Goal: Task Accomplishment & Management: Use online tool/utility

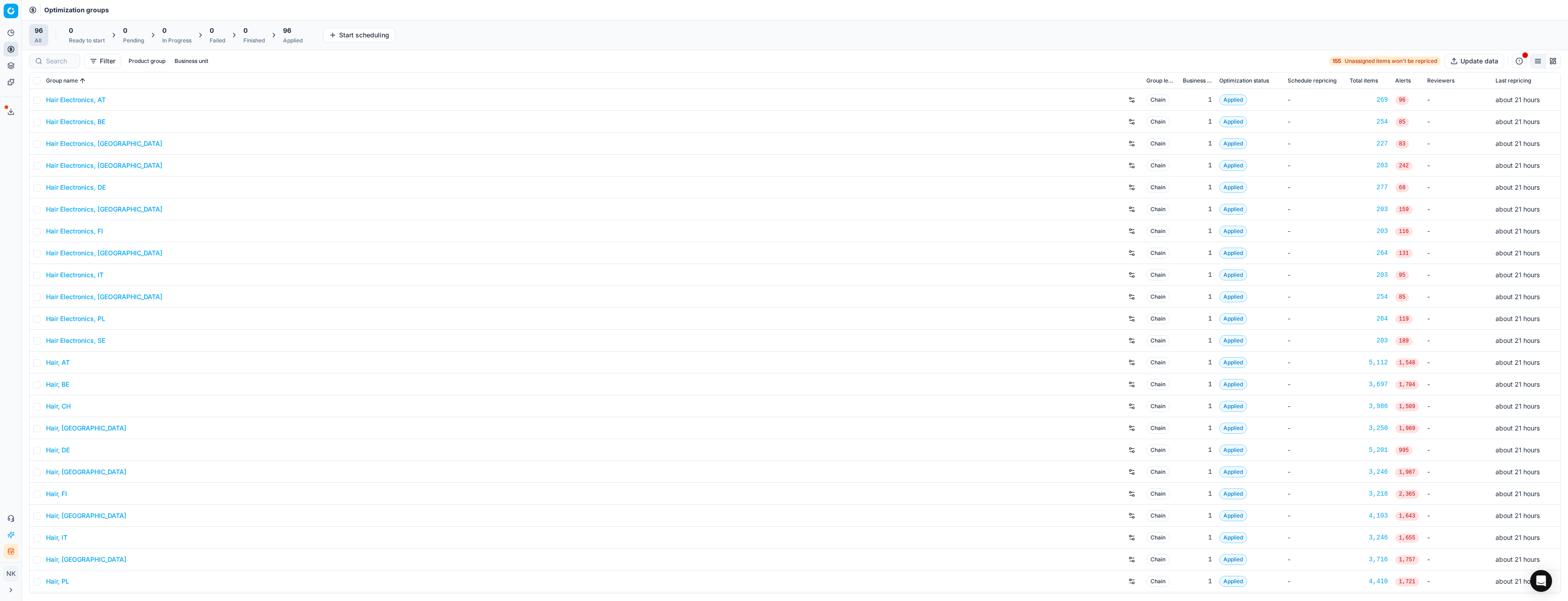
click at [86, 99] on link "Hair Electronics, AT" at bounding box center [76, 100] width 60 height 9
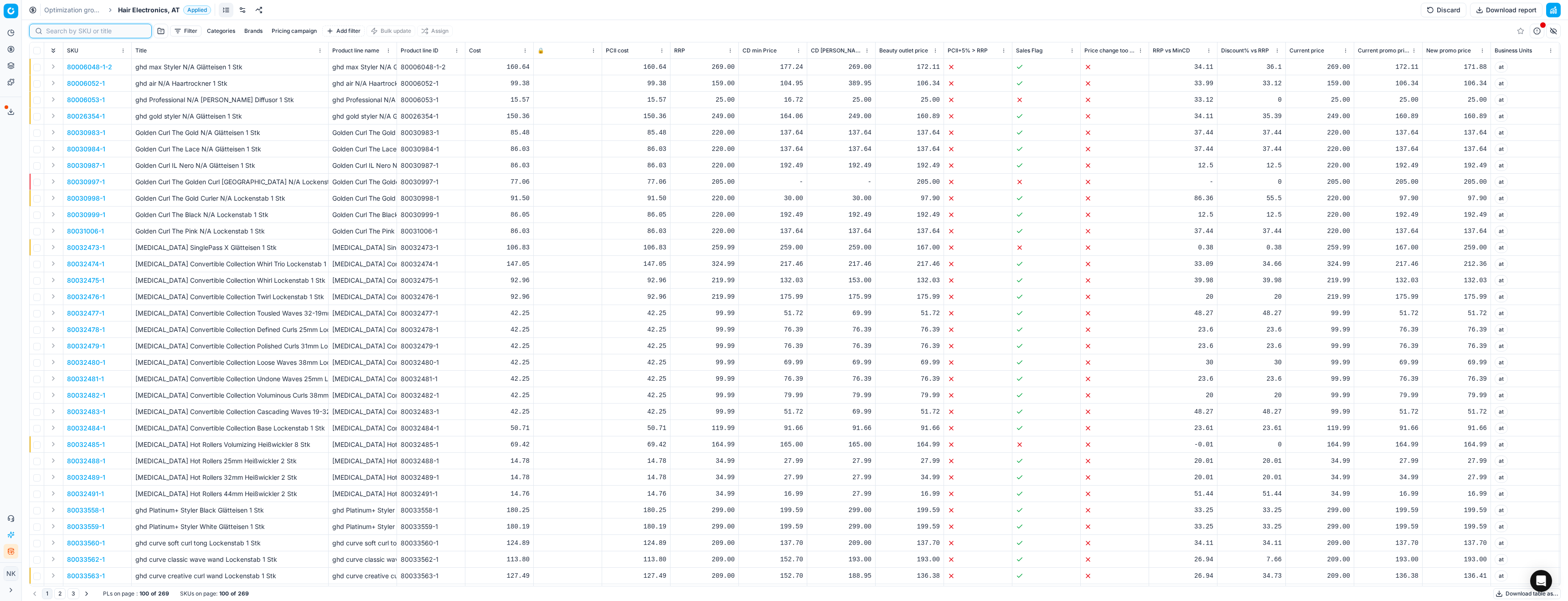
click at [56, 31] on input at bounding box center [96, 31] width 100 height 9
paste input "90015442-0024051"
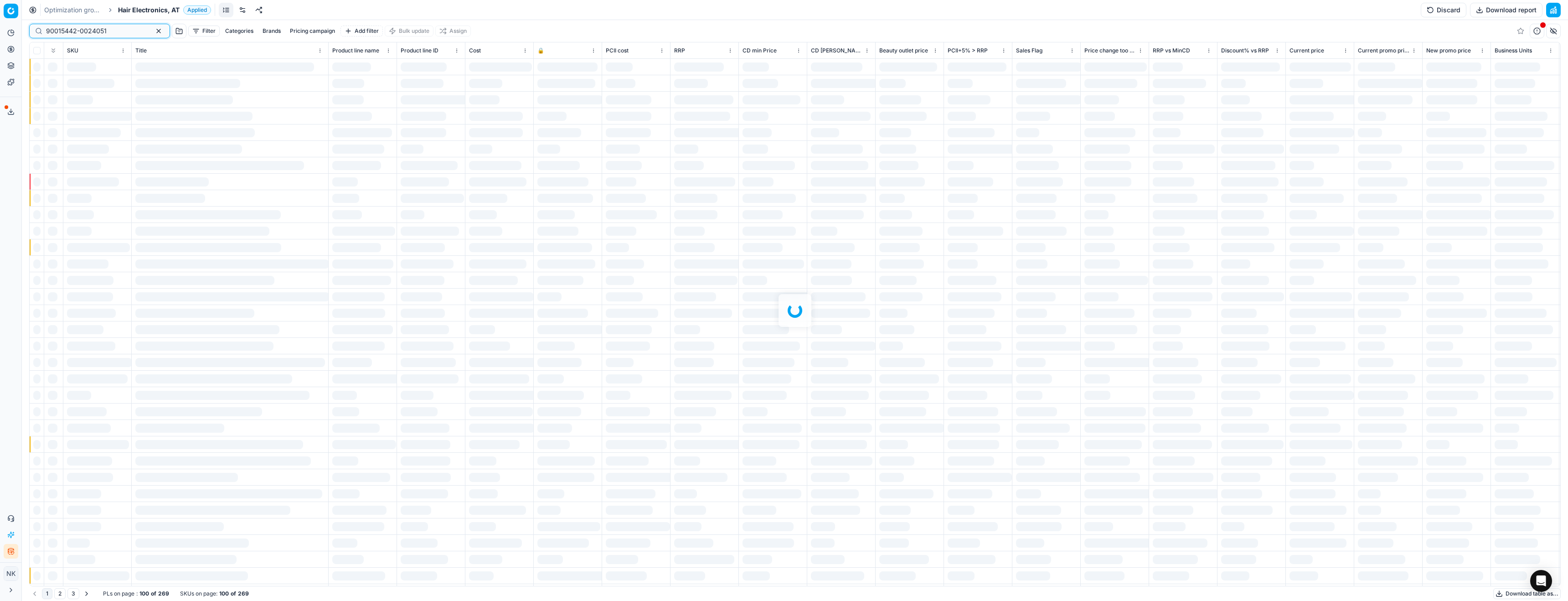
type input "90015442-0024051"
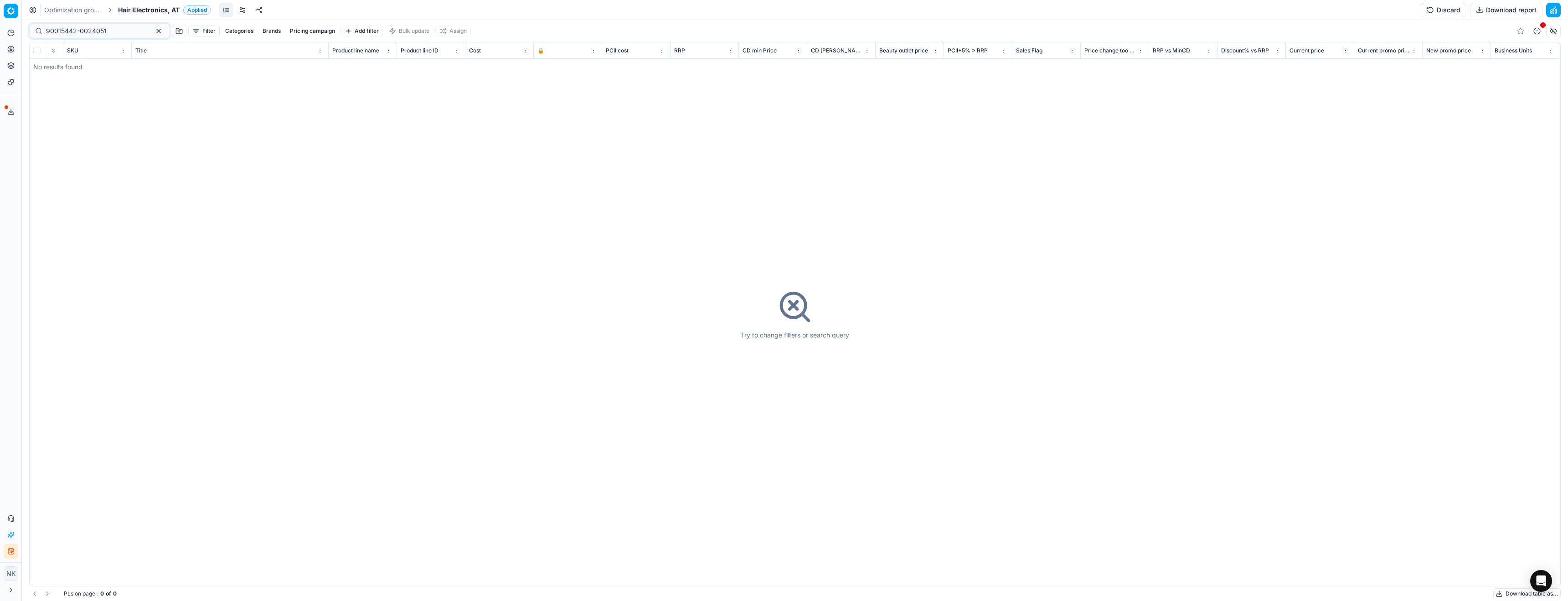
click at [132, 11] on span "Hair Electronics, AT" at bounding box center [149, 10] width 61 height 9
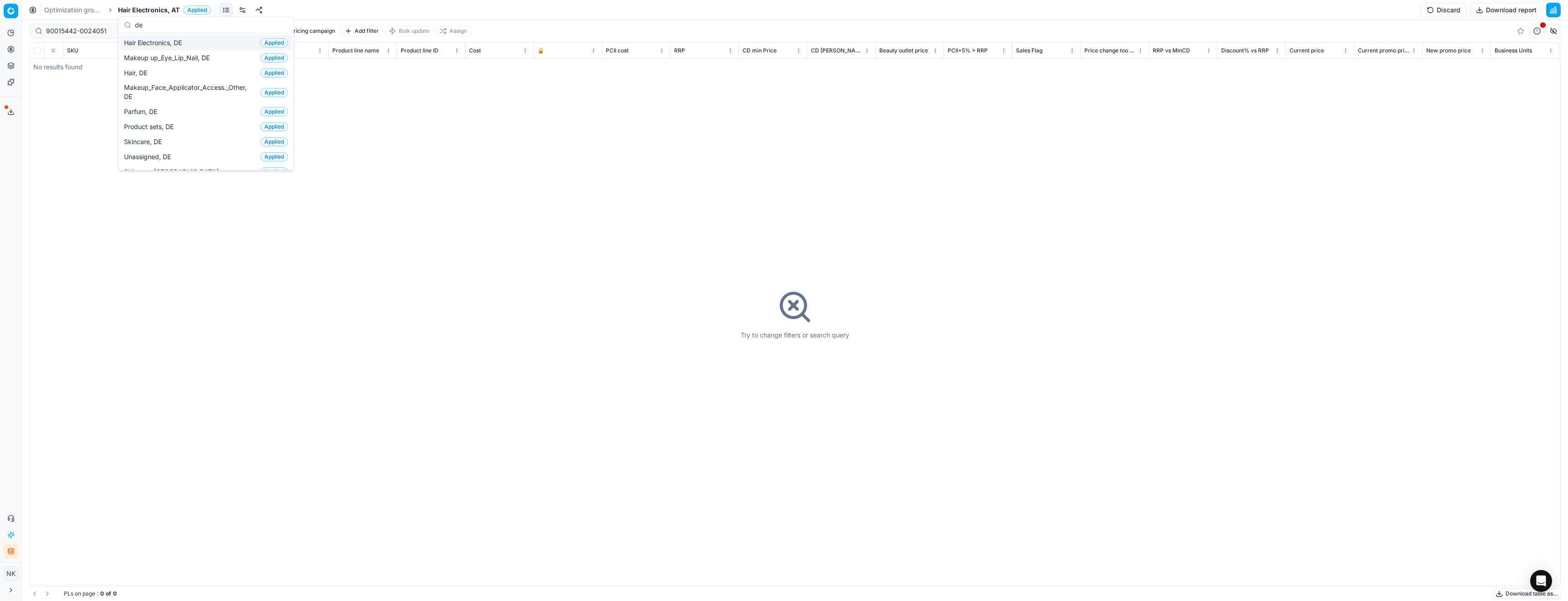
type input "de"
click at [156, 45] on span "Hair Electronics, DE" at bounding box center [154, 42] width 61 height 9
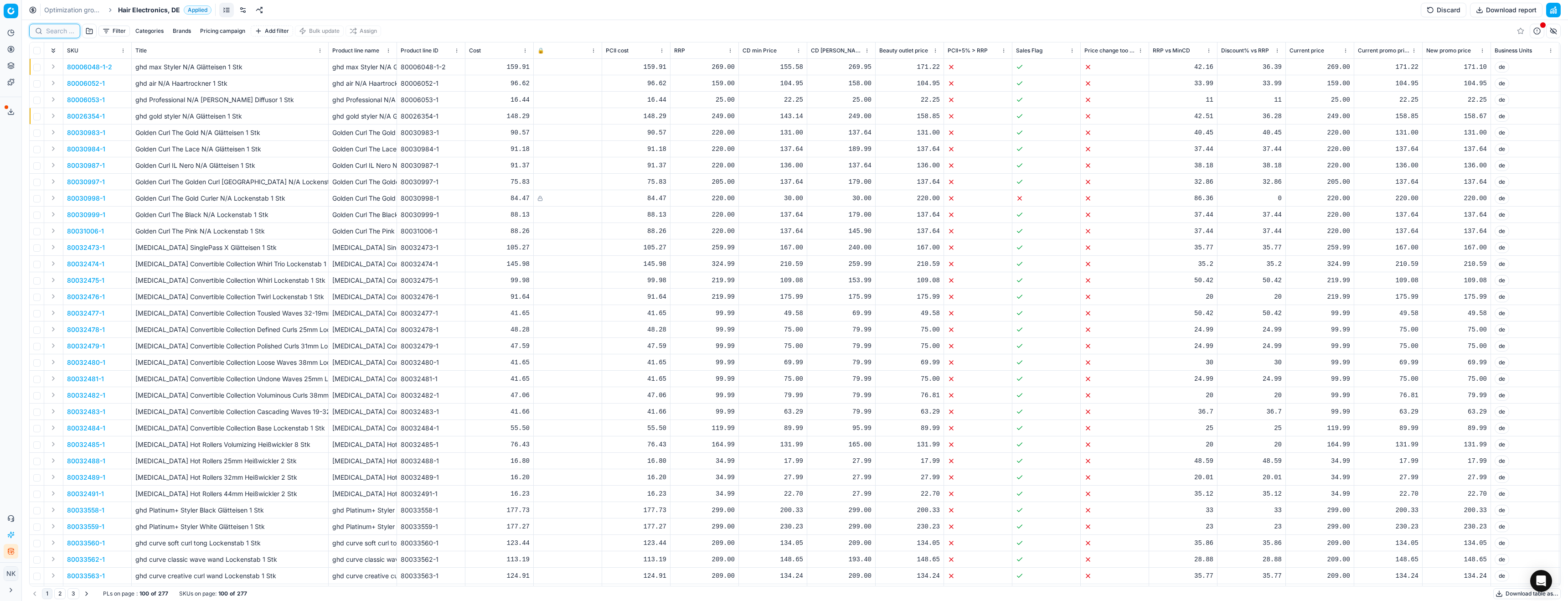
click at [55, 29] on input at bounding box center [60, 31] width 28 height 9
paste input "90015442-0024051"
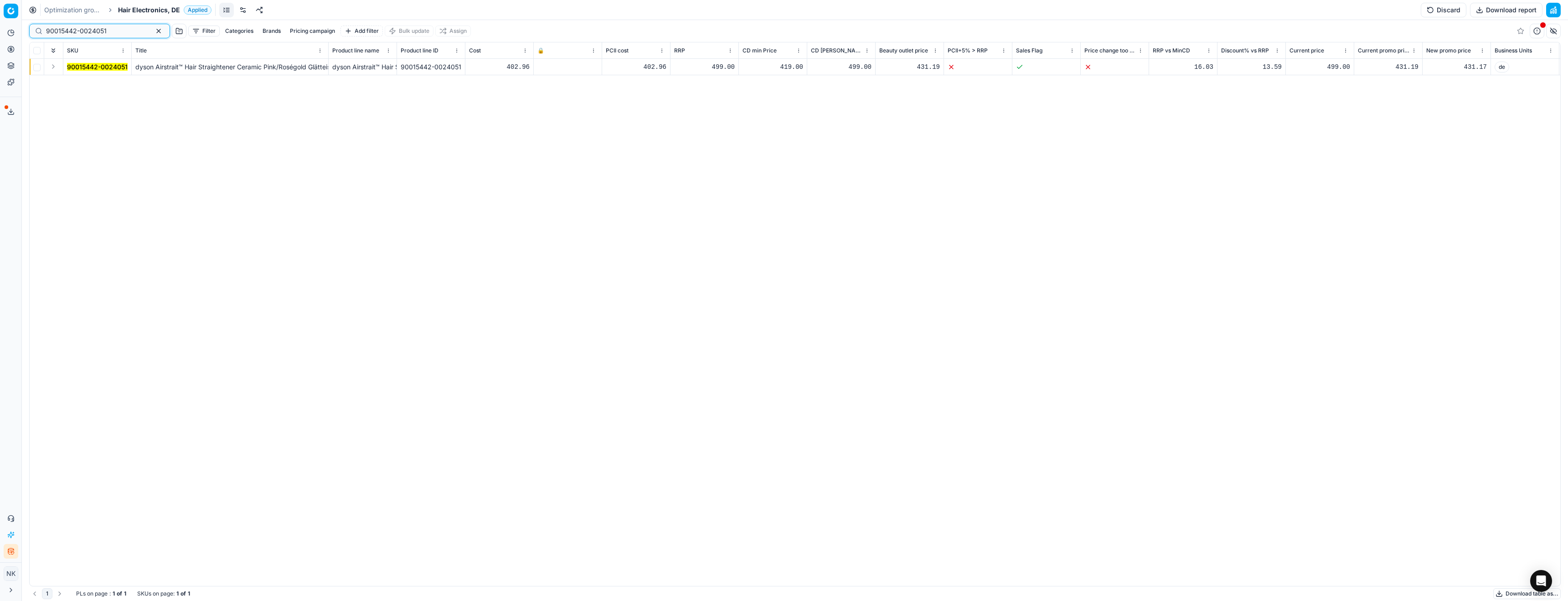
type input "90015442-0024051"
click at [56, 68] on button "Expand" at bounding box center [53, 67] width 11 height 11
click at [87, 83] on mark "90015442-0024051" at bounding box center [97, 83] width 61 height 8
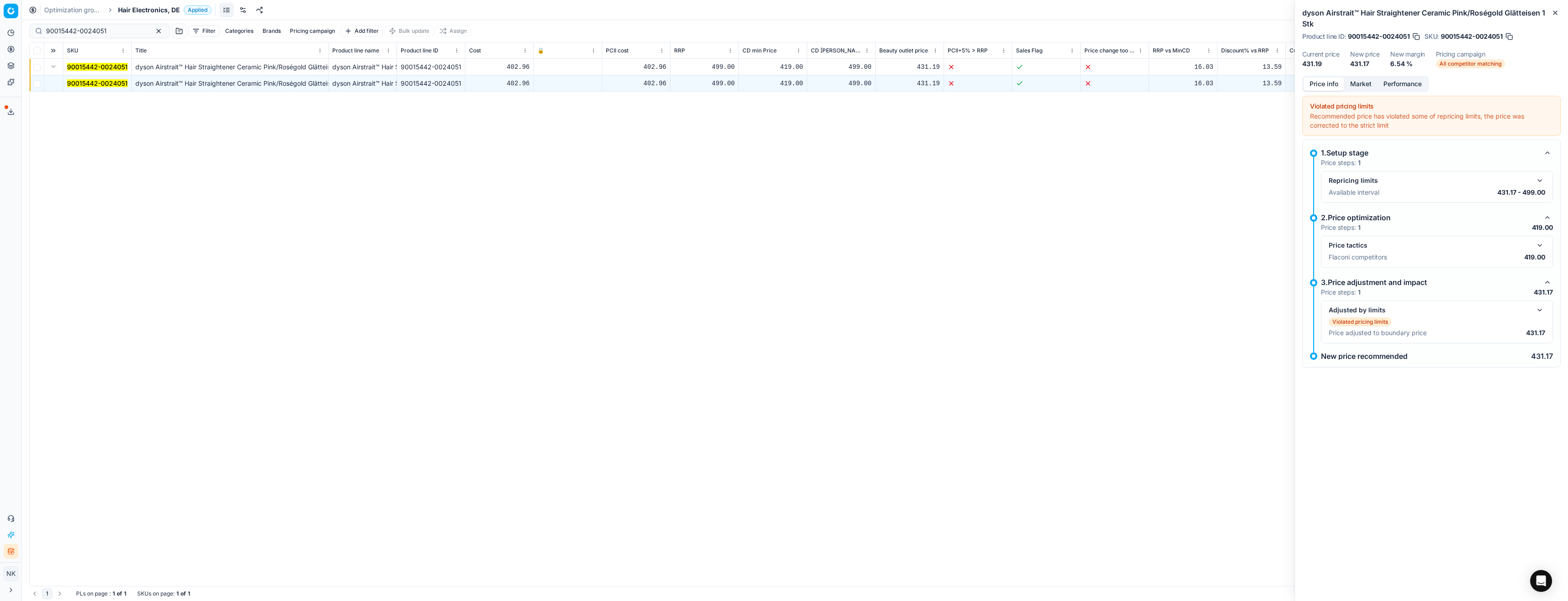
click at [1541, 244] on button "button" at bounding box center [1540, 245] width 11 height 11
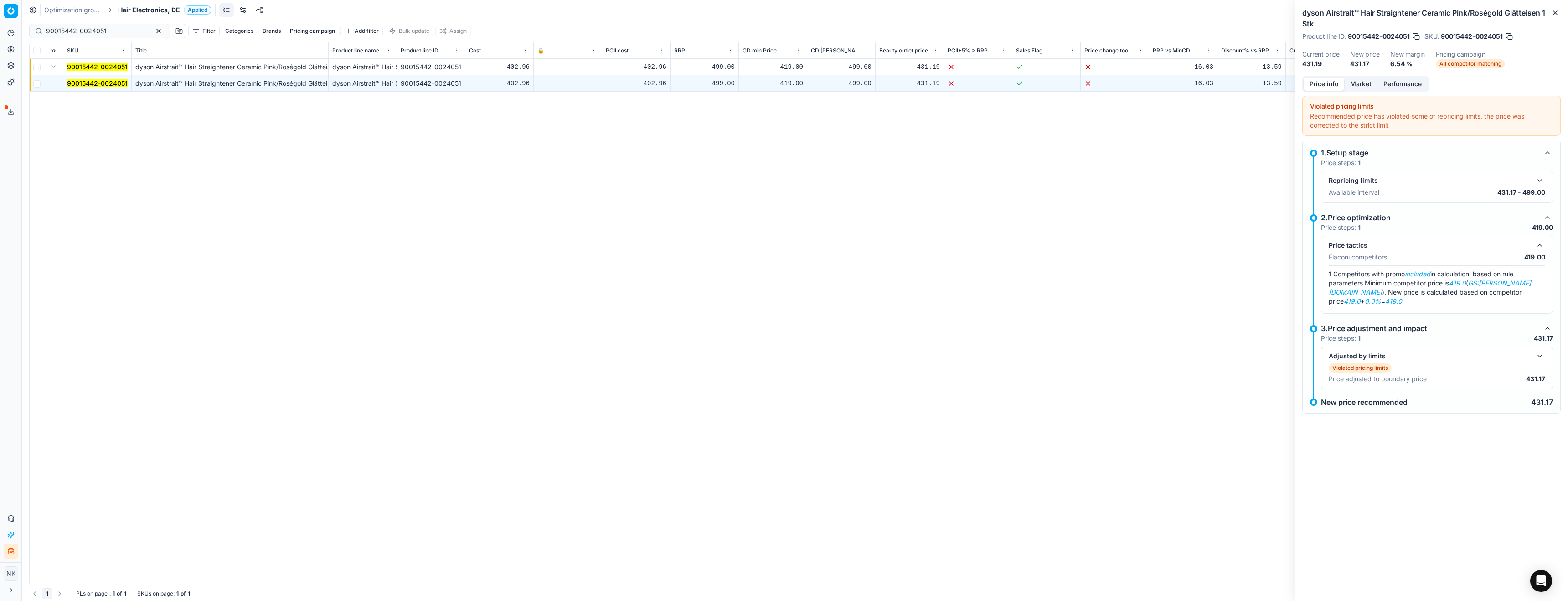
click at [1361, 82] on button "Market" at bounding box center [1361, 83] width 33 height 13
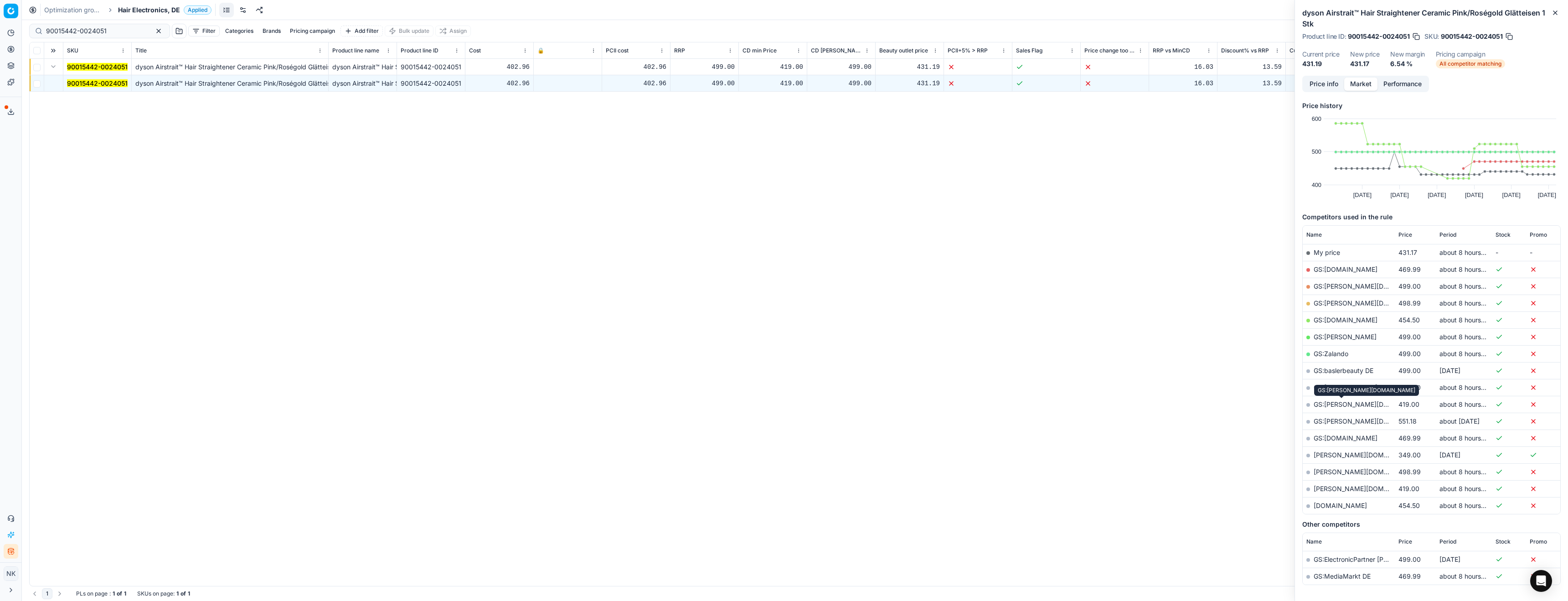
click at [1334, 404] on link "GS:[PERSON_NAME][DOMAIN_NAME]" at bounding box center [1372, 404] width 116 height 8
click at [152, 10] on span "Hair Electronics, DE" at bounding box center [149, 10] width 62 height 9
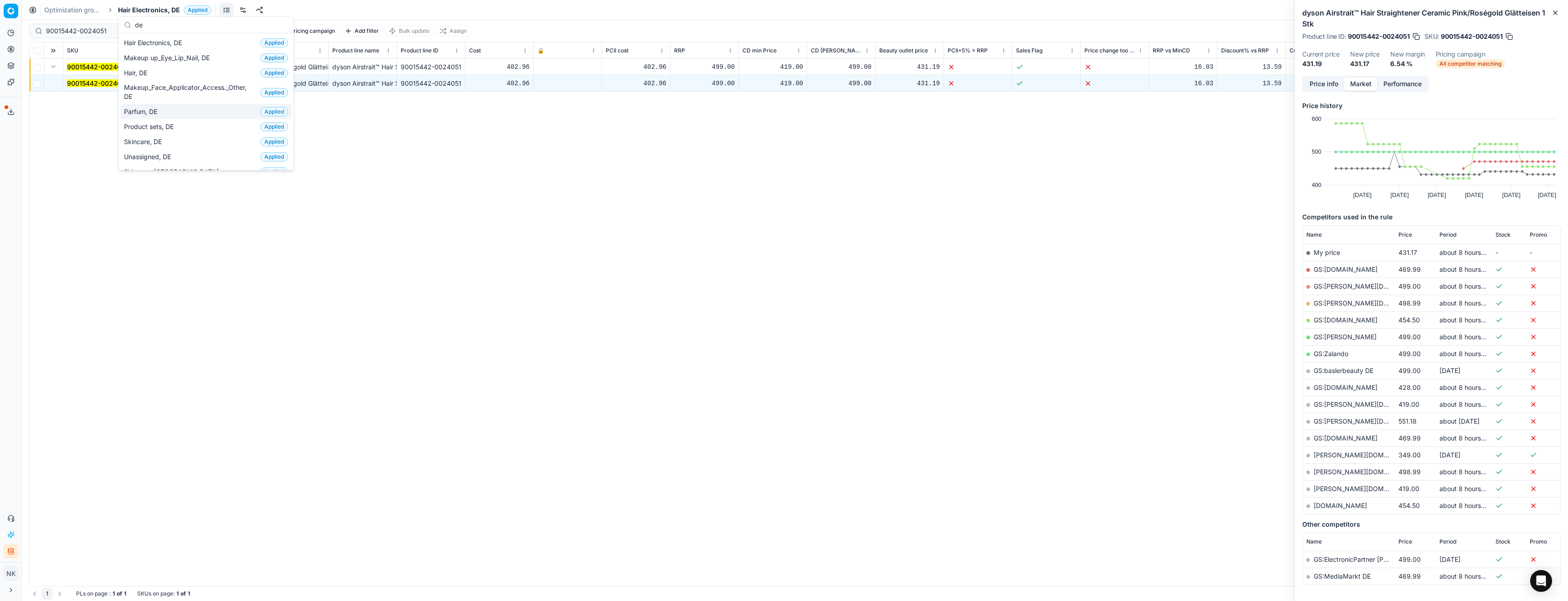
type input "de"
click at [143, 112] on span "Parfum, DE" at bounding box center [142, 112] width 37 height 9
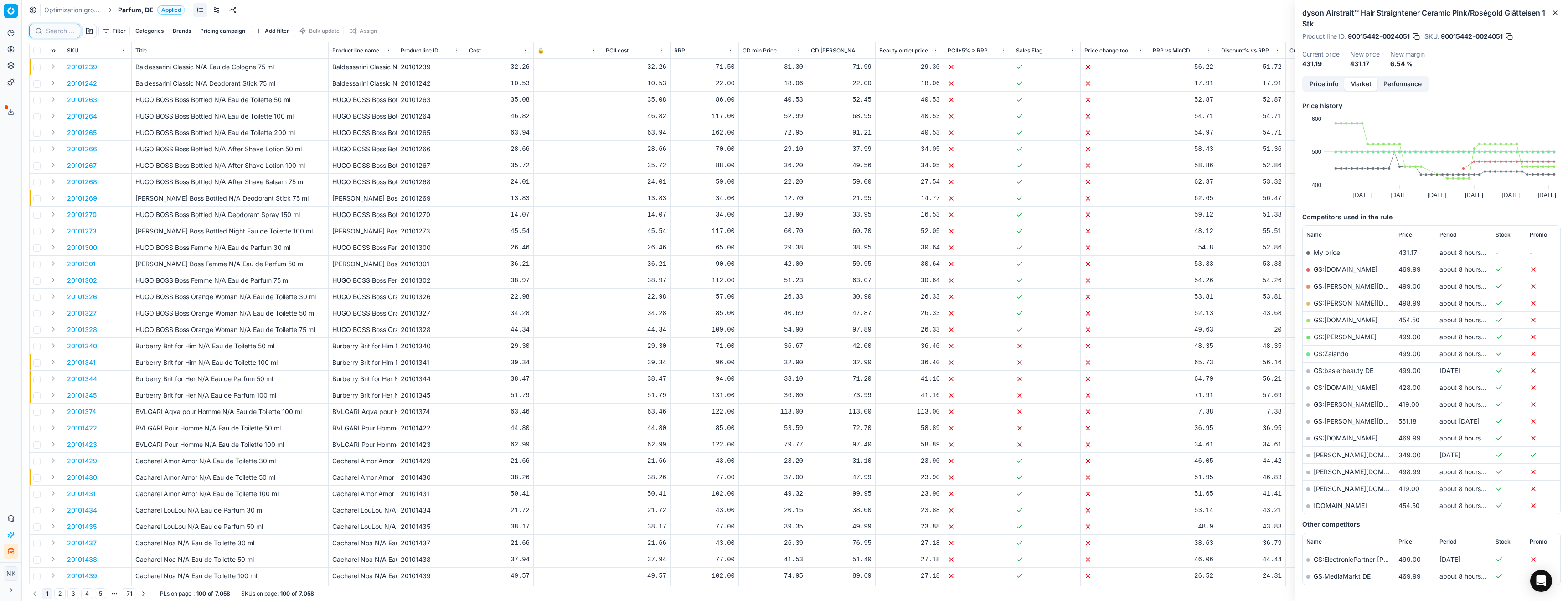
click at [58, 30] on input at bounding box center [60, 31] width 28 height 9
paste input "90001457-0002107"
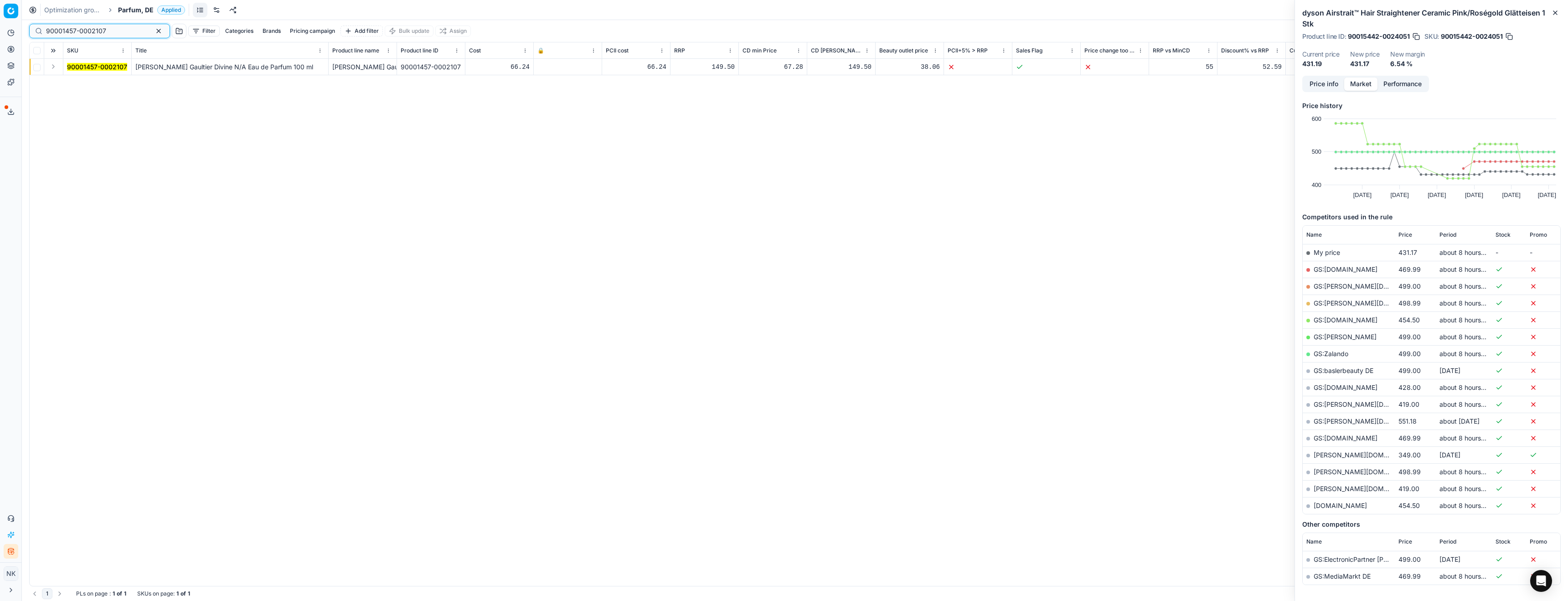
type input "90001457-0002107"
click at [49, 67] on button "Expand" at bounding box center [53, 67] width 11 height 11
click at [84, 83] on mark "90001457-0002107" at bounding box center [96, 83] width 60 height 8
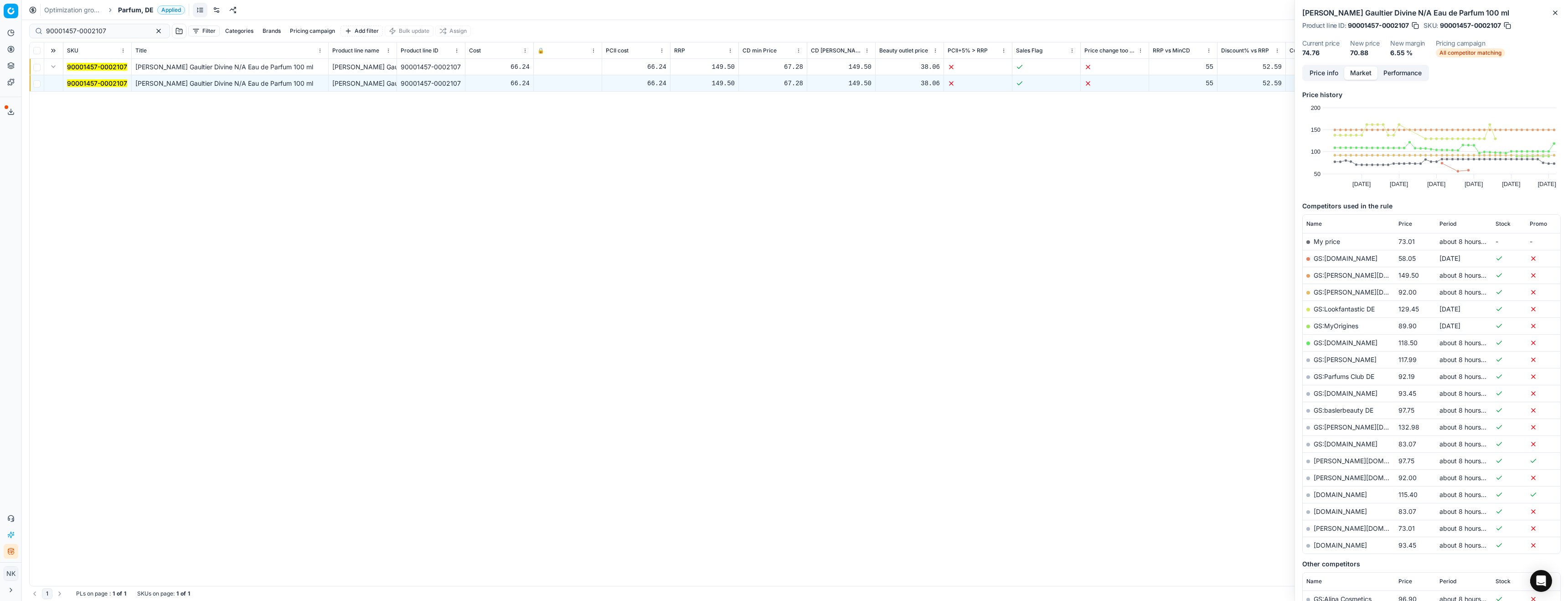
click at [1321, 74] on button "Price info" at bounding box center [1324, 73] width 40 height 13
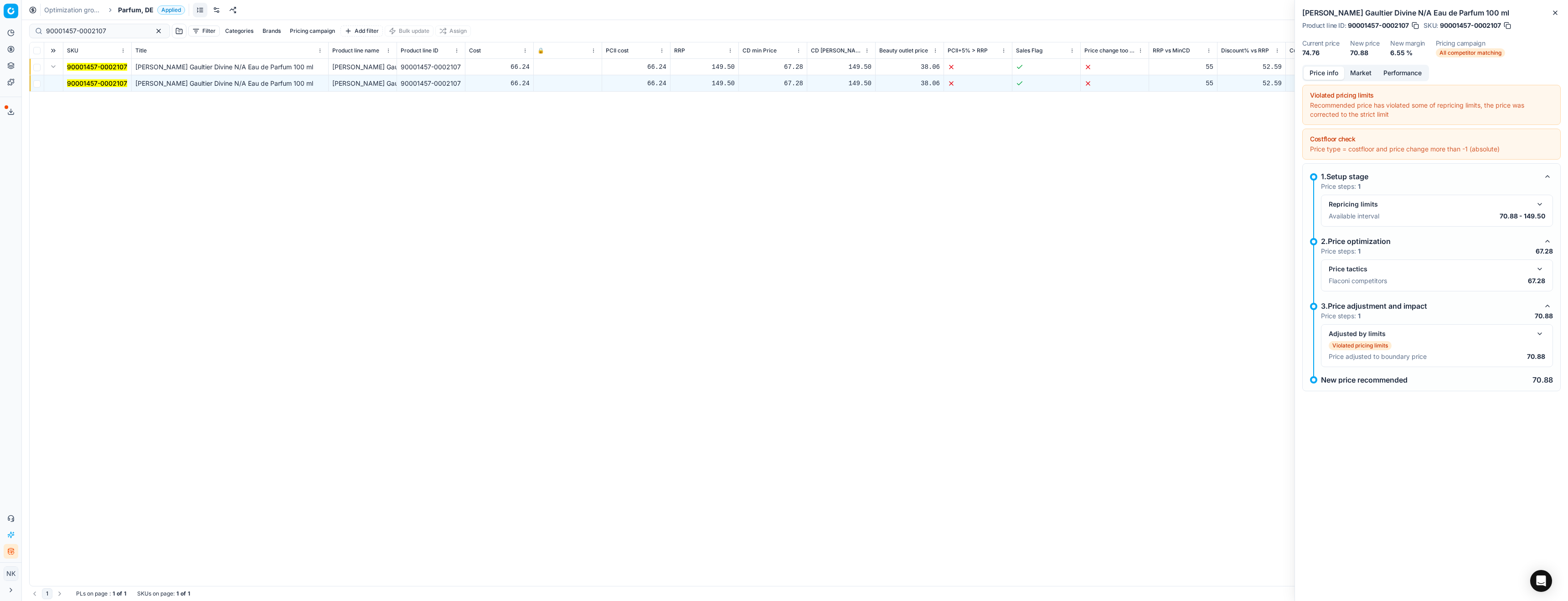
click at [1541, 267] on button "button" at bounding box center [1540, 269] width 11 height 11
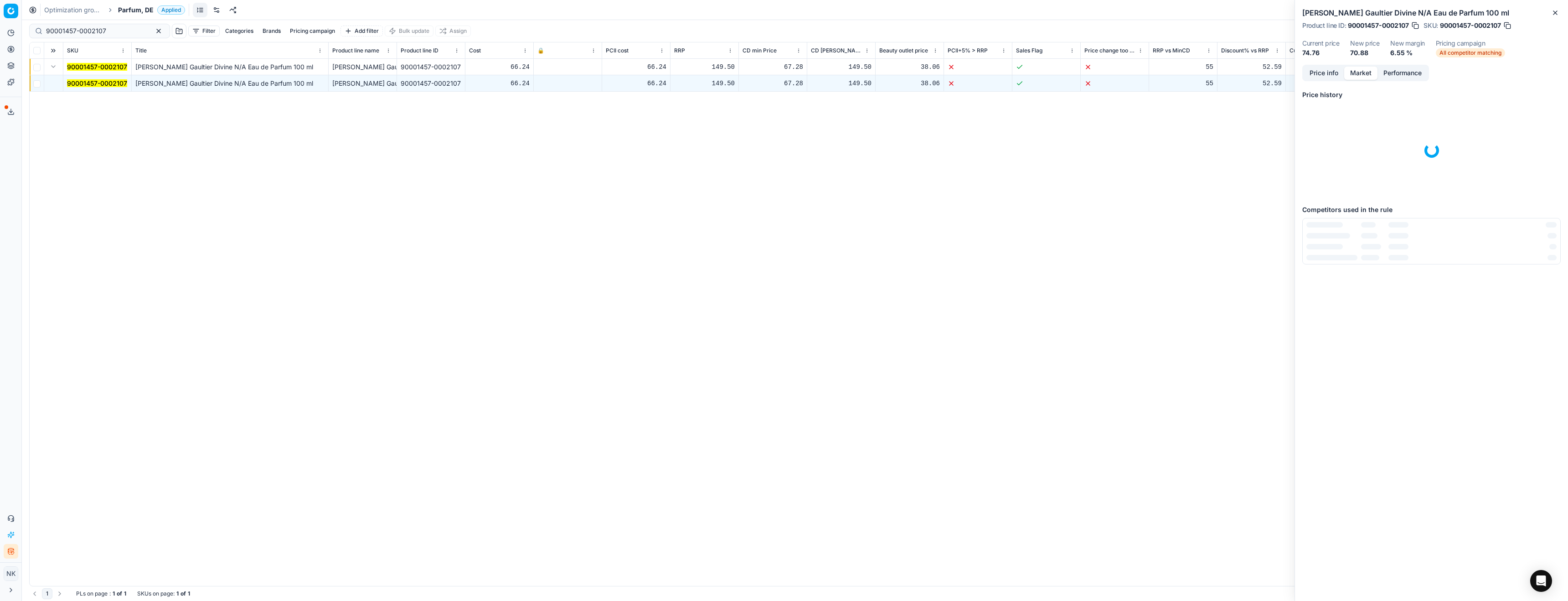
click at [1365, 70] on button "Market" at bounding box center [1361, 73] width 33 height 13
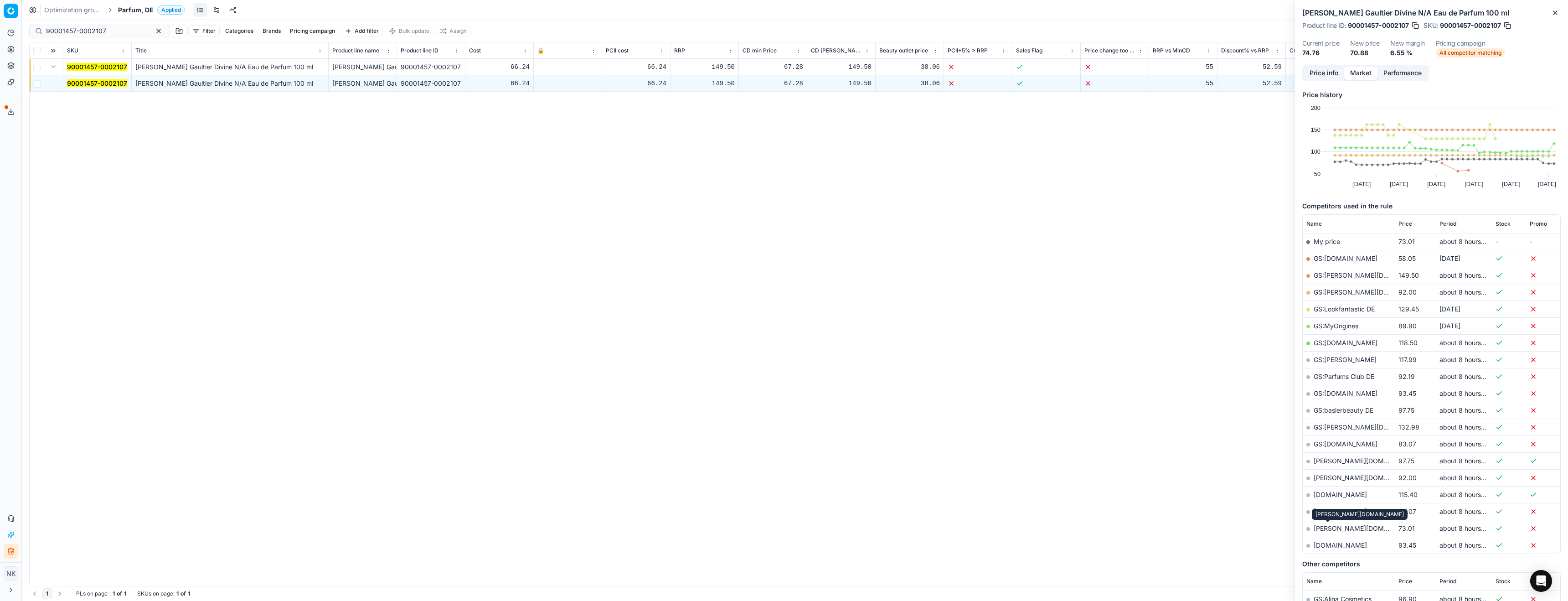
click at [1327, 526] on link "[PERSON_NAME][DOMAIN_NAME]" at bounding box center [1366, 528] width 105 height 8
click at [130, 8] on span "Parfum, DE" at bounding box center [136, 10] width 36 height 9
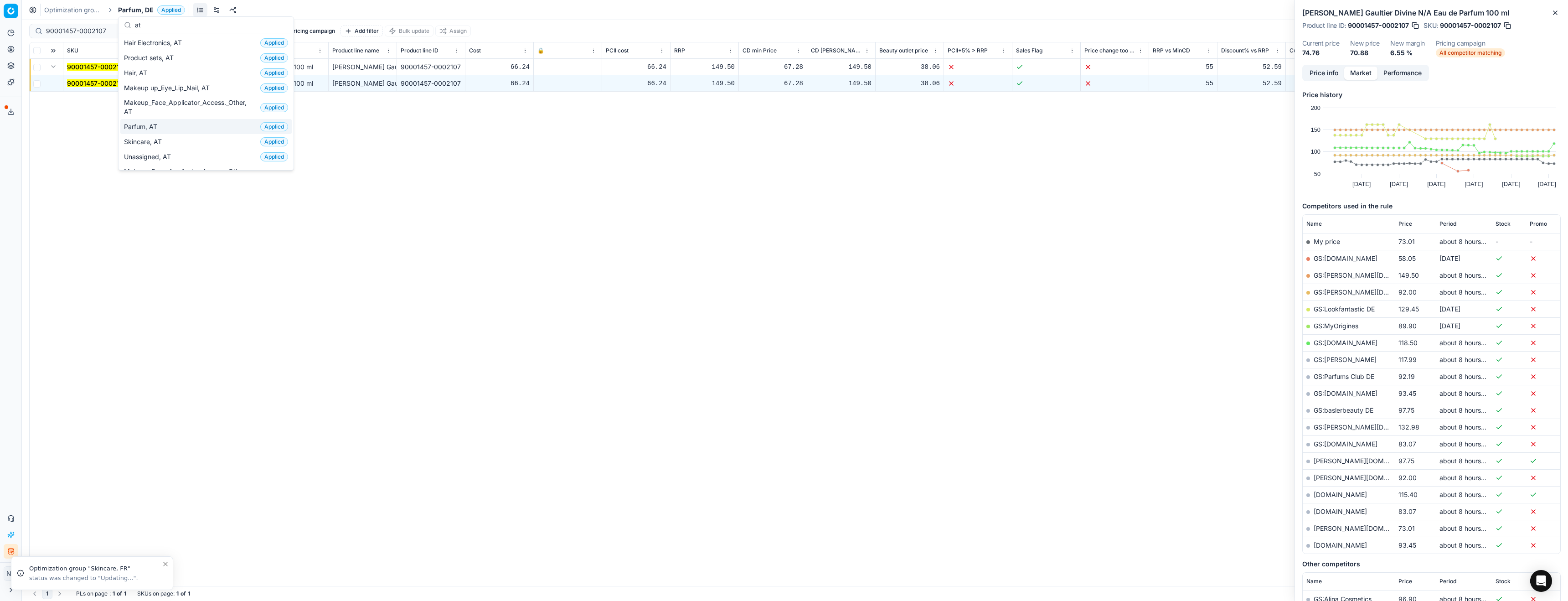
type input "at"
click at [143, 126] on span "Parfum, AT" at bounding box center [142, 127] width 37 height 9
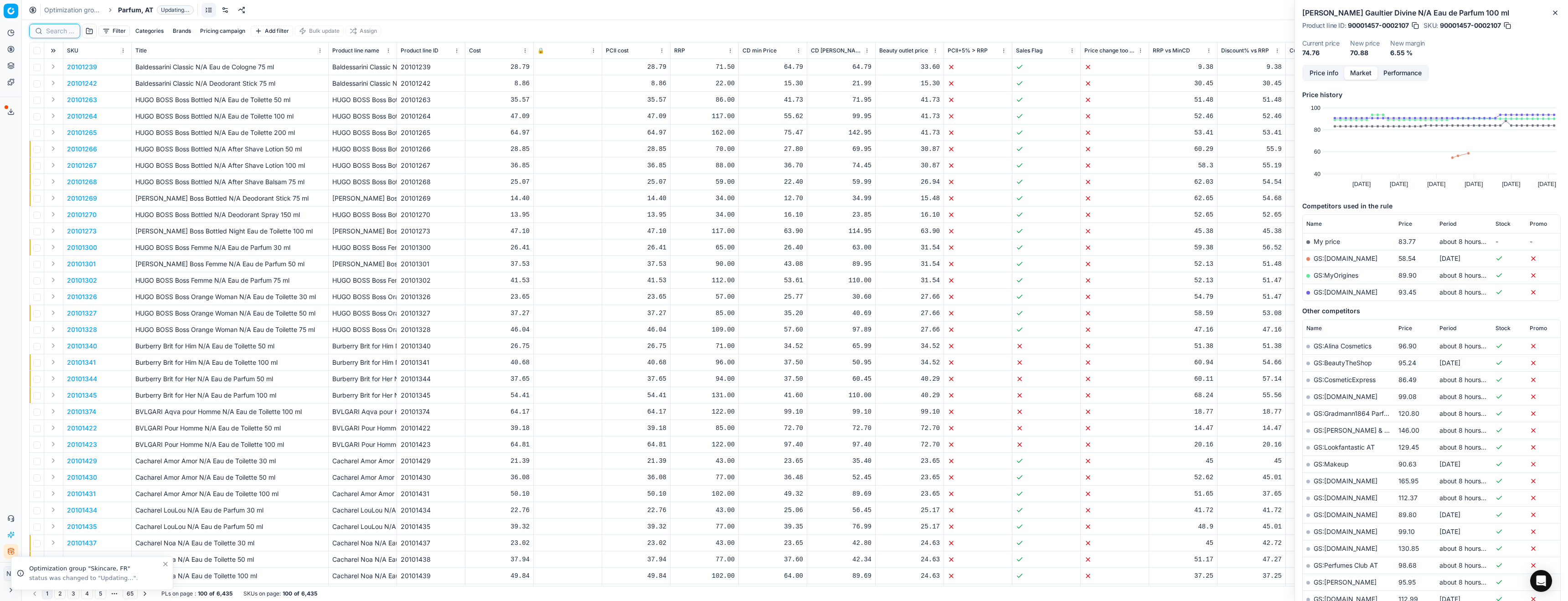
click at [55, 31] on input at bounding box center [60, 31] width 28 height 9
paste input "80012031-150"
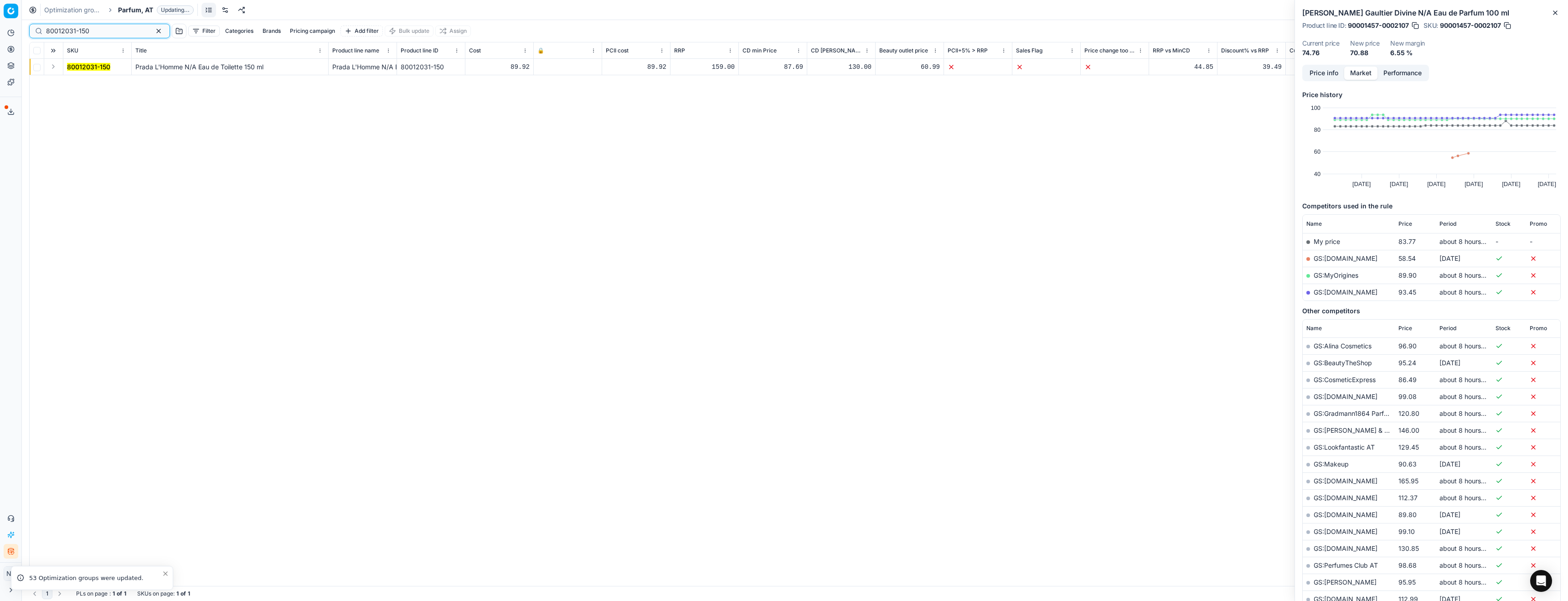
type input "80012031-150"
click at [55, 68] on button "Expand" at bounding box center [53, 67] width 11 height 11
click at [84, 83] on mark "80012031-150" at bounding box center [88, 83] width 43 height 8
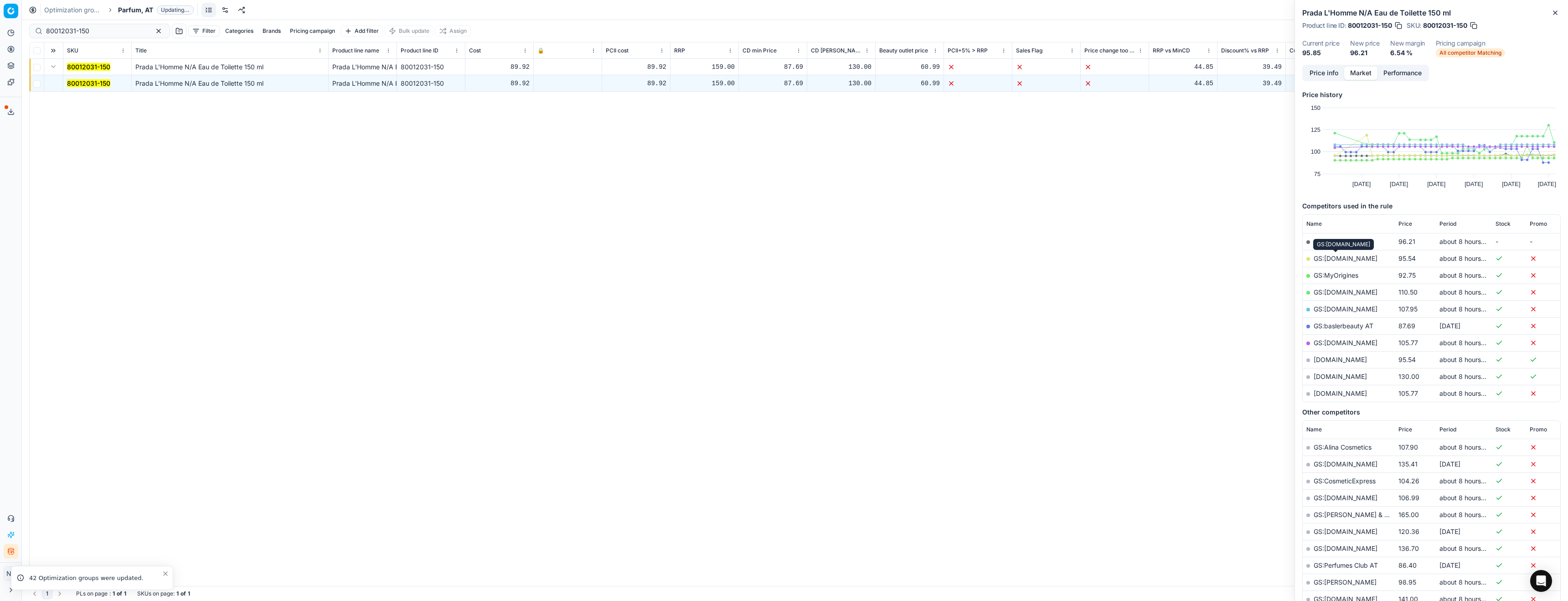
click at [1336, 258] on link "GS:[DOMAIN_NAME]" at bounding box center [1346, 258] width 64 height 8
click at [119, 12] on span "Parfum, AT" at bounding box center [136, 10] width 35 height 9
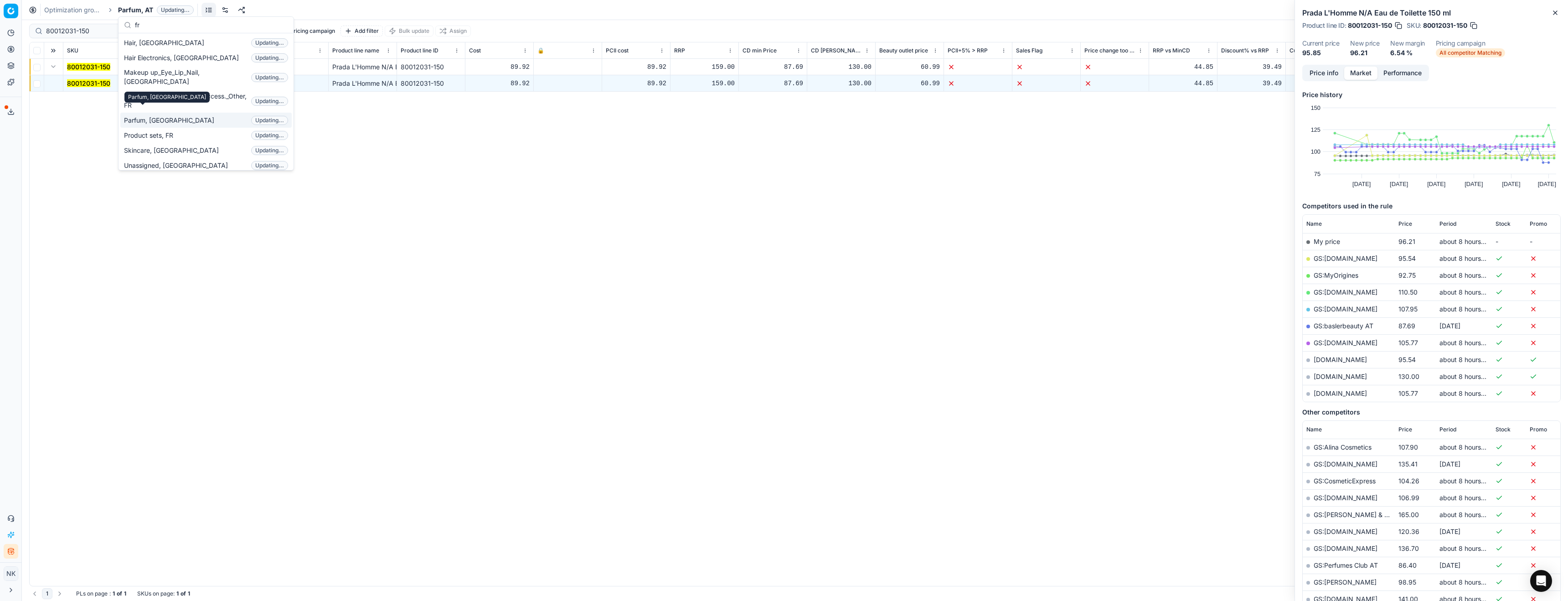
type input "fr"
click at [153, 116] on span "Parfum, [GEOGRAPHIC_DATA]" at bounding box center [171, 121] width 94 height 9
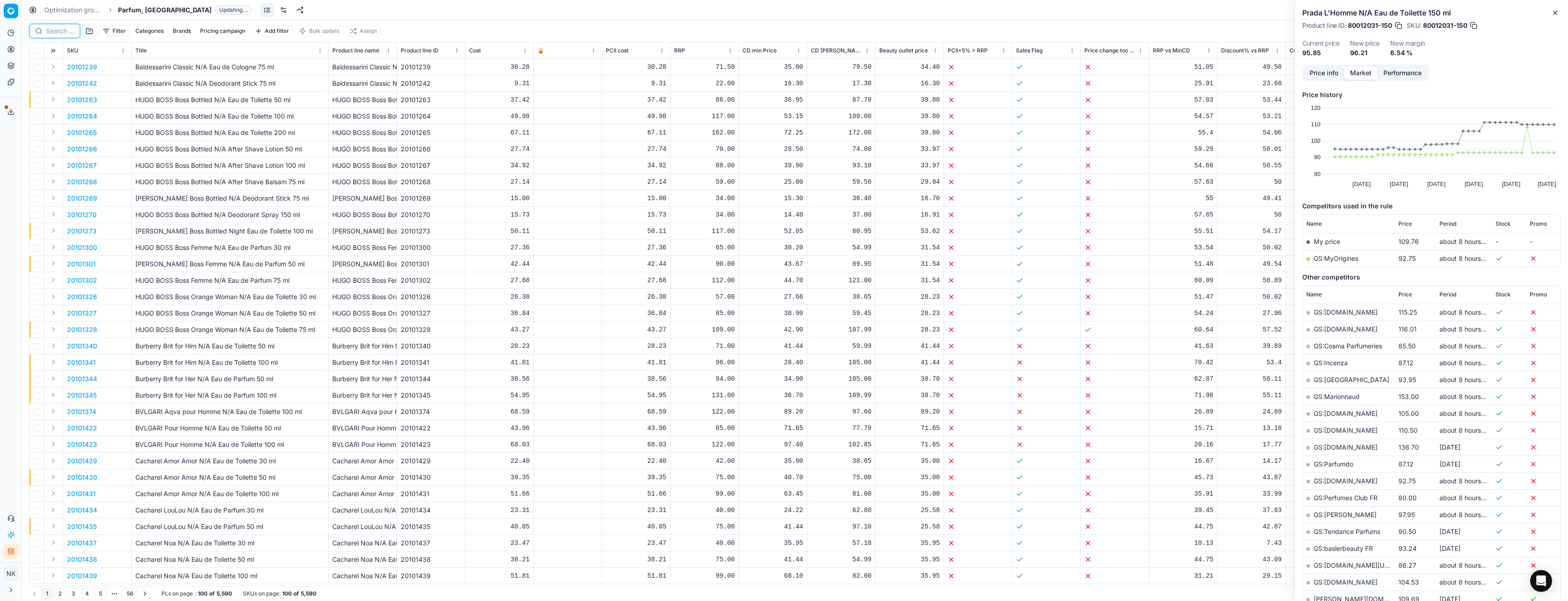
click at [57, 32] on input at bounding box center [60, 31] width 28 height 9
paste input "80052135-100"
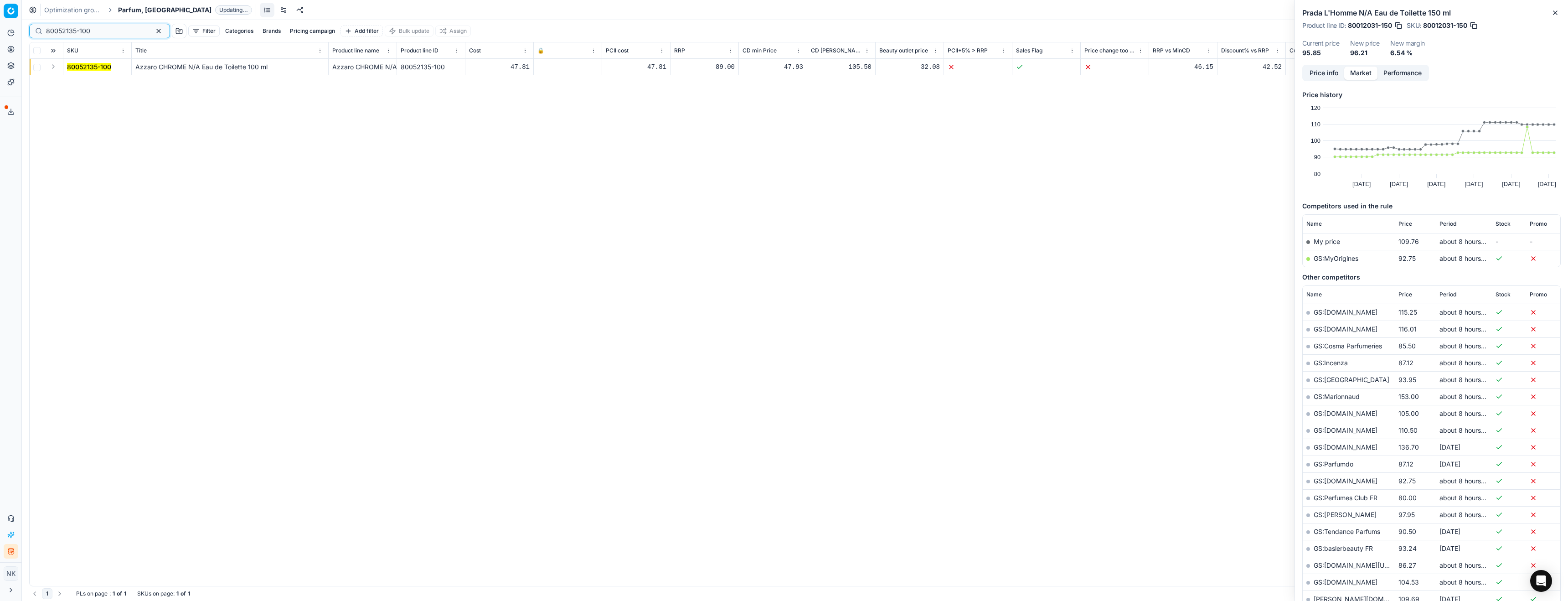
type input "80052135-100"
click at [50, 69] on button "Expand" at bounding box center [53, 67] width 11 height 11
click at [80, 81] on mark "80052135-100" at bounding box center [89, 83] width 44 height 8
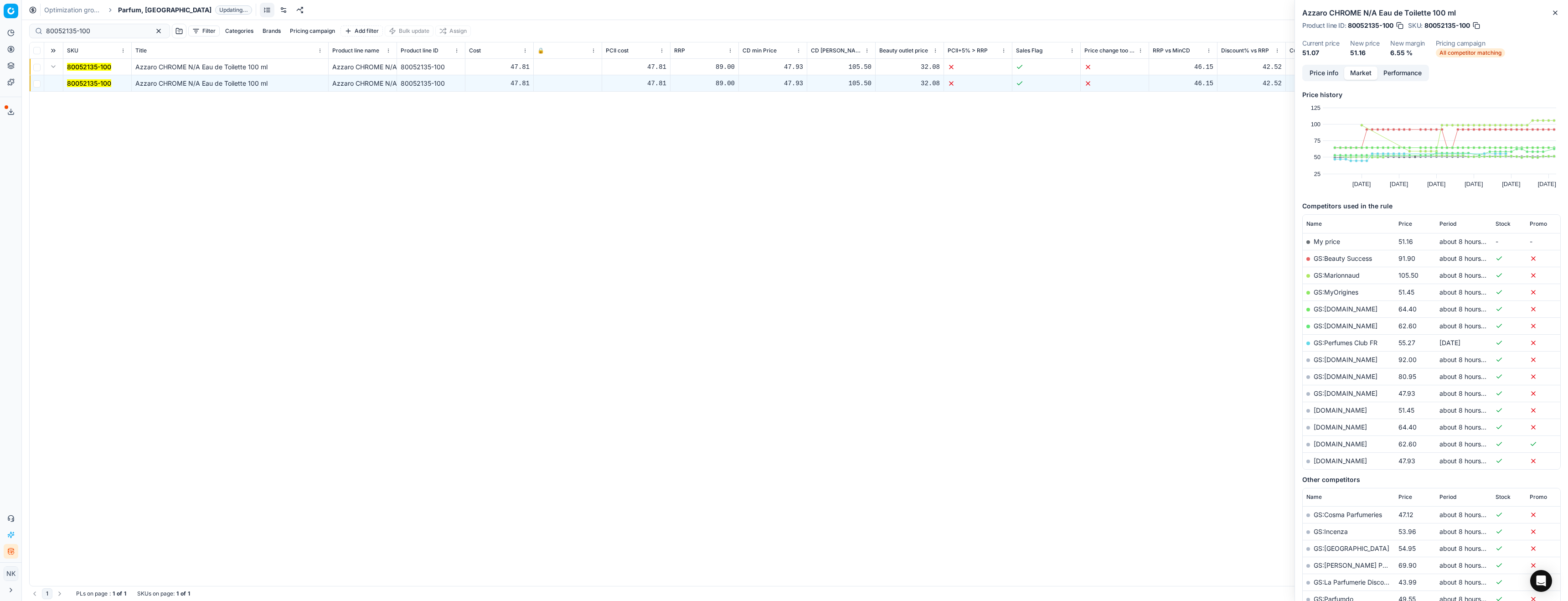
click at [1336, 72] on button "Price info" at bounding box center [1324, 73] width 40 height 13
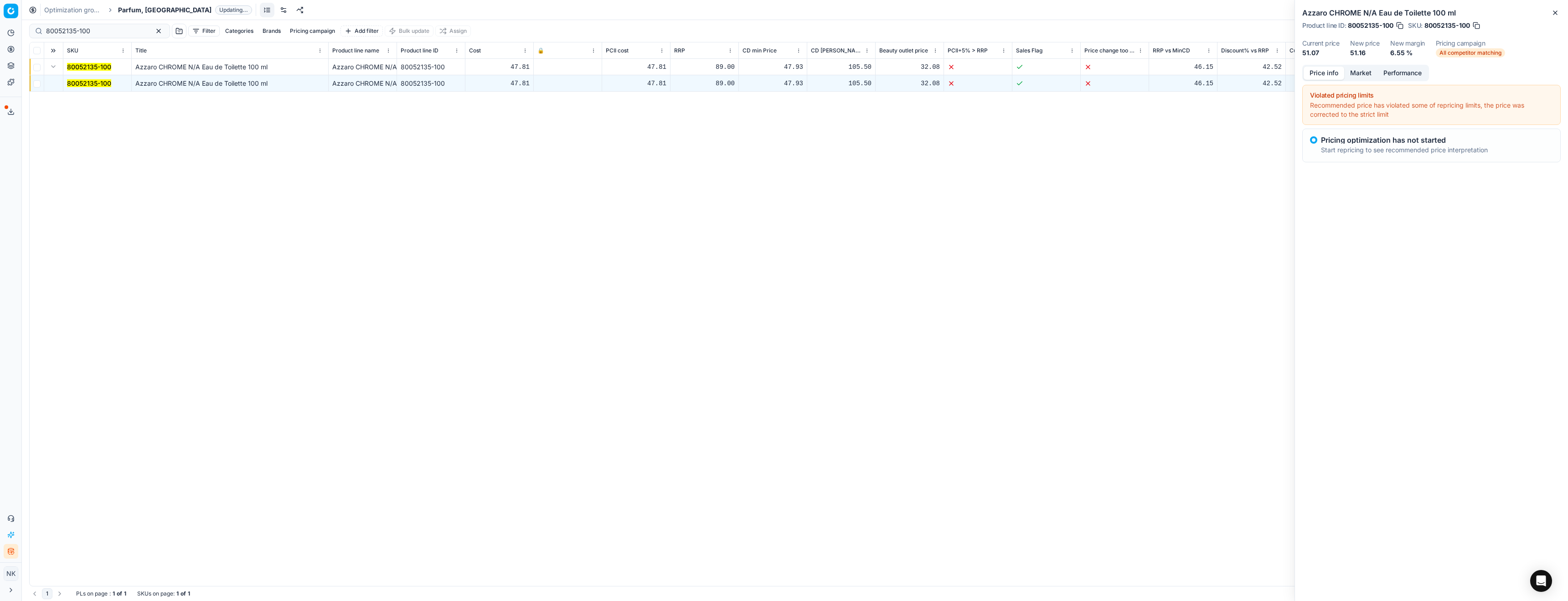
click at [1356, 72] on button "Market" at bounding box center [1361, 73] width 33 height 13
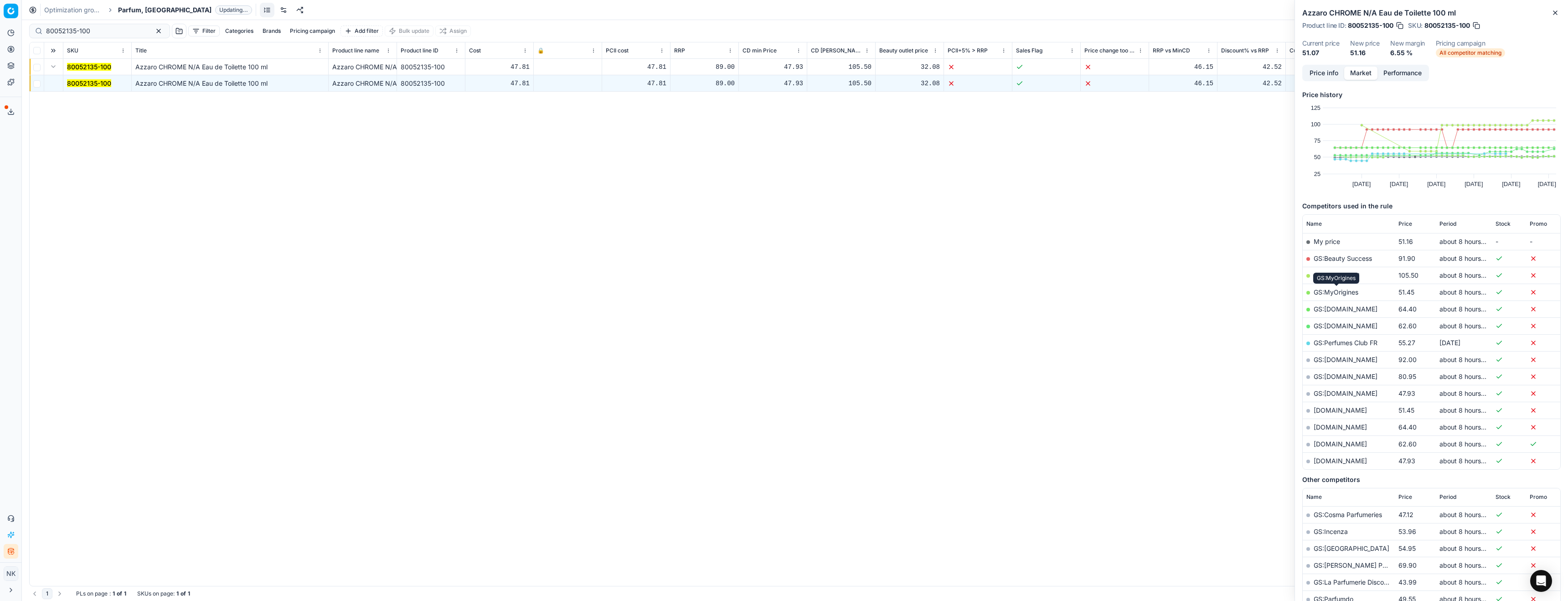
click at [1335, 292] on link "GS:MyOrigines" at bounding box center [1336, 292] width 45 height 8
click at [128, 9] on span "Parfum, [GEOGRAPHIC_DATA]" at bounding box center [165, 10] width 93 height 9
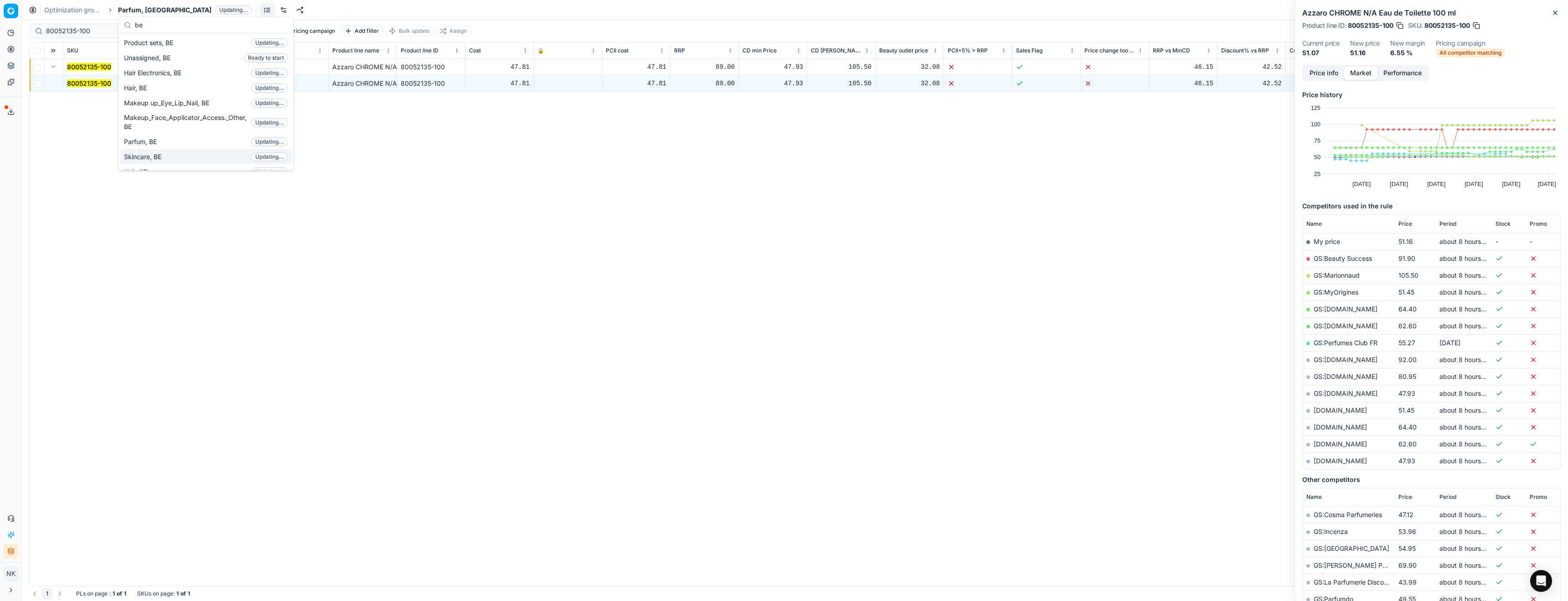
type input "be"
click at [151, 159] on span "Skincare, BE" at bounding box center [144, 157] width 41 height 9
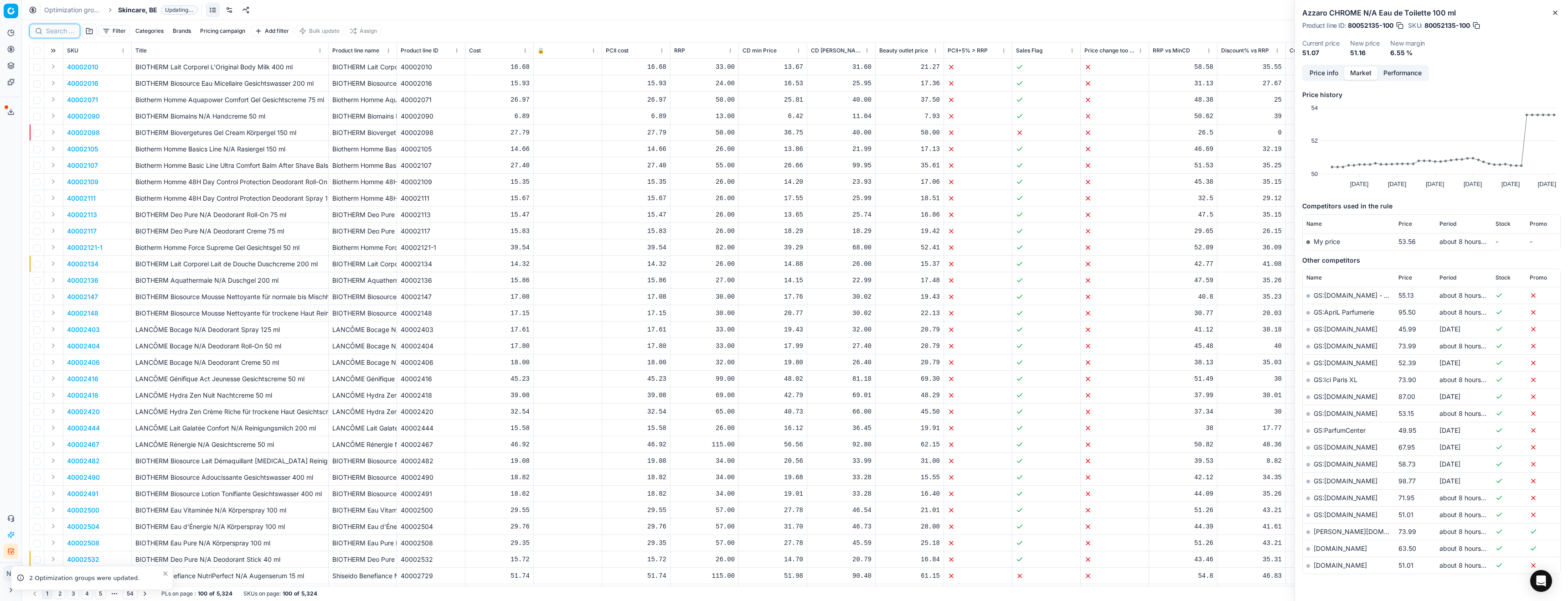
click at [59, 33] on input at bounding box center [60, 31] width 28 height 9
paste input "90000336-0000443"
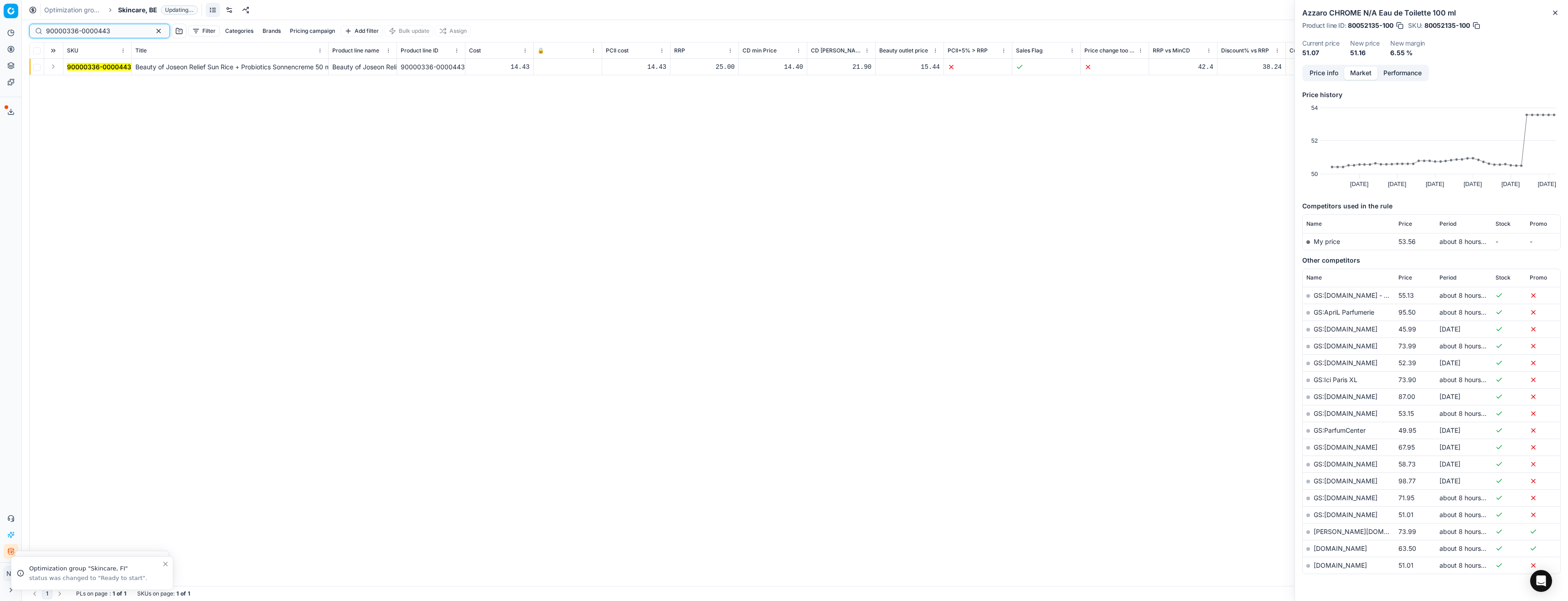
type input "90000336-0000443"
click at [53, 68] on button "Expand" at bounding box center [53, 67] width 11 height 11
click at [77, 84] on mark "90000336-0000443" at bounding box center [99, 83] width 64 height 8
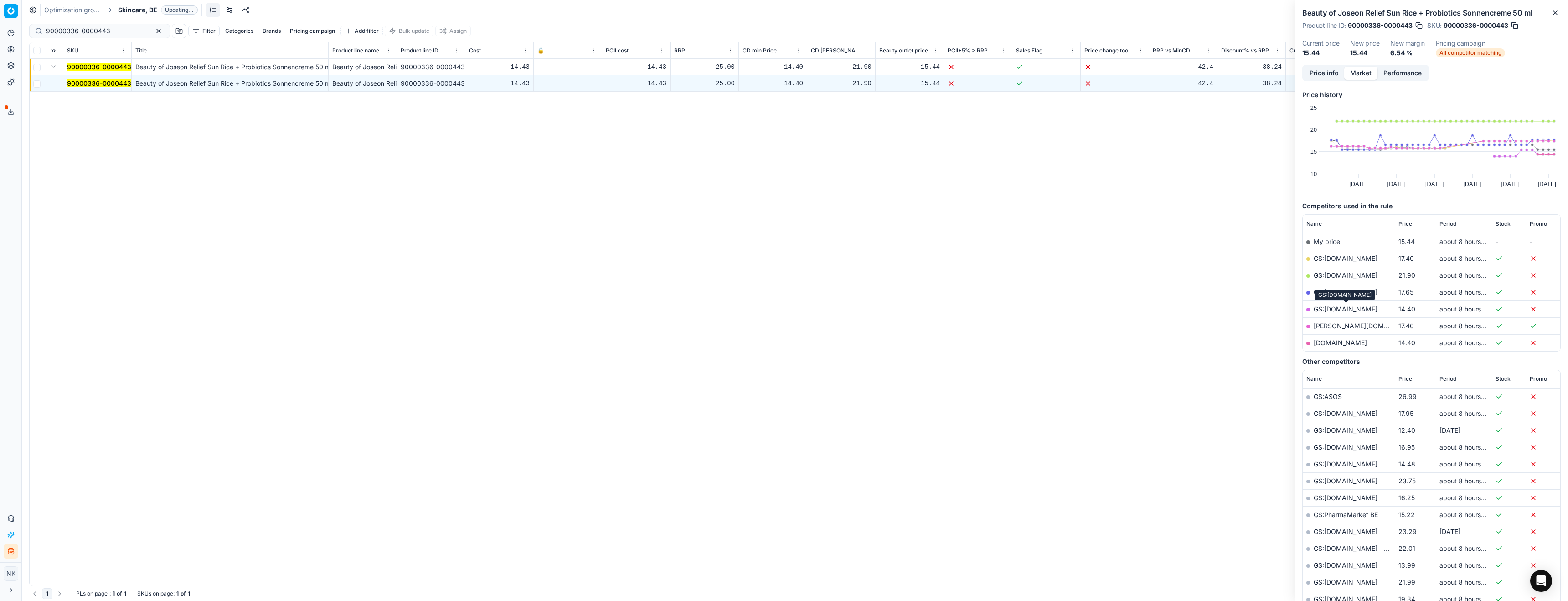
click at [1339, 308] on link "GS:[DOMAIN_NAME]" at bounding box center [1346, 309] width 64 height 8
click at [137, 8] on span "Skincare, BE" at bounding box center [138, 10] width 39 height 9
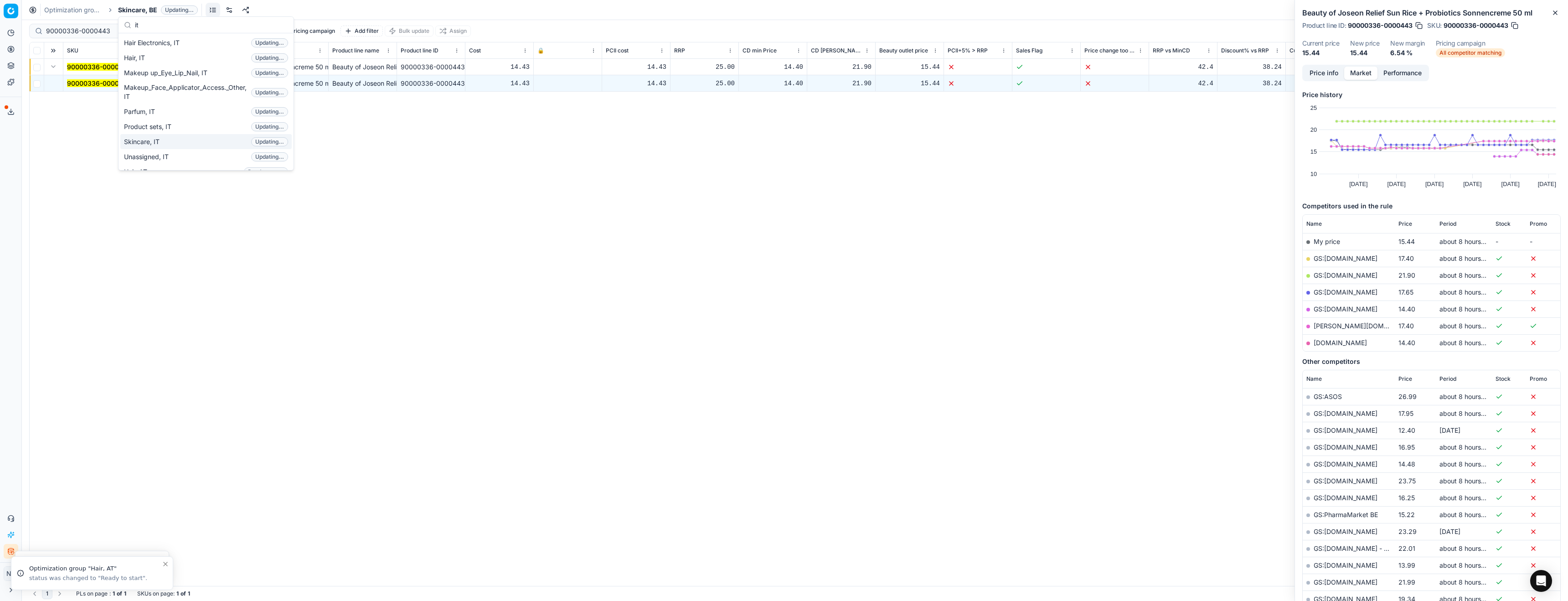
type input "it"
click at [151, 140] on span "Skincare, IT" at bounding box center [143, 142] width 39 height 9
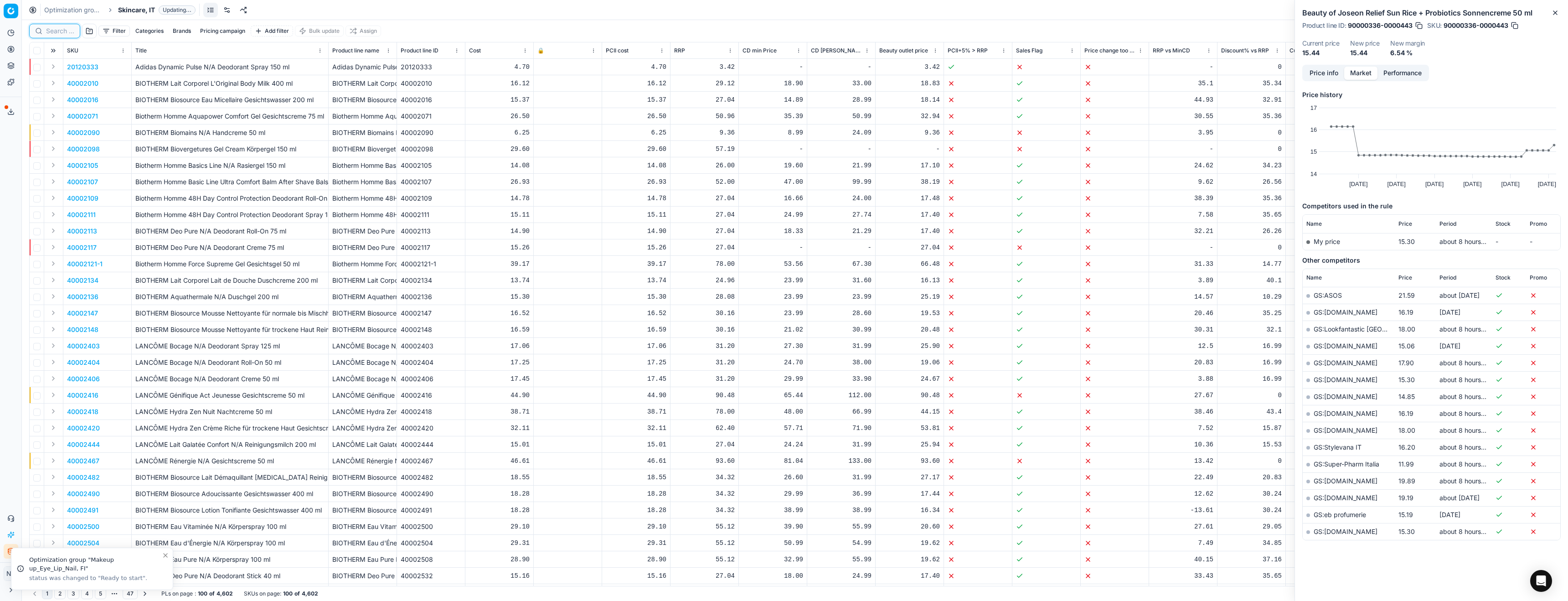
click at [54, 33] on input at bounding box center [60, 31] width 28 height 9
paste input "80059152-30"
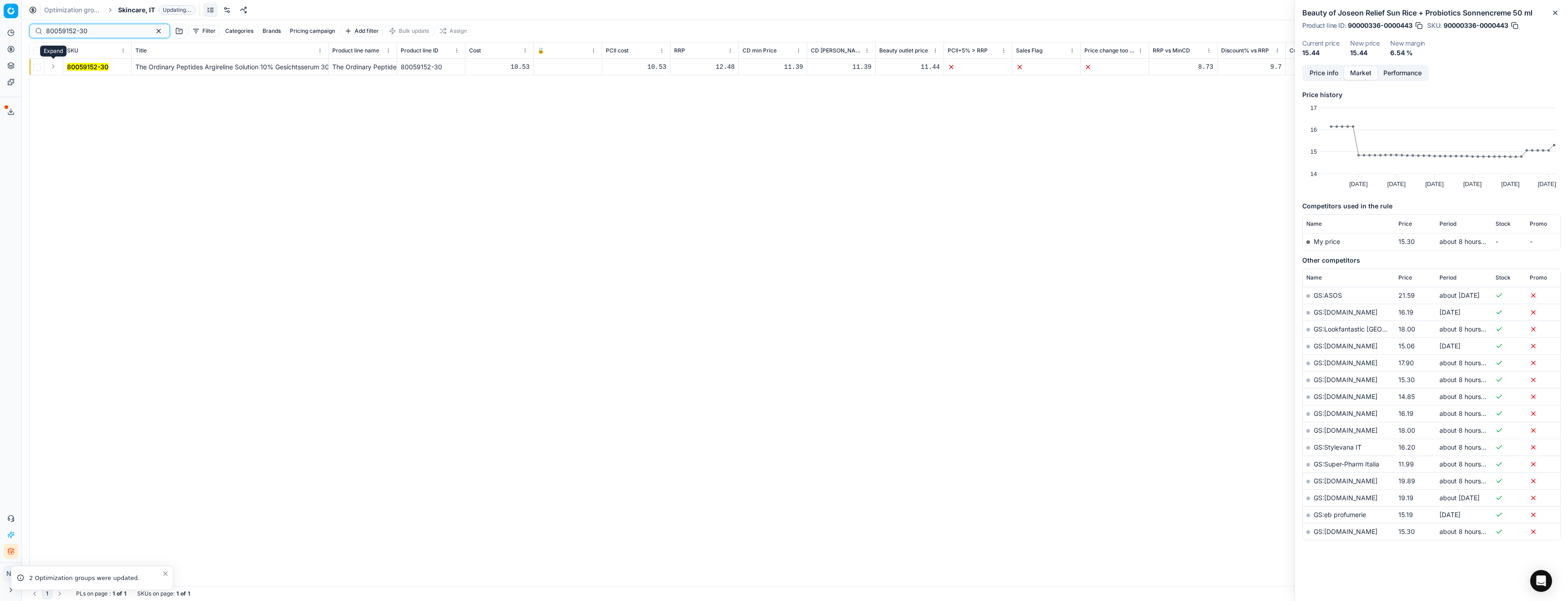
type input "80059152-30"
click at [52, 68] on button "Expand" at bounding box center [53, 67] width 11 height 11
click at [82, 80] on mark "80059152-30" at bounding box center [87, 83] width 42 height 8
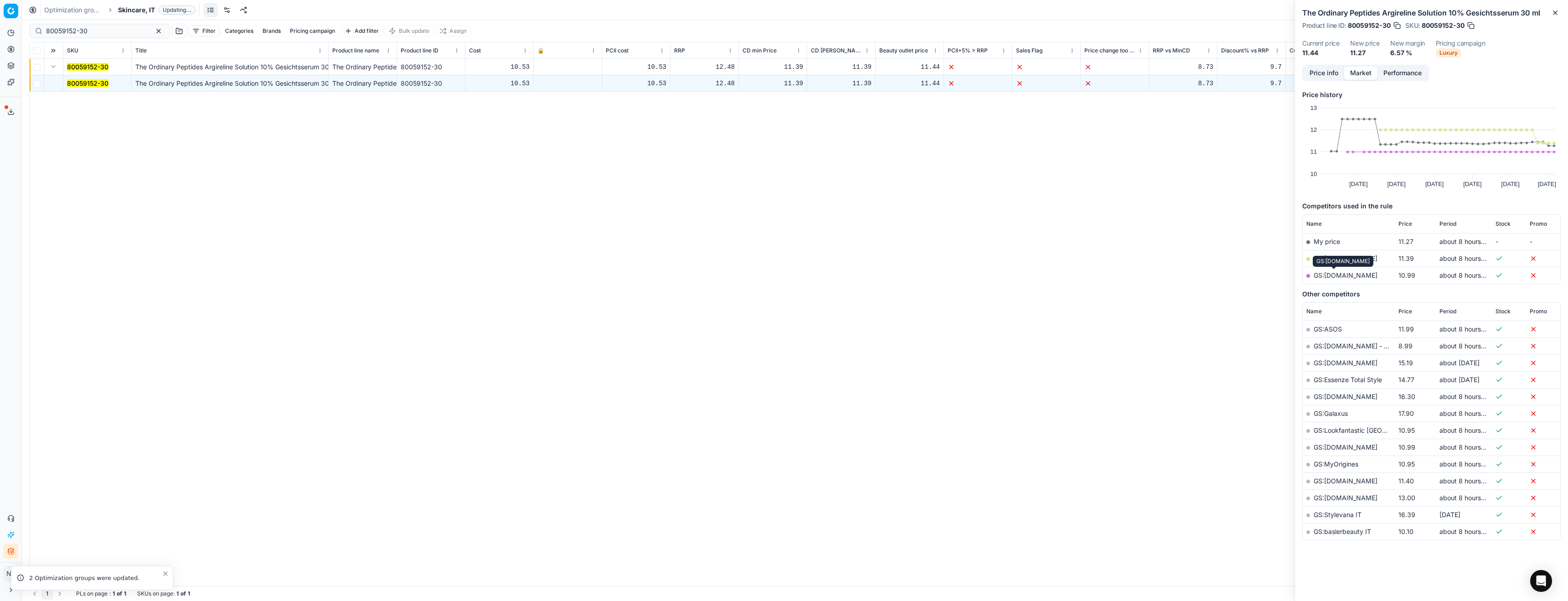
click at [1328, 278] on link "GS:[DOMAIN_NAME]" at bounding box center [1346, 275] width 64 height 8
click at [134, 13] on span "Skincare, IT" at bounding box center [137, 10] width 37 height 9
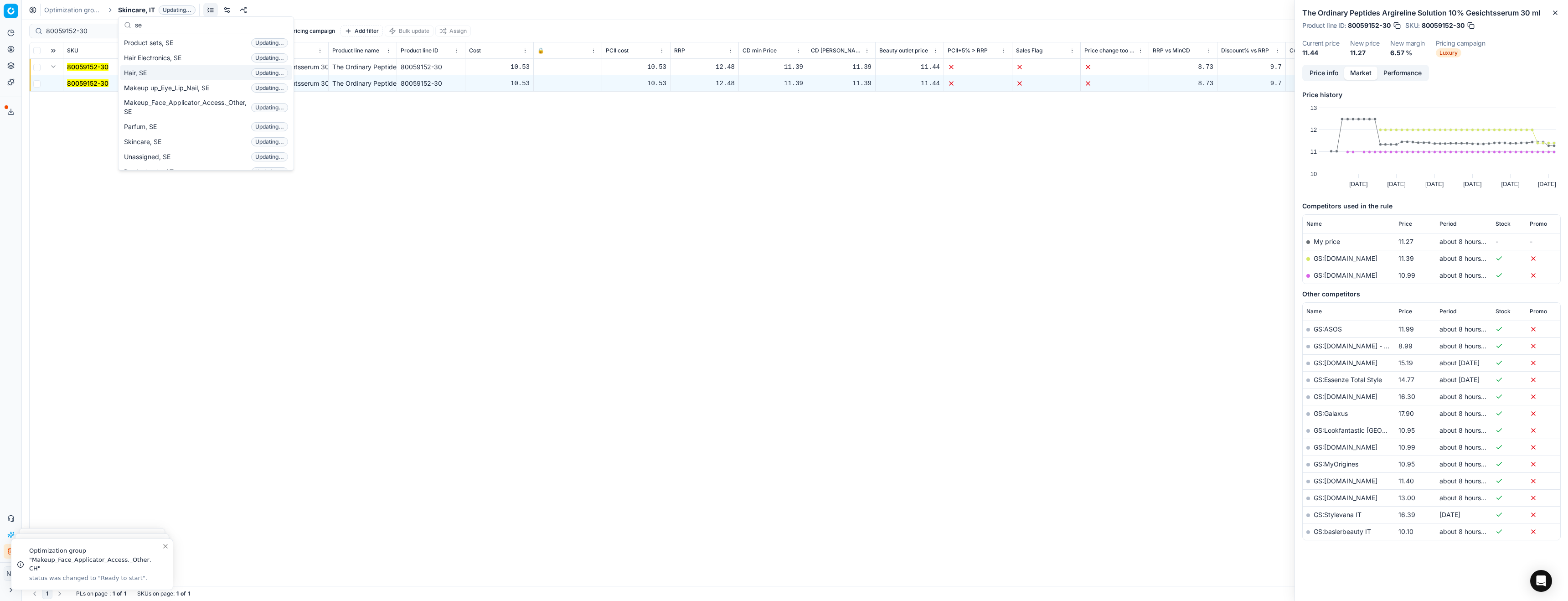
type input "se"
click at [144, 74] on span "Hair, SE" at bounding box center [137, 73] width 27 height 9
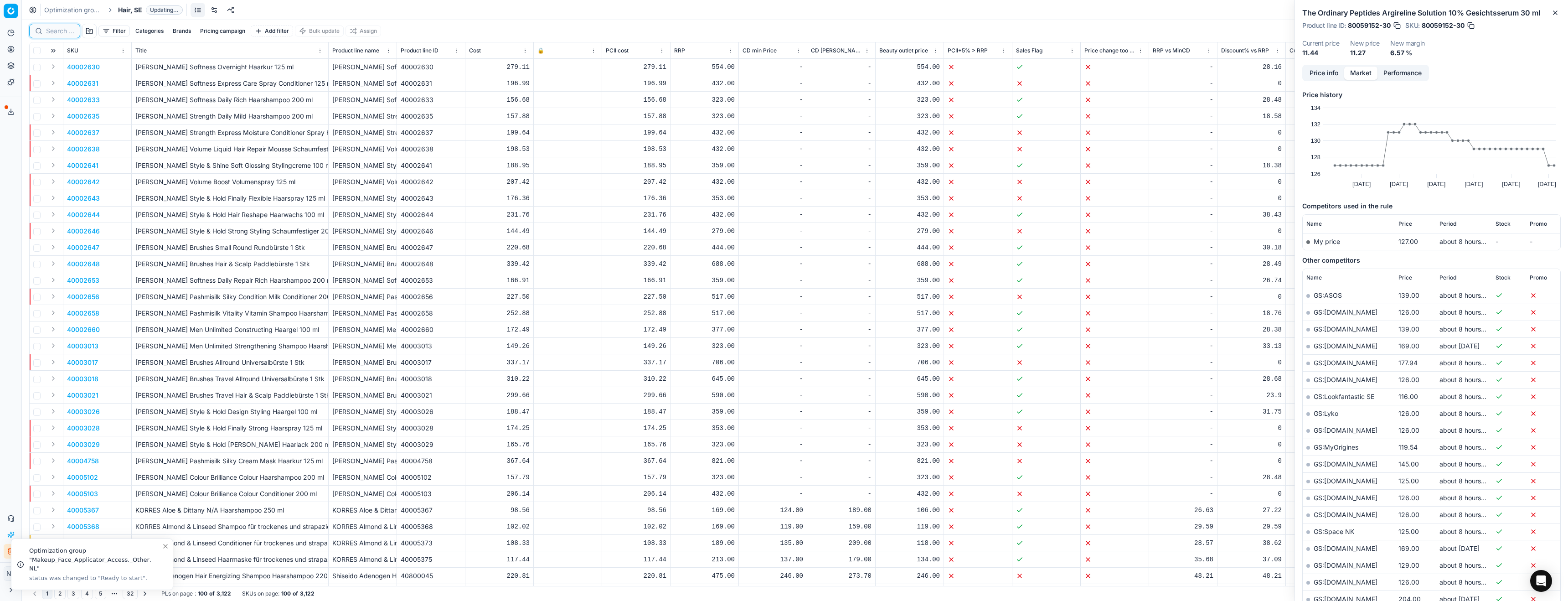
click at [62, 31] on input at bounding box center [60, 31] width 28 height 9
paste input "80077302-50"
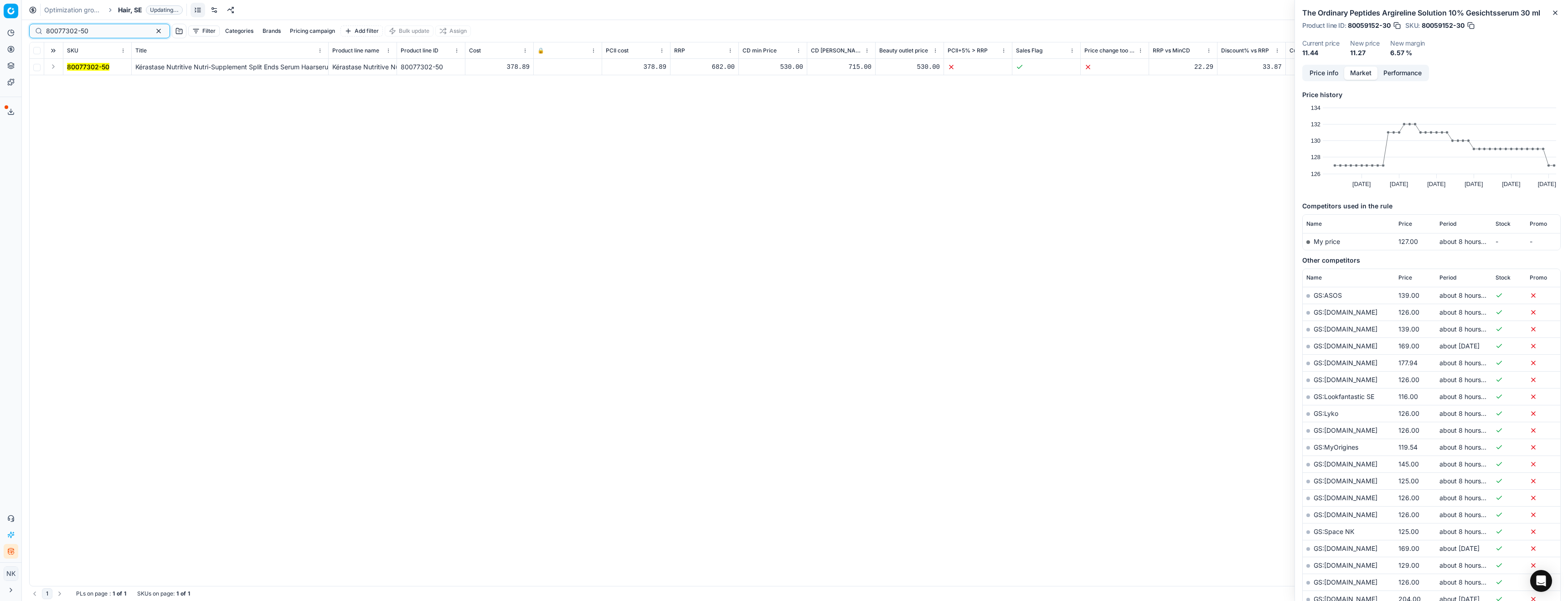
type input "80077302-50"
click at [52, 67] on button "Expand" at bounding box center [53, 67] width 11 height 11
click at [89, 80] on mark "80077302-50" at bounding box center [88, 83] width 42 height 8
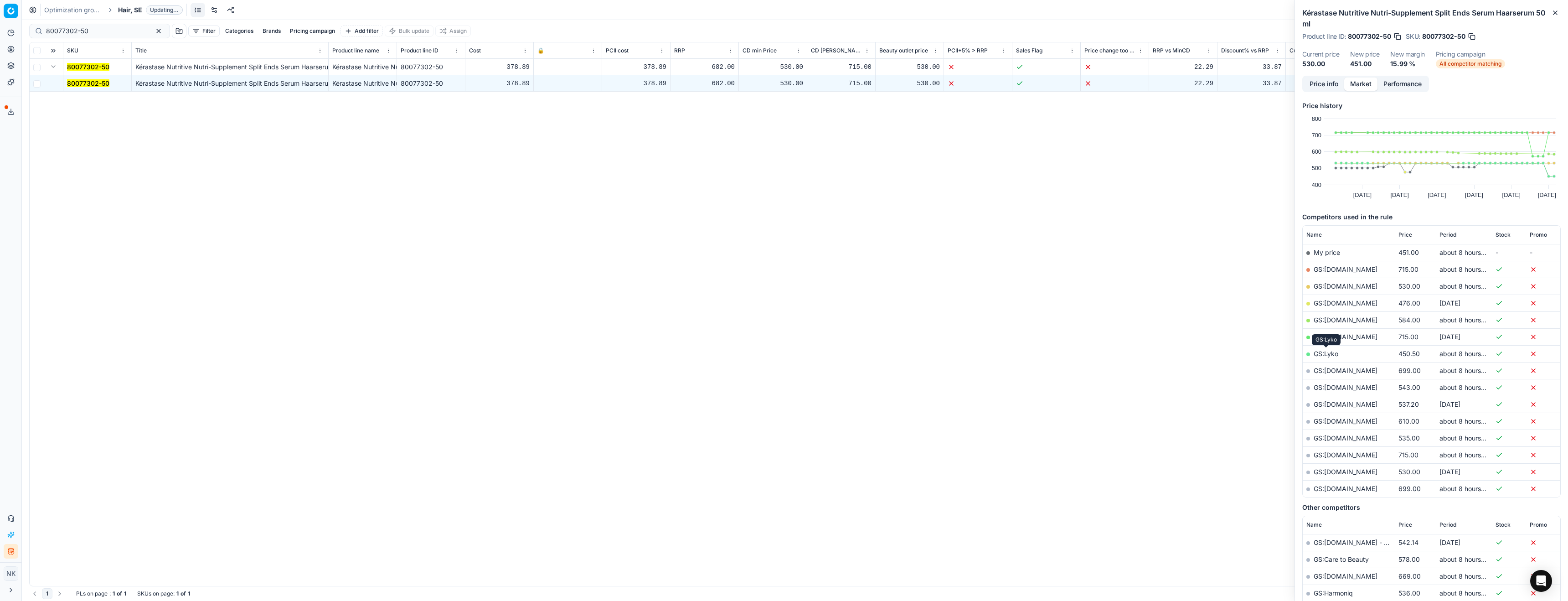
click at [1326, 354] on link "GS:Lyko" at bounding box center [1326, 354] width 24 height 8
click at [124, 10] on span "Hair, SE" at bounding box center [130, 10] width 24 height 9
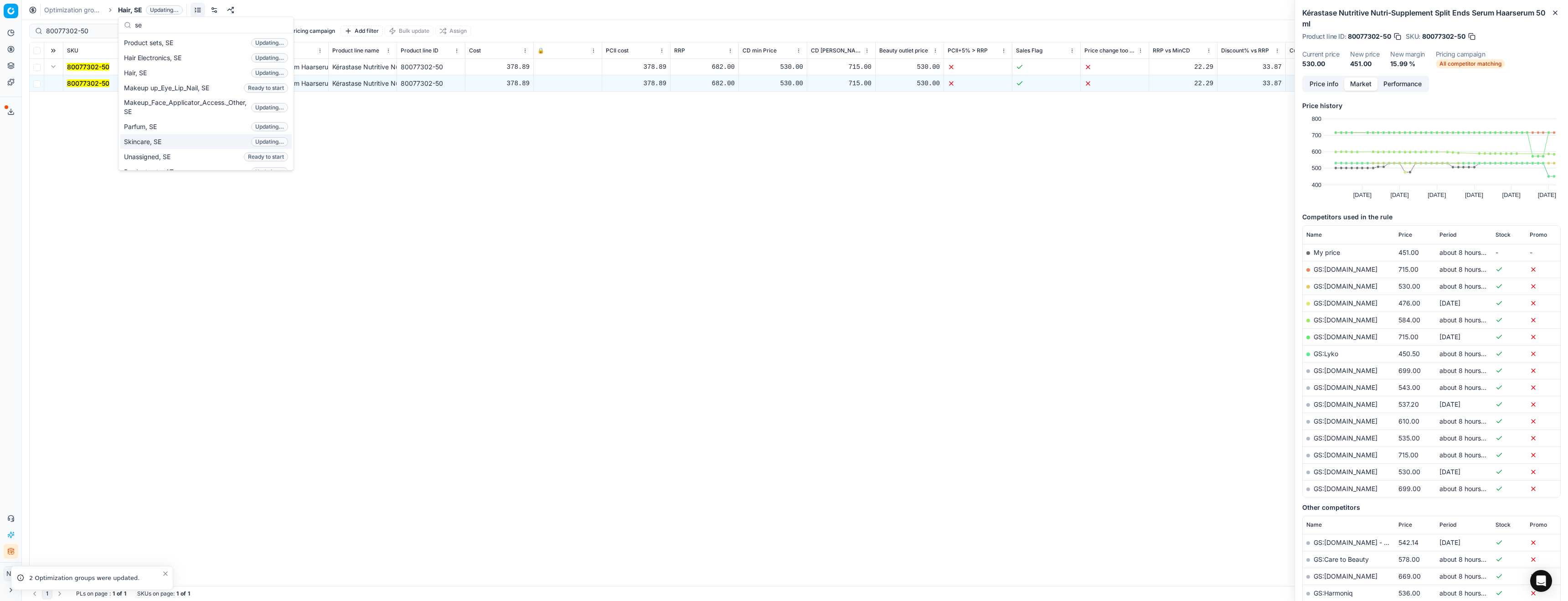
type input "se"
click at [138, 143] on span "Skincare, SE" at bounding box center [144, 142] width 41 height 9
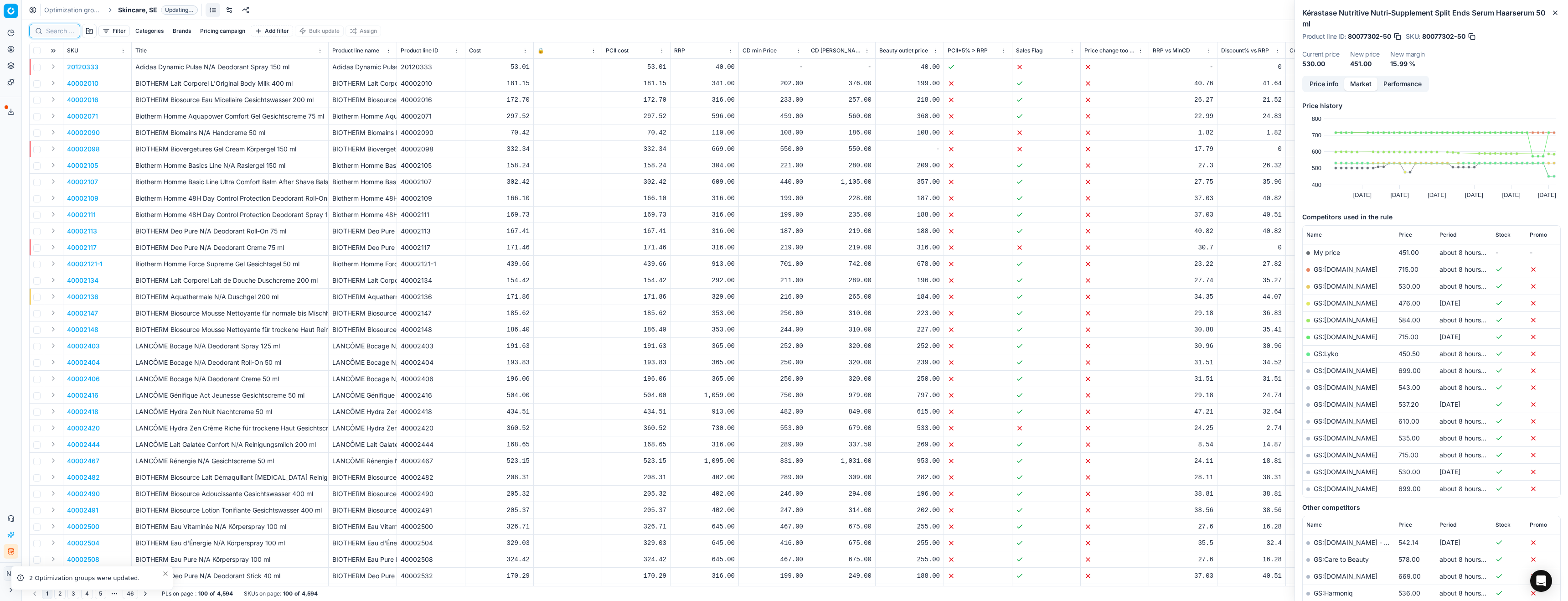
click at [62, 30] on input at bounding box center [60, 31] width 28 height 9
paste input "80051098-30"
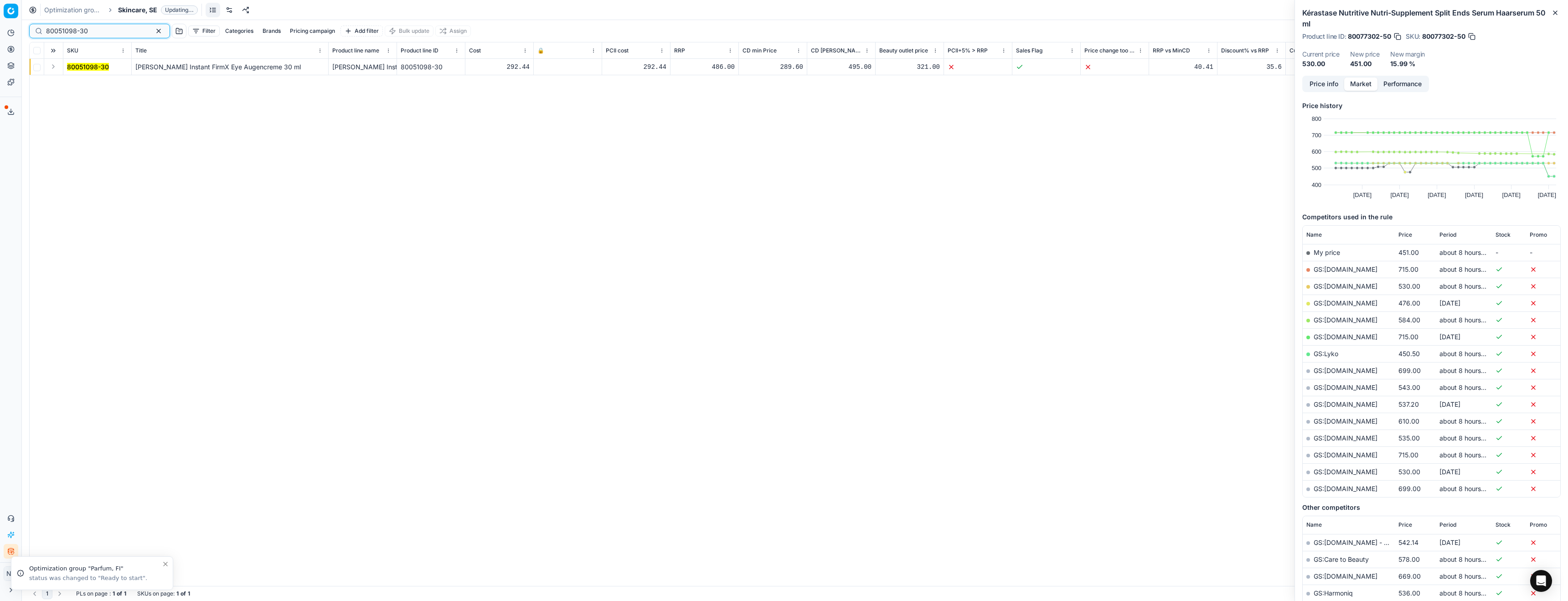
type input "80051098-30"
click at [55, 69] on button "Expand" at bounding box center [53, 67] width 11 height 11
click at [82, 81] on mark "80051098-30" at bounding box center [87, 83] width 42 height 8
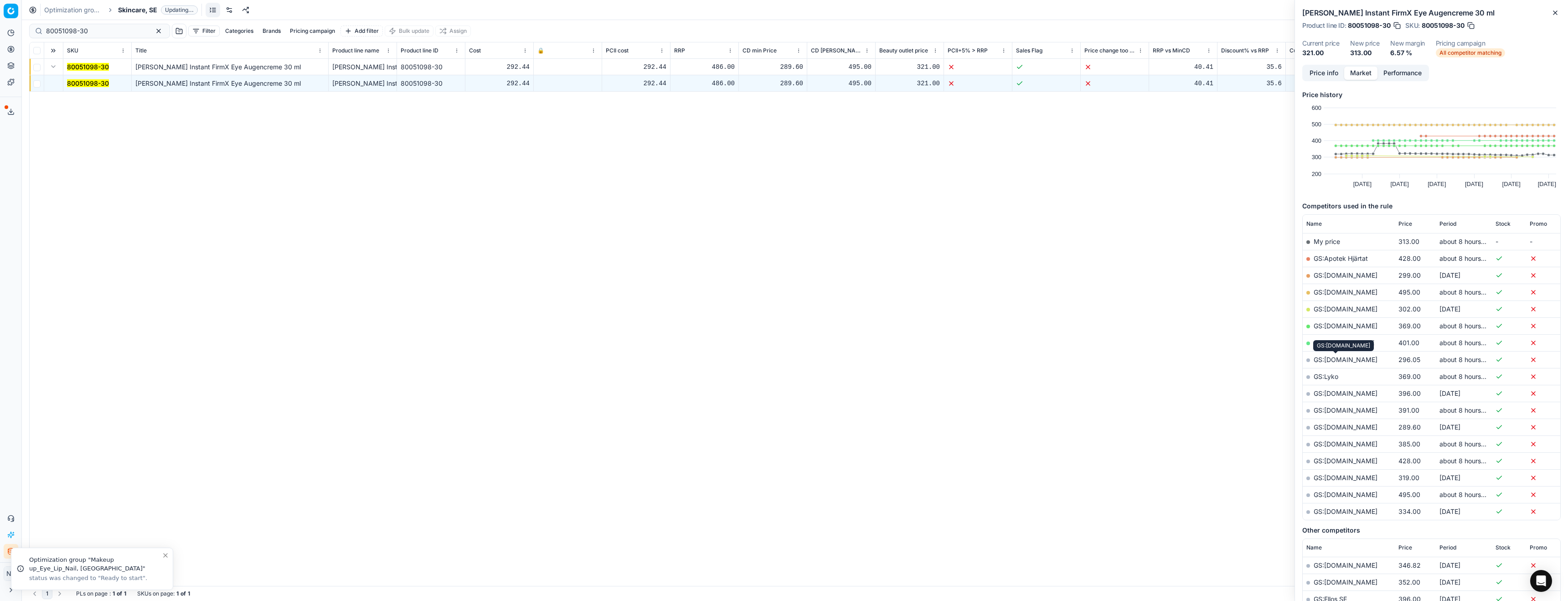
click at [1337, 360] on link "GS:[DOMAIN_NAME]" at bounding box center [1346, 360] width 64 height 8
click at [137, 11] on span "Skincare, SE" at bounding box center [138, 10] width 39 height 9
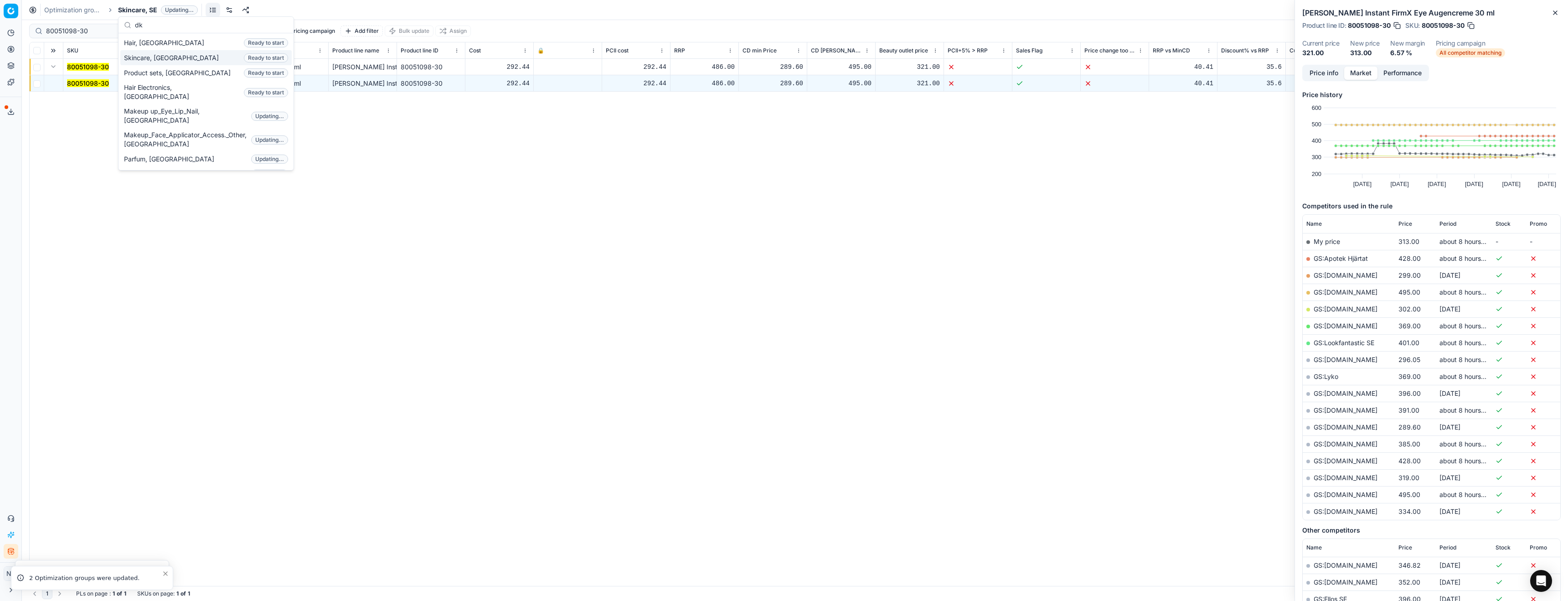
type input "dk"
click at [142, 61] on span "Skincare, [GEOGRAPHIC_DATA]" at bounding box center [173, 58] width 99 height 9
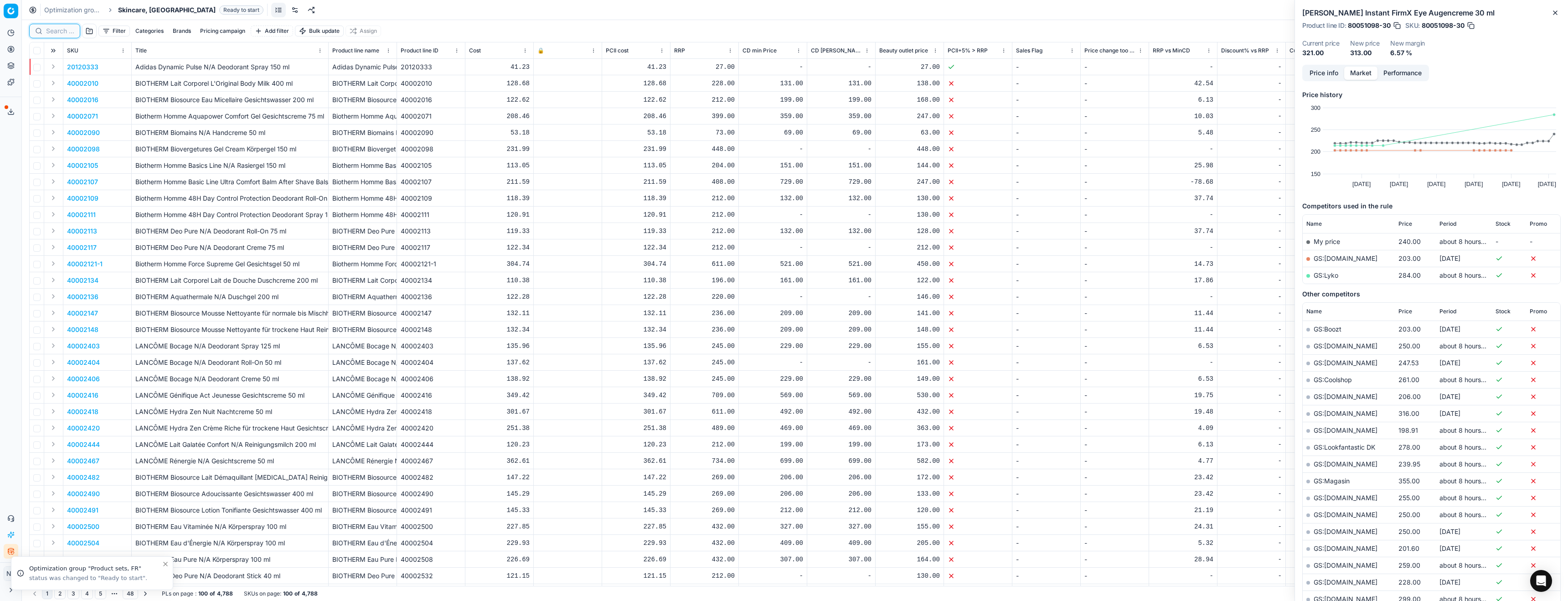
click at [55, 32] on input at bounding box center [60, 31] width 28 height 9
paste input "90012443-0019586"
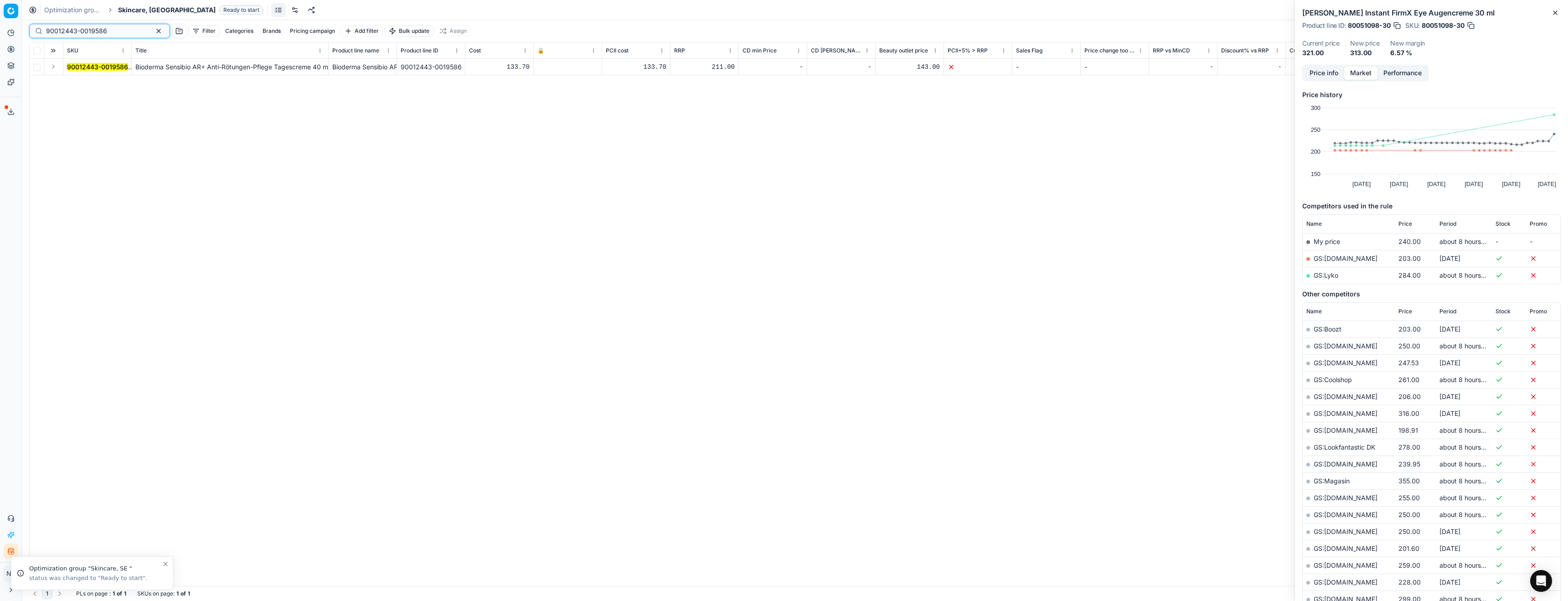
type input "90012443-0019586"
click at [53, 68] on button "Expand" at bounding box center [53, 67] width 11 height 11
click at [104, 82] on mark "90012443-0019586" at bounding box center [97, 83] width 61 height 8
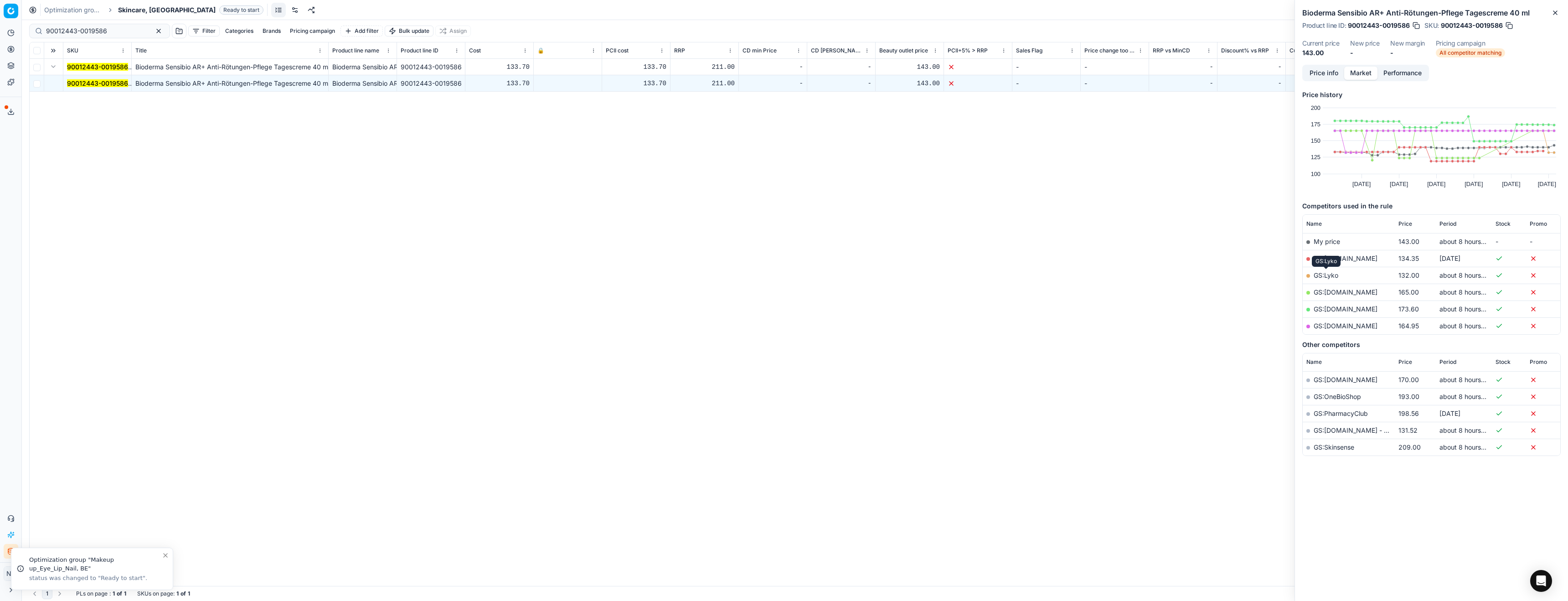
click at [1324, 276] on link "GS:Lyko" at bounding box center [1326, 275] width 24 height 8
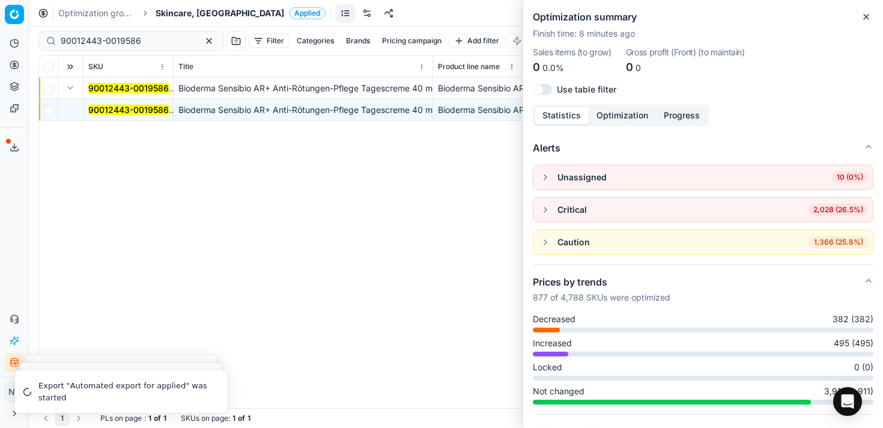
click at [448, 200] on div "90012443-0019586 Bioderma Sensibio AR+ Anti-Rötungen-Pflege Tagescreme 40 ml Bi…" at bounding box center [456, 243] width 834 height 331
click at [865, 14] on icon "button" at bounding box center [867, 17] width 10 height 10
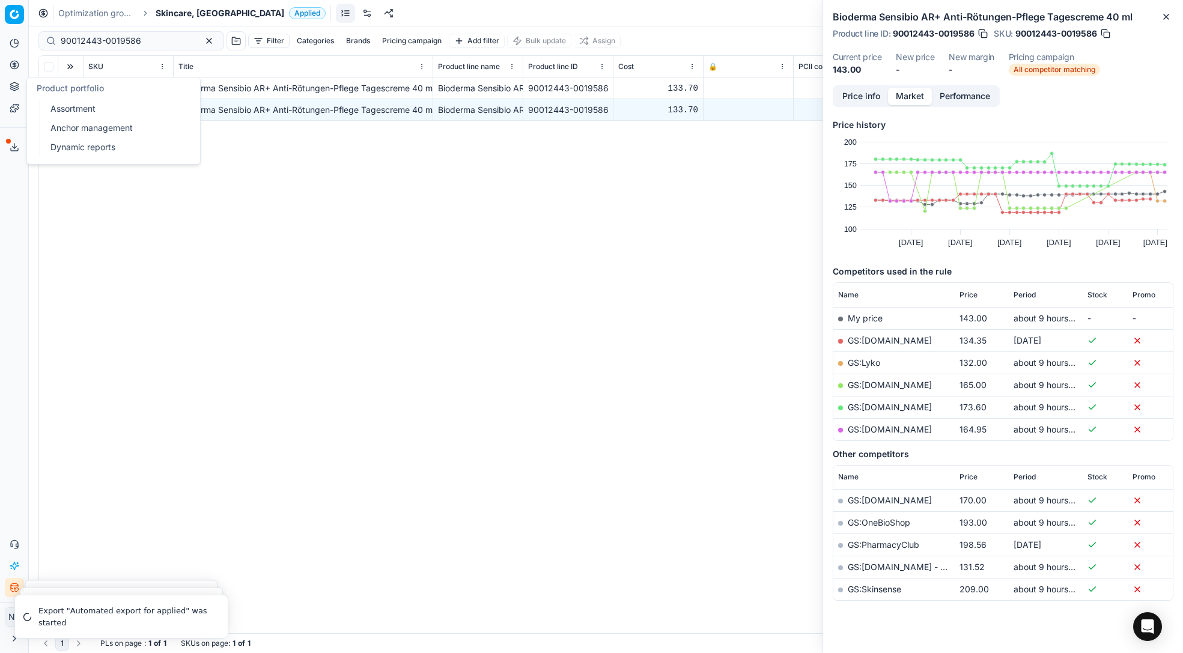
click at [69, 109] on link "Assortment" at bounding box center [116, 108] width 140 height 17
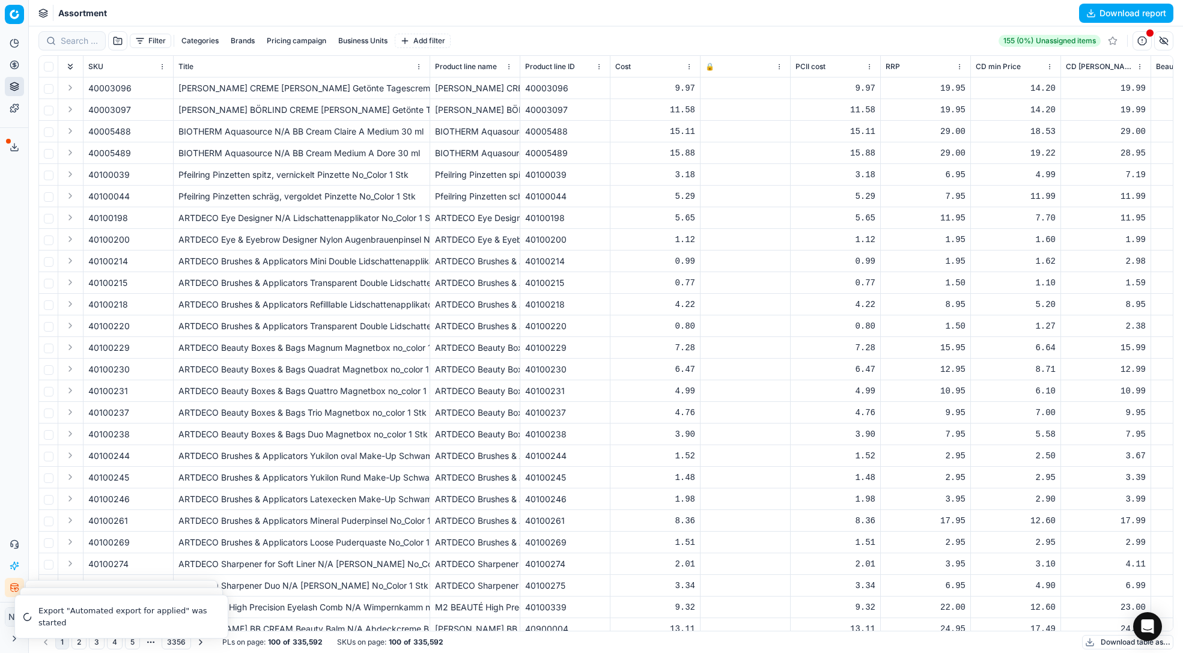
click at [1111, 14] on button "Download report" at bounding box center [1126, 13] width 94 height 19
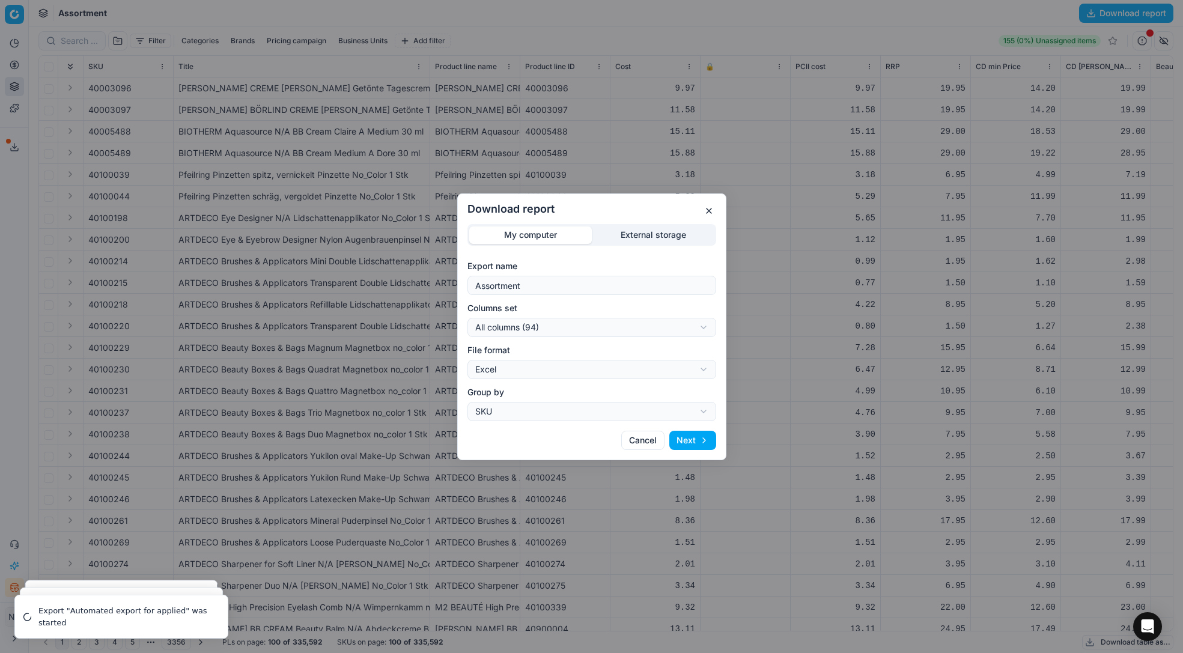
click at [698, 439] on button "Next" at bounding box center [692, 440] width 47 height 19
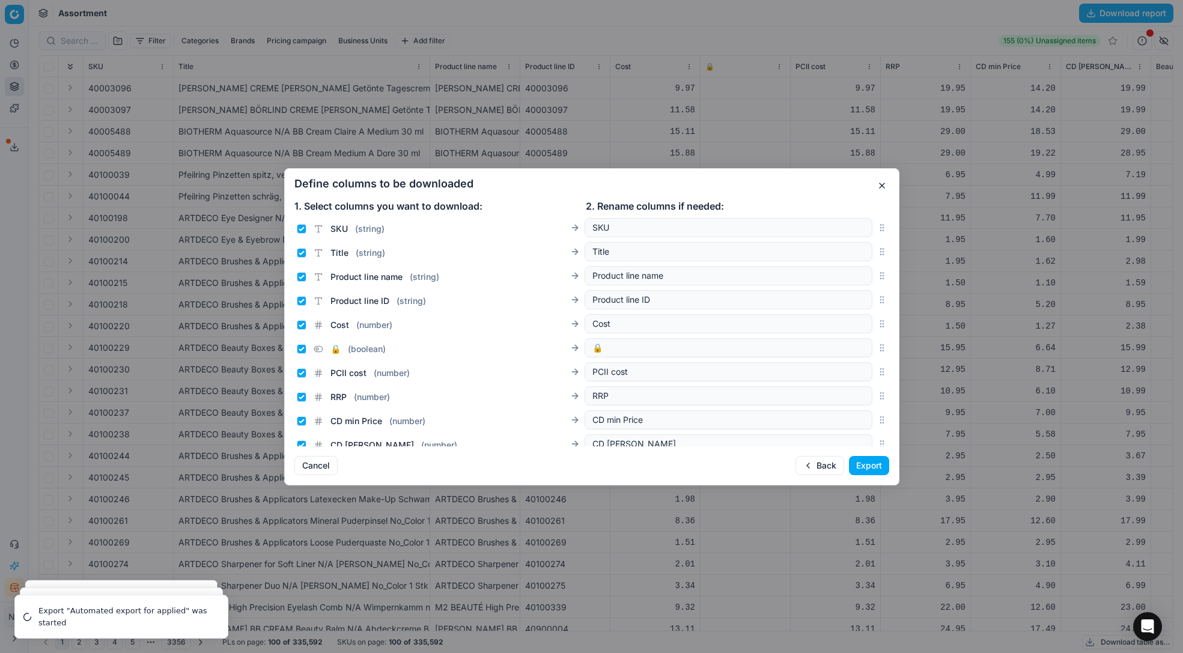
click at [661, 187] on h2 "Define columns to be downloaded" at bounding box center [591, 183] width 595 height 11
click at [870, 465] on button "Export" at bounding box center [869, 465] width 40 height 19
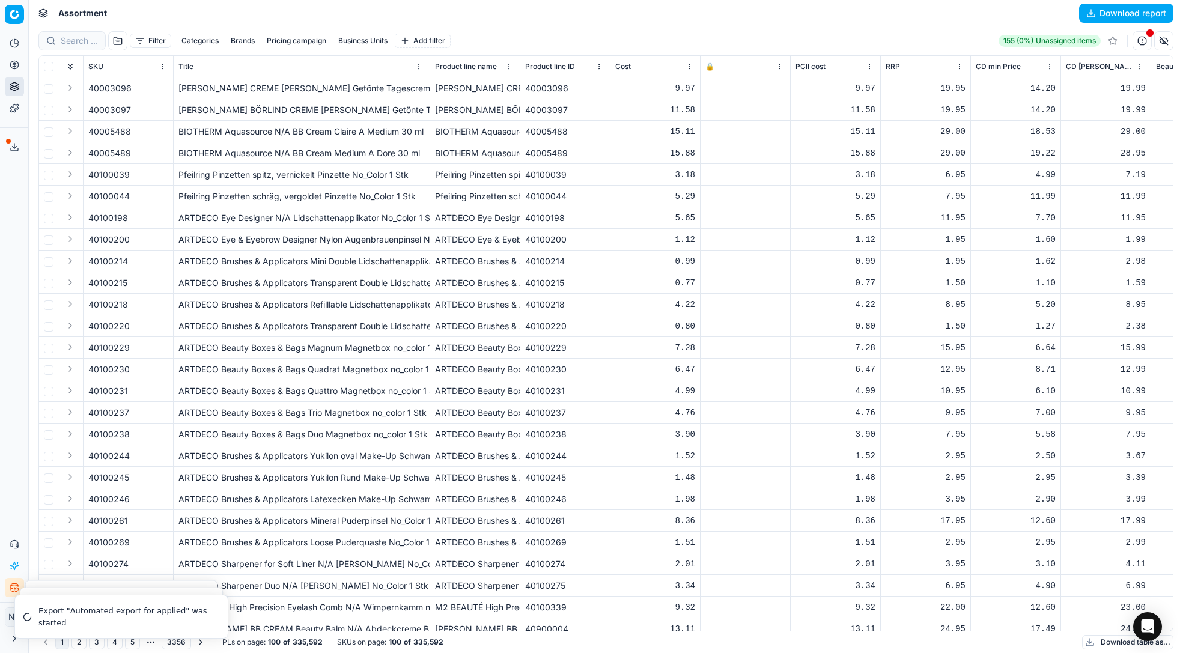
click at [12, 148] on icon at bounding box center [15, 147] width 10 height 10
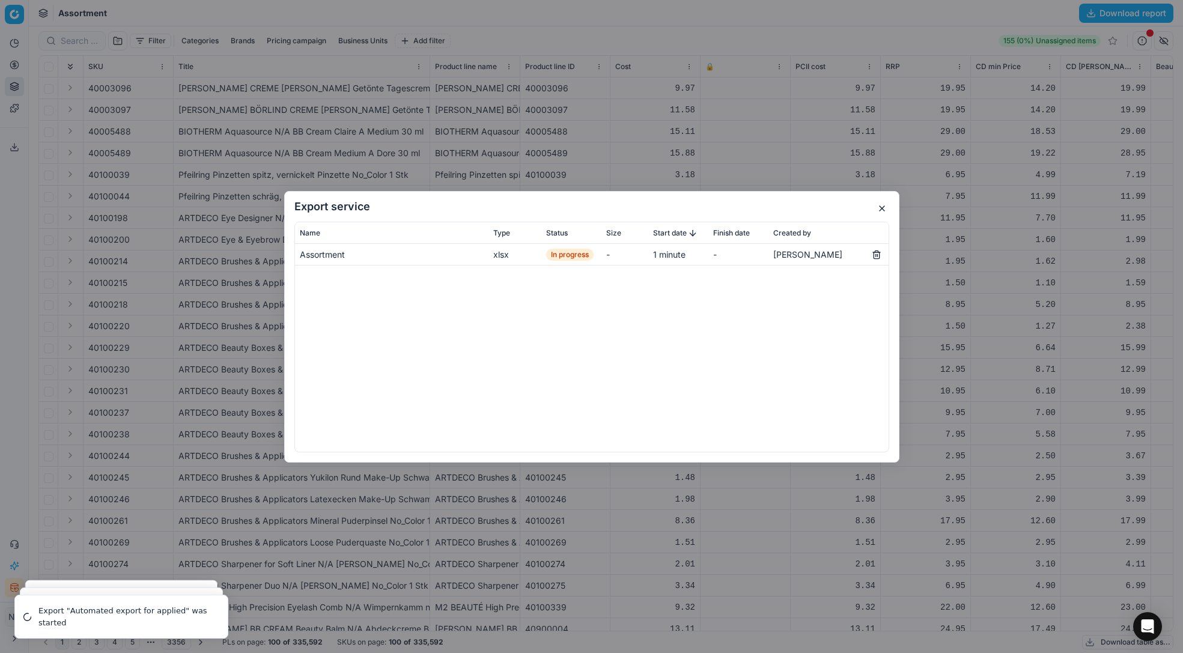
click at [614, 213] on div "Export service Name Type Status Size Start date Finish date Created by Assortme…" at bounding box center [591, 327] width 615 height 272
drag, startPoint x: 553, startPoint y: 216, endPoint x: 519, endPoint y: 166, distance: 60.2
click at [519, 166] on div "Export service Name Type Status Size Start date Finish date Created by Assortme…" at bounding box center [591, 326] width 1183 height 653
click at [392, 225] on th "Name" at bounding box center [392, 233] width 194 height 22
drag, startPoint x: 425, startPoint y: 203, endPoint x: 425, endPoint y: 282, distance: 79.9
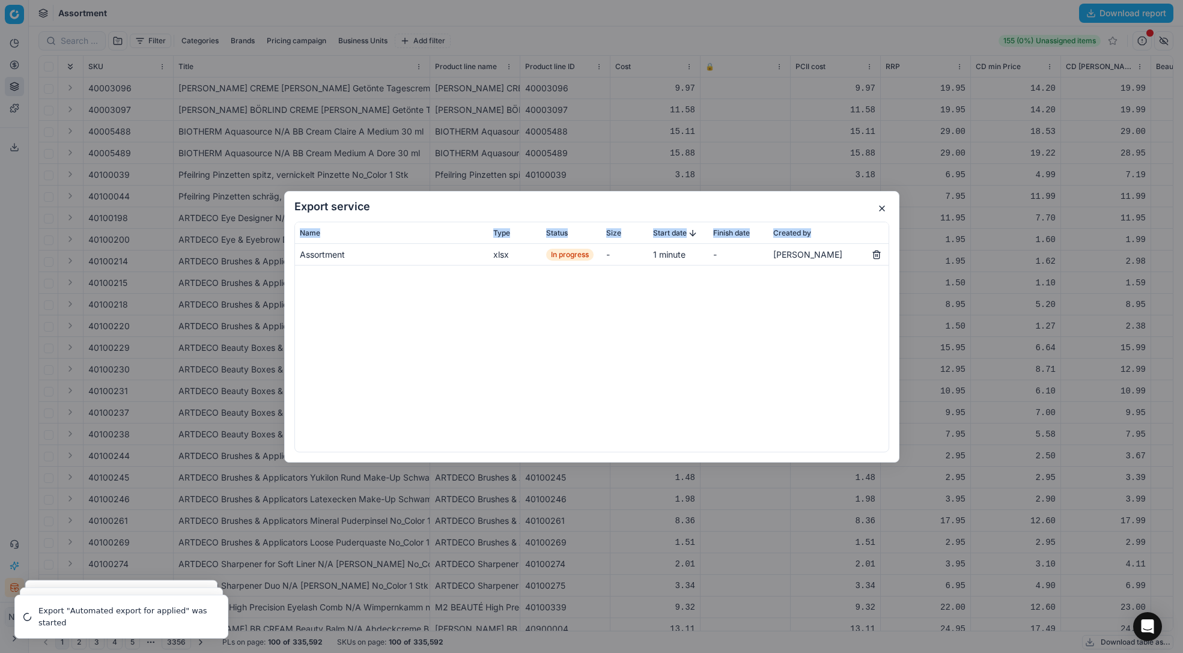
click at [425, 282] on div "Export service Name Type Status Size Start date Finish date Created by Assortme…" at bounding box center [591, 327] width 615 height 272
click at [395, 305] on div "Assortment xlsx In progress - 1 minute - [PERSON_NAME]" at bounding box center [592, 348] width 594 height 208
drag, startPoint x: 383, startPoint y: 206, endPoint x: 385, endPoint y: 158, distance: 48.1
click at [385, 158] on div "Export service Name Type Status Size Start date Finish date Created by Assortme…" at bounding box center [591, 326] width 1183 height 653
click at [401, 212] on div "Export service Name Type Status Size Start date Finish date Created by Assortme…" at bounding box center [591, 327] width 615 height 272
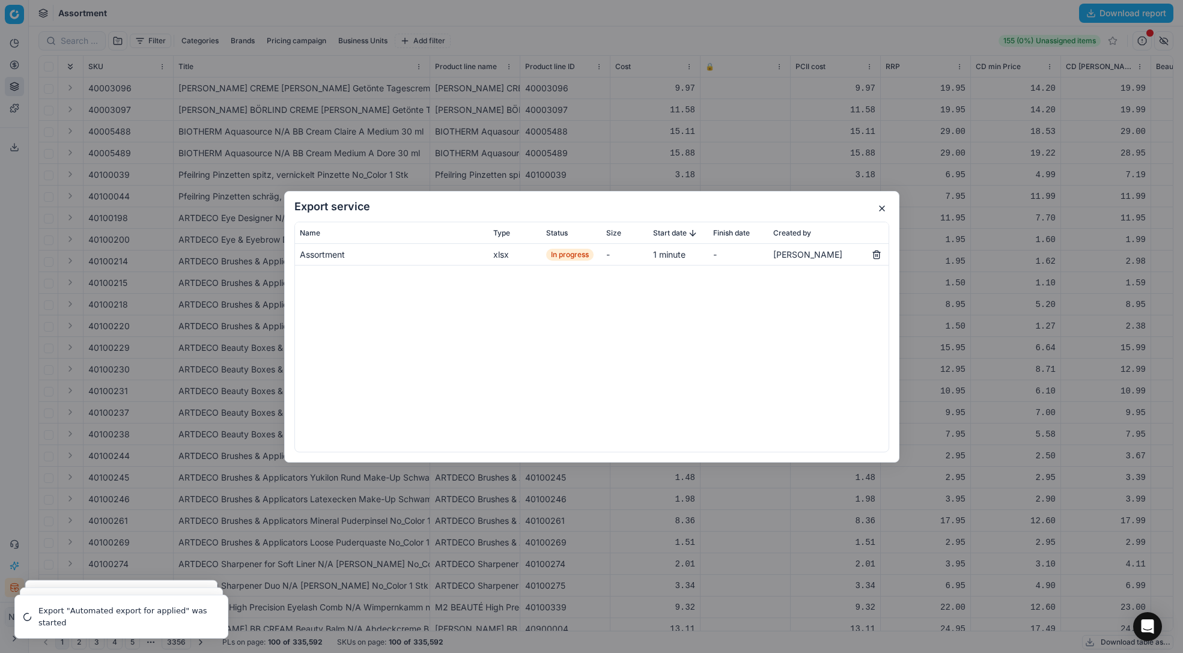
click at [498, 204] on h2 "Export service" at bounding box center [591, 206] width 595 height 11
click at [592, 303] on div "Assortment xlsx In progress - 1 minute - [PERSON_NAME]" at bounding box center [592, 348] width 594 height 208
click at [885, 206] on button "button" at bounding box center [882, 208] width 14 height 14
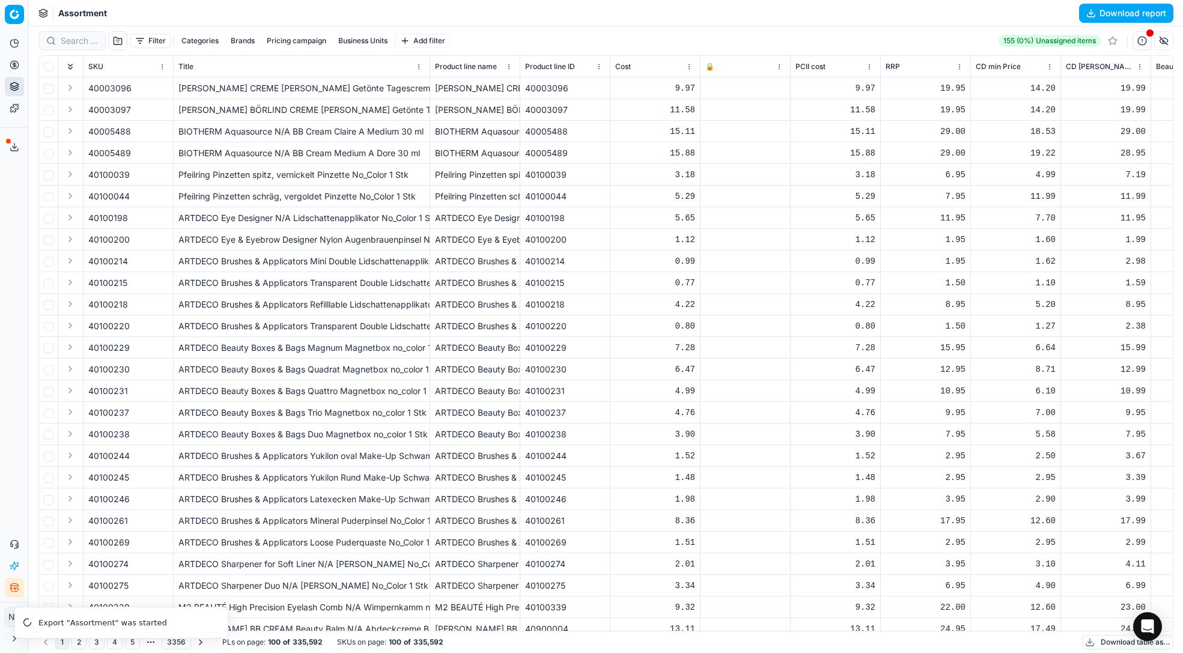
click at [7, 151] on button "Export service" at bounding box center [14, 147] width 19 height 19
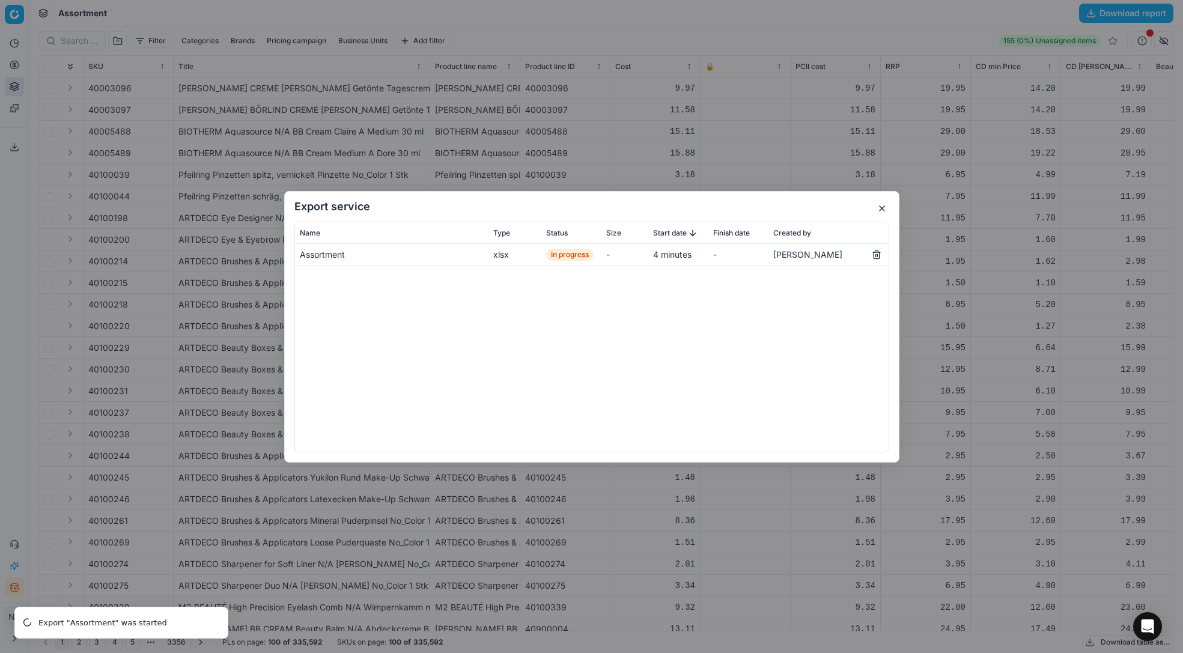
click at [528, 327] on div "Assortment xlsx In progress - 4 minutes - Nurzhan Kasymakunova" at bounding box center [592, 348] width 594 height 208
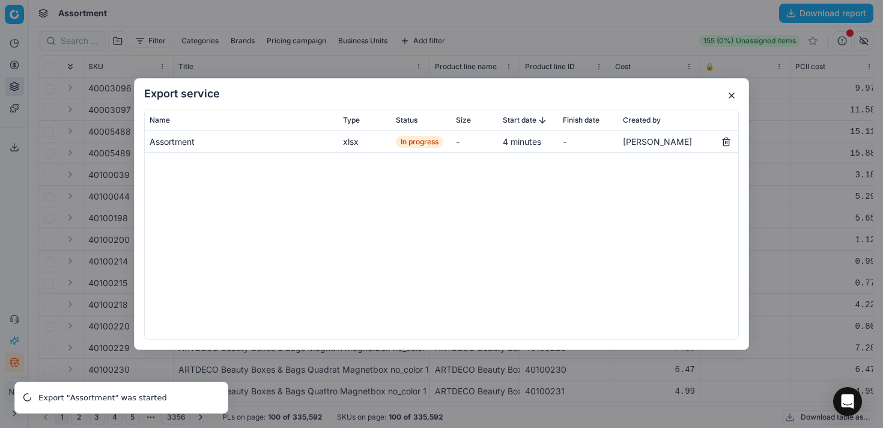
click at [732, 96] on button "button" at bounding box center [732, 95] width 14 height 14
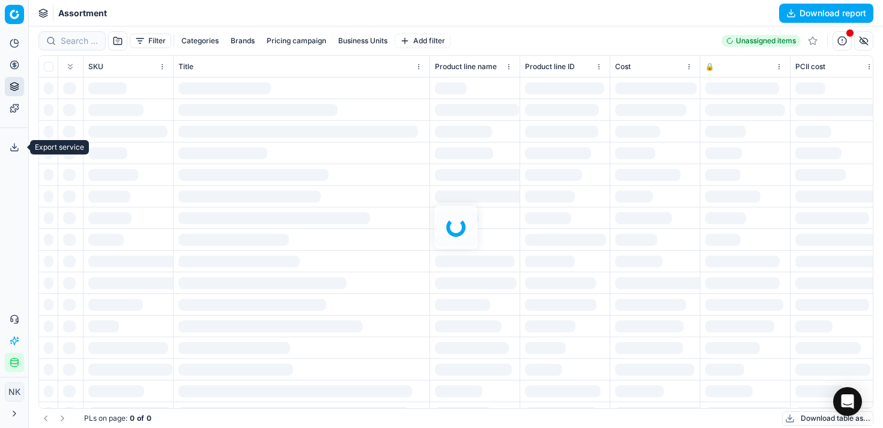
click at [14, 144] on line at bounding box center [14, 146] width 0 height 5
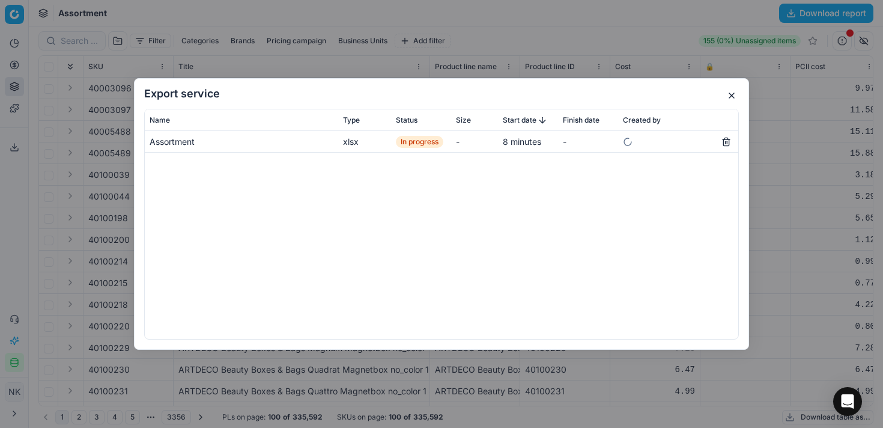
click at [553, 222] on div "Assortment xlsx In progress - 8 minutes -" at bounding box center [442, 235] width 594 height 208
click at [596, 96] on h2 "Export service" at bounding box center [441, 93] width 595 height 11
click at [734, 92] on button "button" at bounding box center [732, 95] width 14 height 14
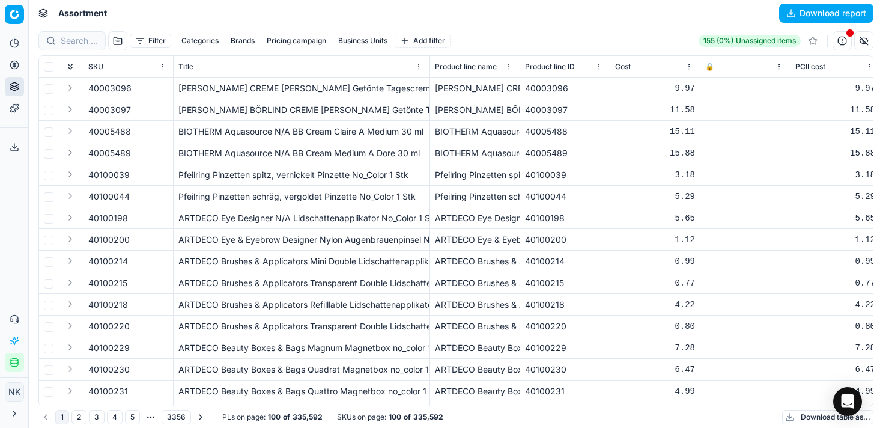
click at [813, 4] on button "Download report" at bounding box center [826, 13] width 94 height 19
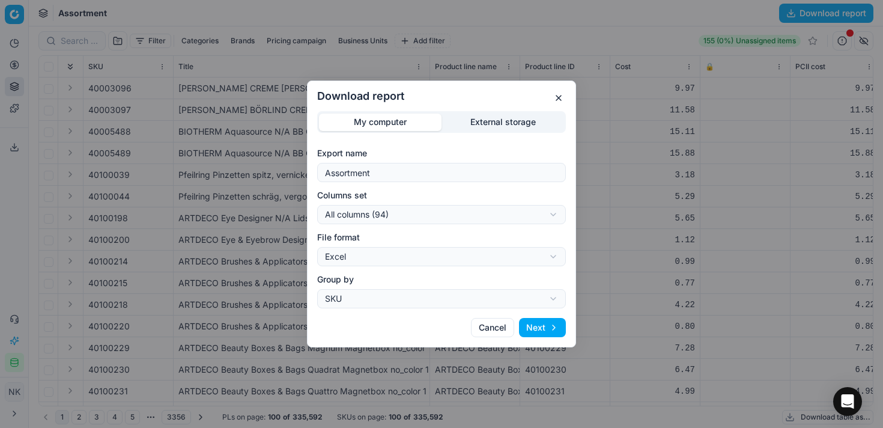
click at [456, 213] on div "Download report My computer External storage Export name Assortment Columns set…" at bounding box center [441, 214] width 883 height 428
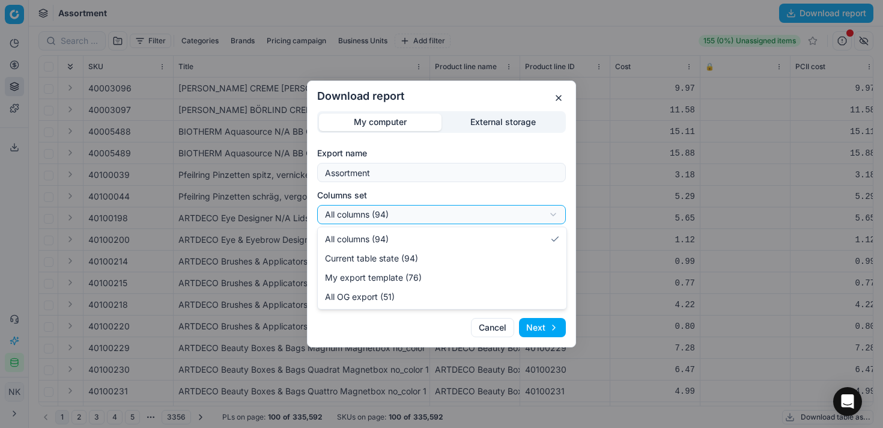
click at [402, 213] on div "Download report My computer External storage Export name Assortment Columns set…" at bounding box center [441, 214] width 883 height 428
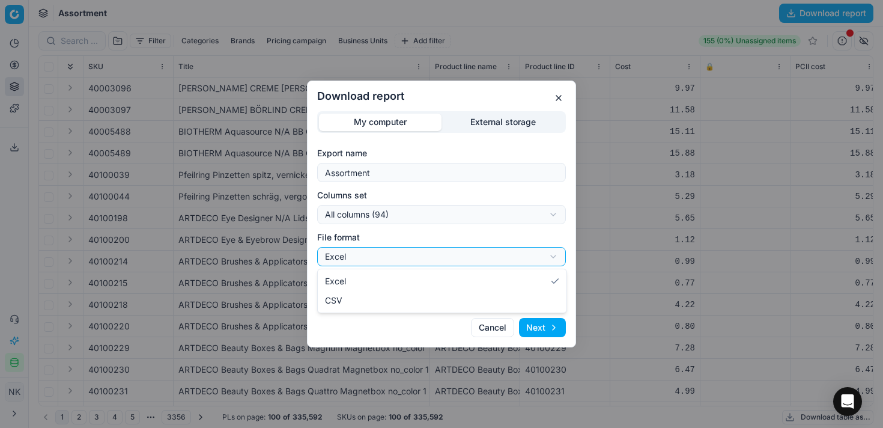
click at [390, 263] on div "Download report My computer External storage Export name Assortment Columns set…" at bounding box center [441, 214] width 883 height 428
select select "csv"
click at [400, 306] on div "Download report My computer External storage Export name Assortment Columns set…" at bounding box center [441, 214] width 883 height 428
click at [407, 300] on div "Download report My computer External storage Export name Assortment Columns set…" at bounding box center [441, 214] width 883 height 428
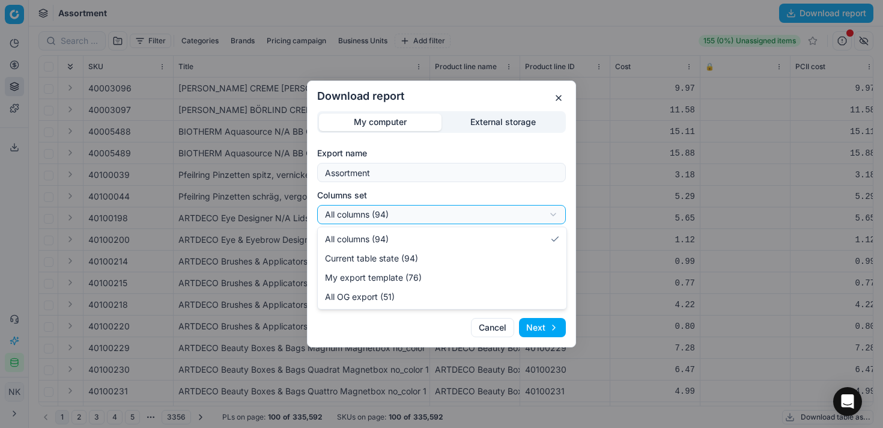
click at [392, 211] on div "Download report My computer External storage Export name Assortment Columns set…" at bounding box center [441, 214] width 883 height 428
click at [372, 213] on div "Download report My computer External storage Export name Assortment Columns set…" at bounding box center [441, 214] width 883 height 428
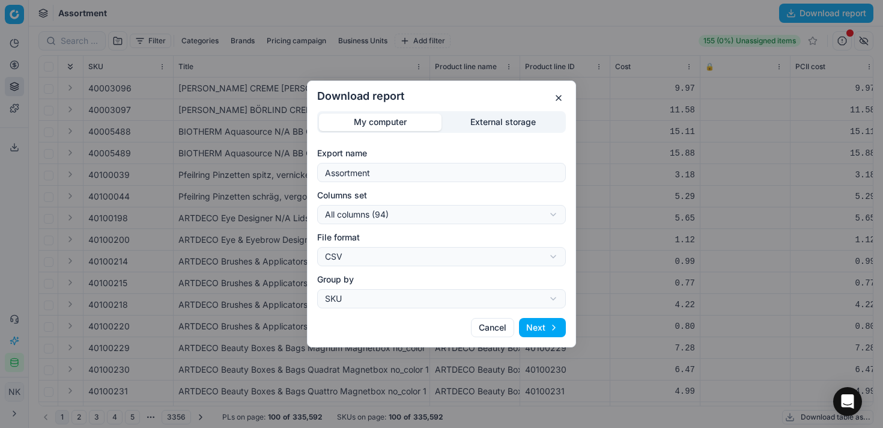
click at [538, 326] on button "Next" at bounding box center [542, 327] width 47 height 19
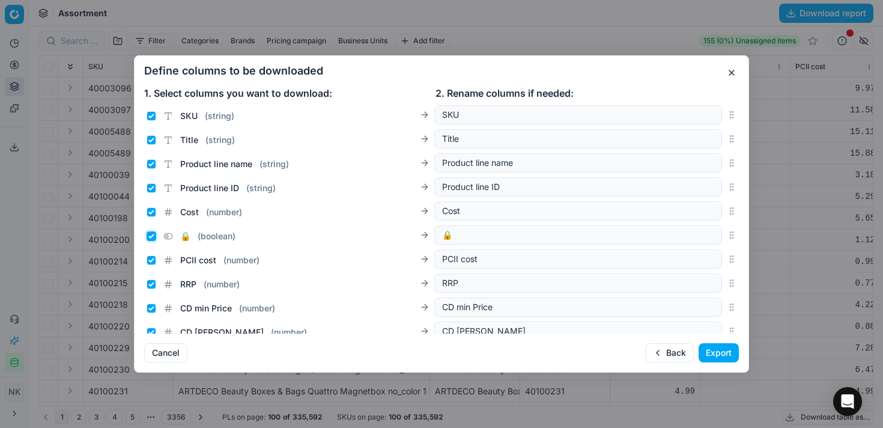
click at [151, 235] on input "🔒 ( boolean )" at bounding box center [152, 236] width 10 height 10
checkbox input "false"
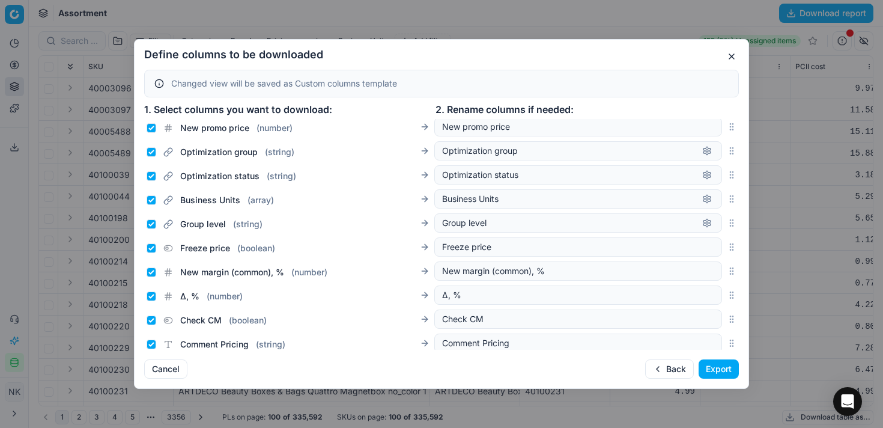
scroll to position [438, 0]
click at [150, 245] on input "Freeze price ( boolean )" at bounding box center [152, 247] width 10 height 10
checkbox input "false"
click at [153, 270] on input "New margin (common), % ( number )" at bounding box center [152, 271] width 10 height 10
checkbox input "false"
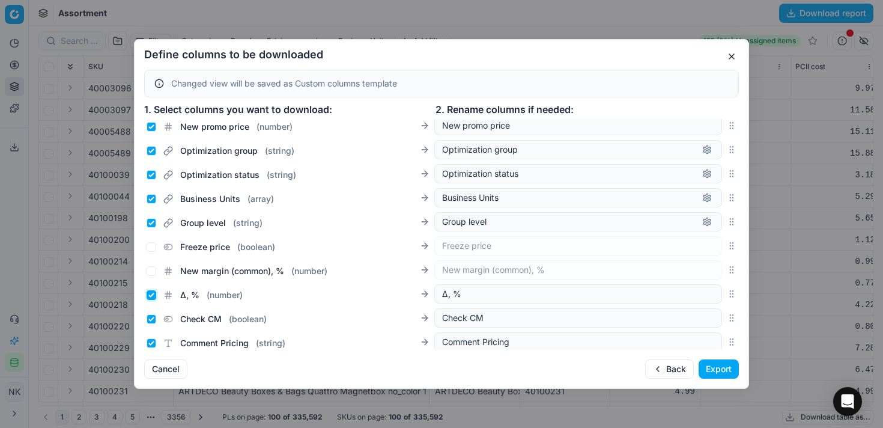
click at [148, 293] on input "Δ, % ( number )" at bounding box center [152, 295] width 10 height 10
checkbox input "false"
click at [153, 318] on input "Check CM ( boolean )" at bounding box center [152, 319] width 10 height 10
checkbox input "false"
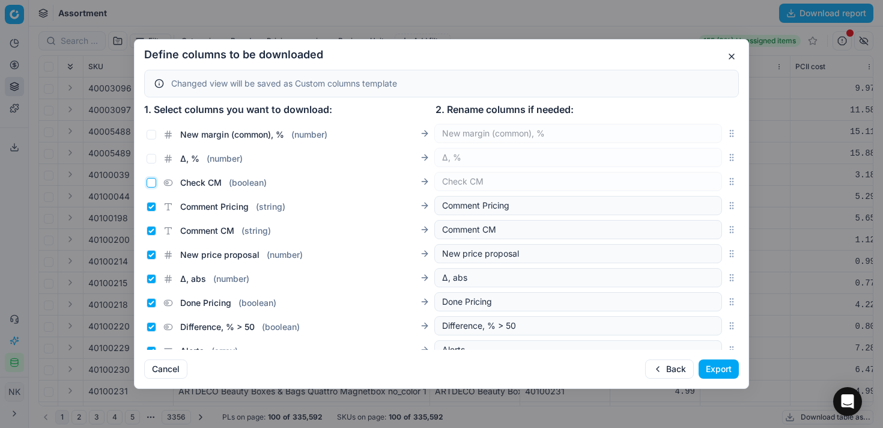
scroll to position [590, 0]
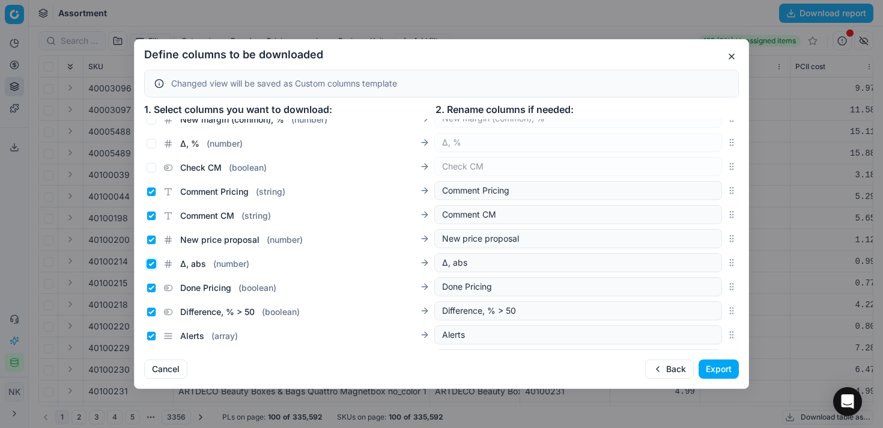
click at [151, 264] on input "Δ, abs ( number )" at bounding box center [152, 264] width 10 height 10
checkbox input "false"
click at [150, 216] on input "Comment CM ( string )" at bounding box center [152, 216] width 10 height 10
checkbox input "false"
click at [153, 190] on input "Comment Pricing ( string )" at bounding box center [152, 192] width 10 height 10
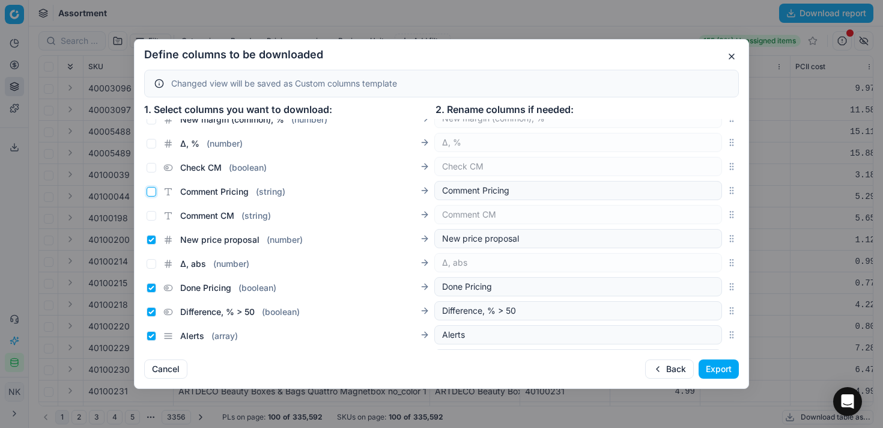
checkbox input "false"
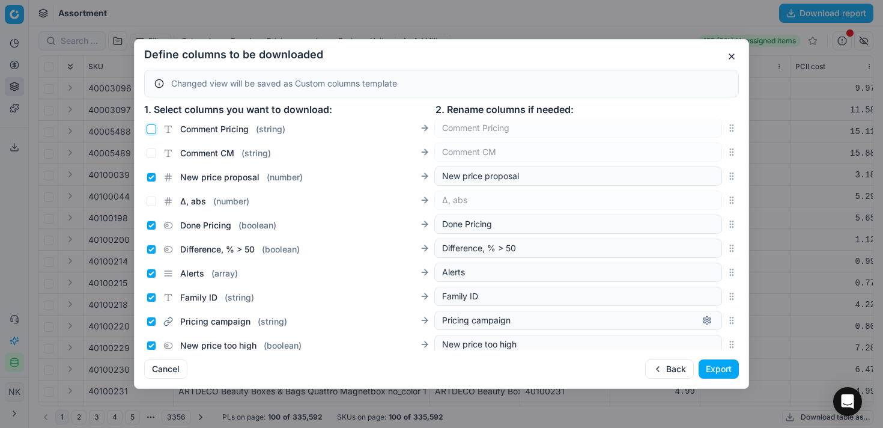
scroll to position [653, 0]
click at [151, 224] on input "Done Pricing ( boolean )" at bounding box center [152, 224] width 10 height 10
checkbox input "false"
click at [152, 247] on input "Difference, % > 50 ( boolean )" at bounding box center [152, 248] width 10 height 10
checkbox input "false"
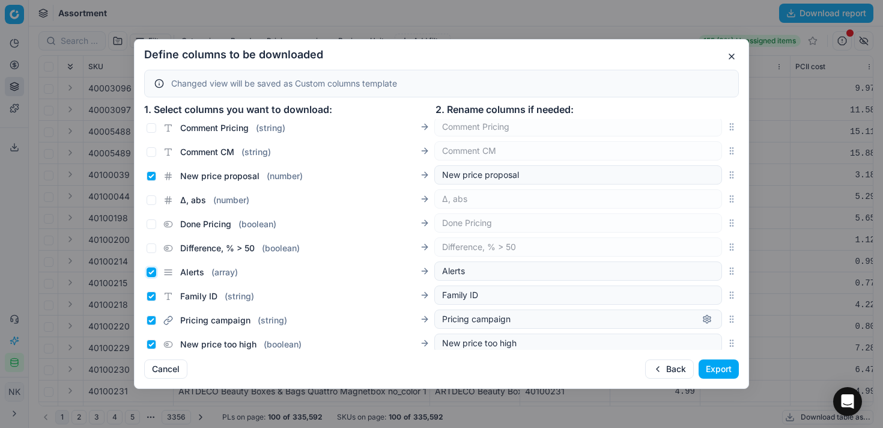
click at [149, 272] on input "Alerts ( array )" at bounding box center [152, 272] width 10 height 10
checkbox input "false"
click at [150, 298] on input "Family ID ( string )" at bounding box center [152, 296] width 10 height 10
checkbox input "false"
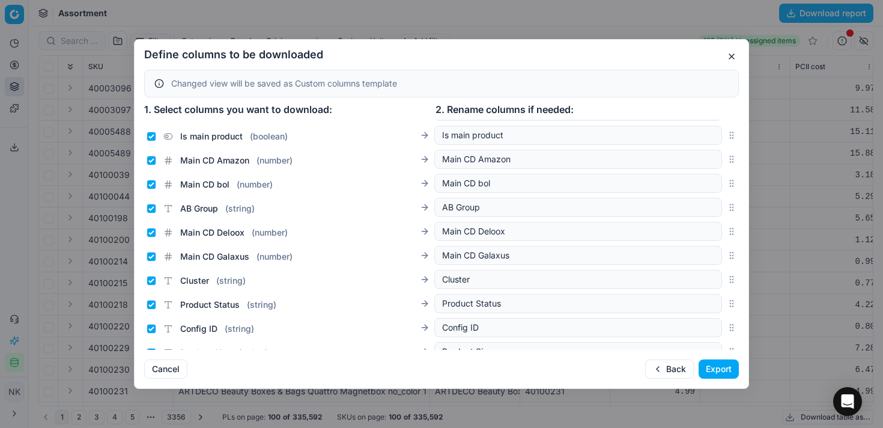
scroll to position [1083, 0]
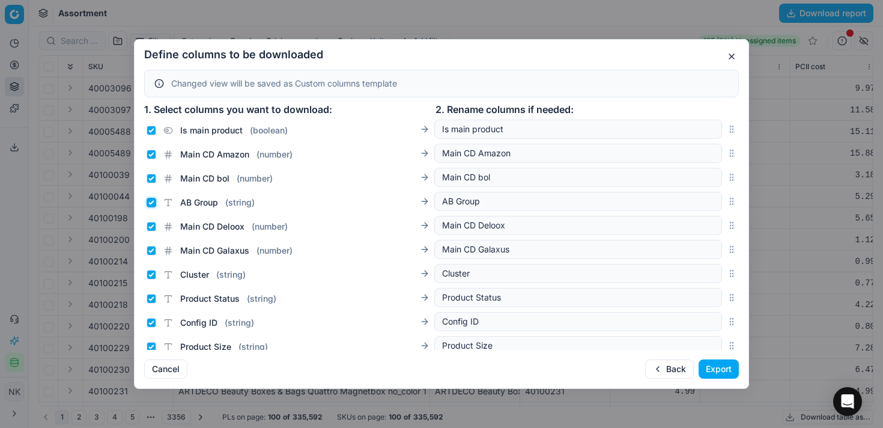
click at [151, 200] on input "AB Group ( string )" at bounding box center [152, 203] width 10 height 10
checkbox input "false"
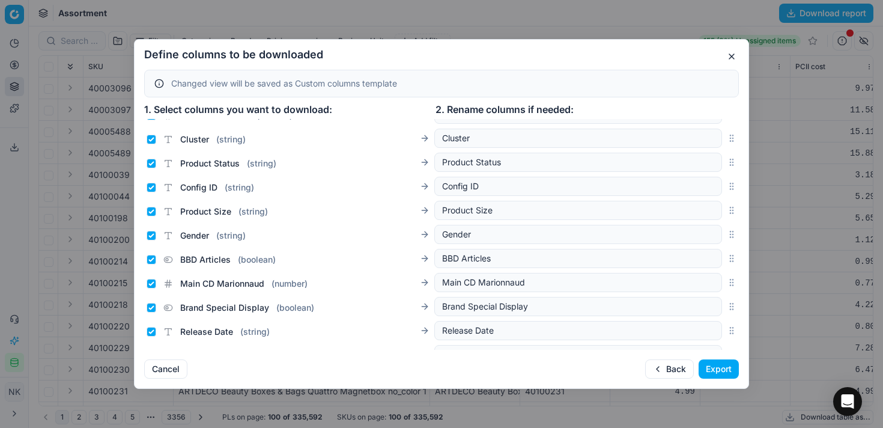
scroll to position [1220, 0]
click at [150, 233] on input "Gender ( string )" at bounding box center [152, 234] width 10 height 10
checkbox input "false"
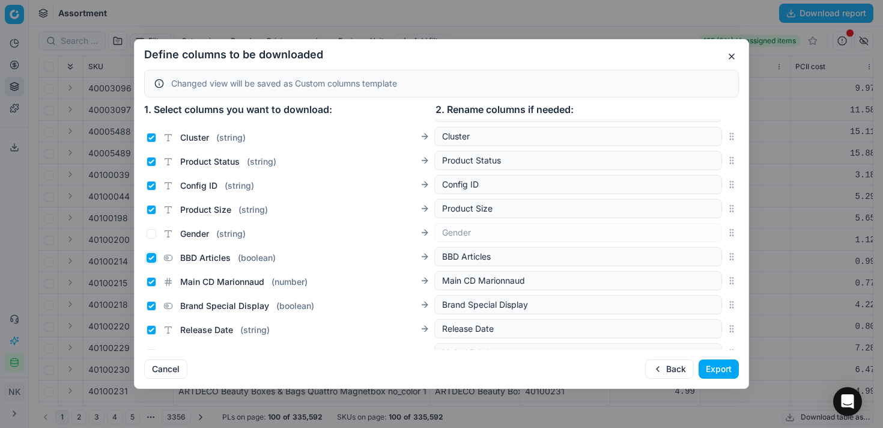
click at [150, 259] on input "BBD Articles ( boolean )" at bounding box center [152, 258] width 10 height 10
checkbox input "false"
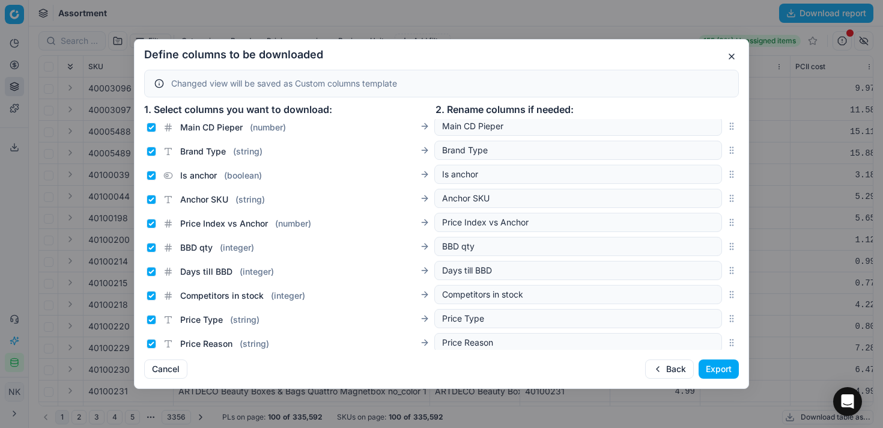
scroll to position [1717, 0]
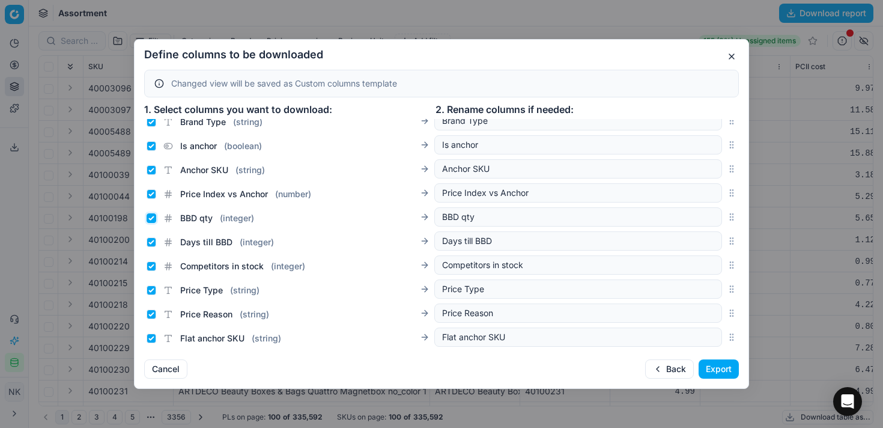
click at [150, 216] on input "BBD qty ( integer )" at bounding box center [152, 218] width 10 height 10
checkbox input "false"
click at [153, 242] on input "Days till BBD ( integer )" at bounding box center [152, 242] width 10 height 10
checkbox input "false"
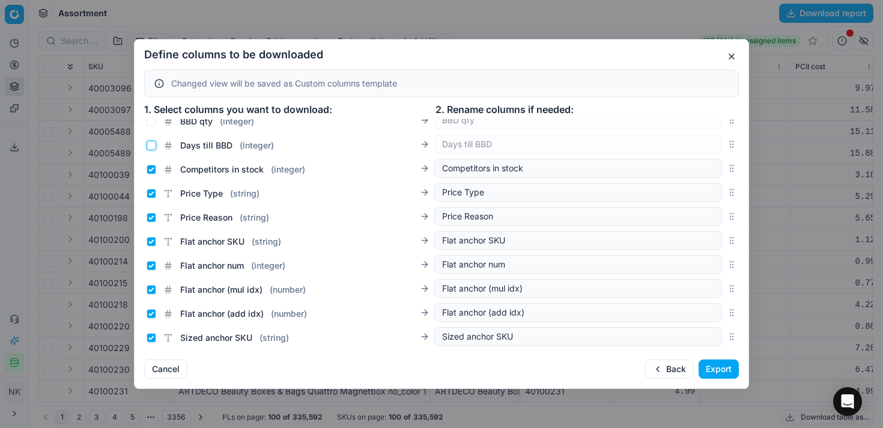
scroll to position [1818, 0]
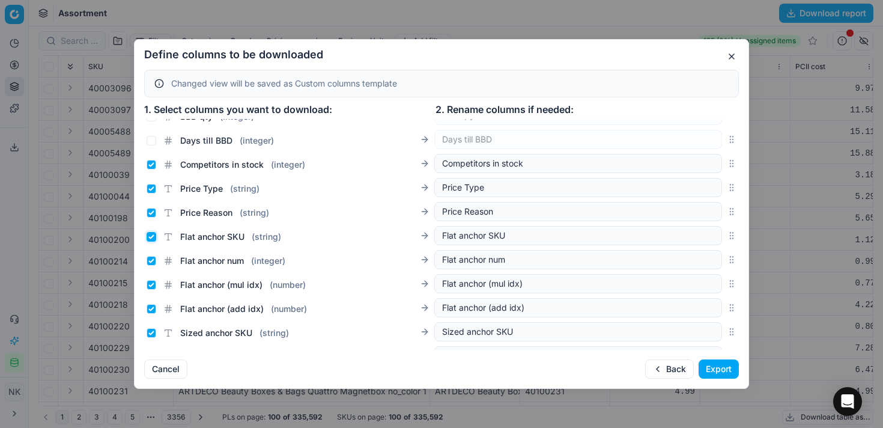
click at [149, 236] on input "Flat anchor SKU ( string )" at bounding box center [152, 237] width 10 height 10
checkbox input "false"
click at [151, 260] on input "Flat anchor num ( integer )" at bounding box center [152, 261] width 10 height 10
checkbox input "false"
click at [150, 283] on input "Flat anchor (mul idx) ( number )" at bounding box center [152, 285] width 10 height 10
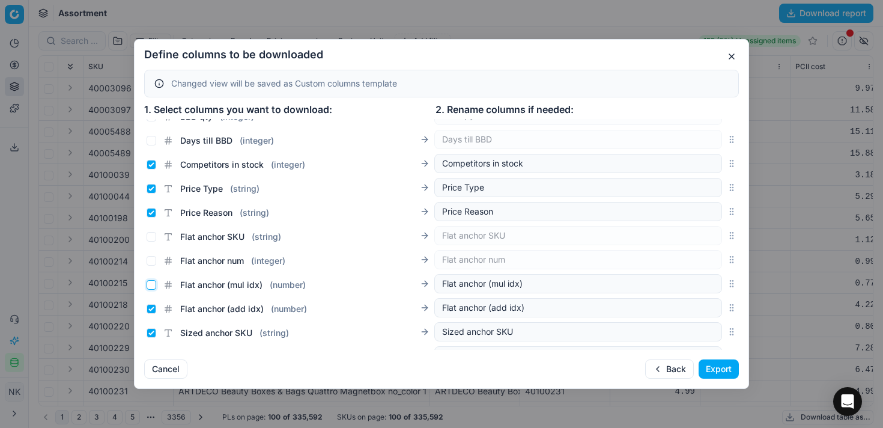
checkbox input "false"
click at [153, 310] on input "Flat anchor (add idx) ( number )" at bounding box center [152, 309] width 10 height 10
checkbox input "false"
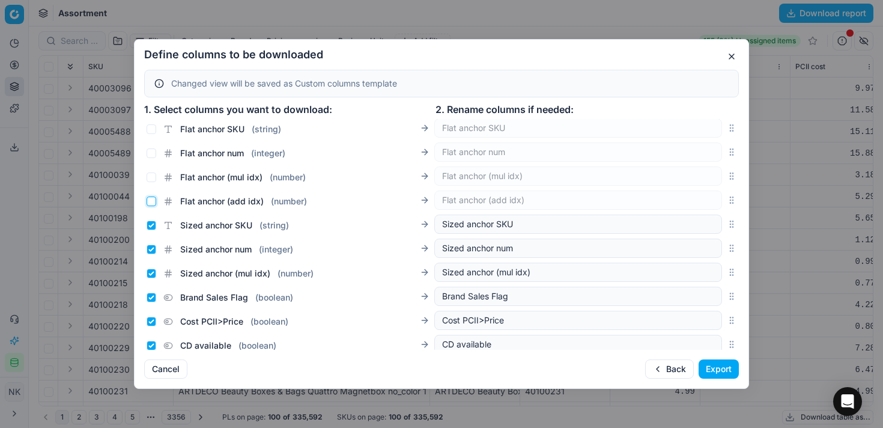
scroll to position [1940, 0]
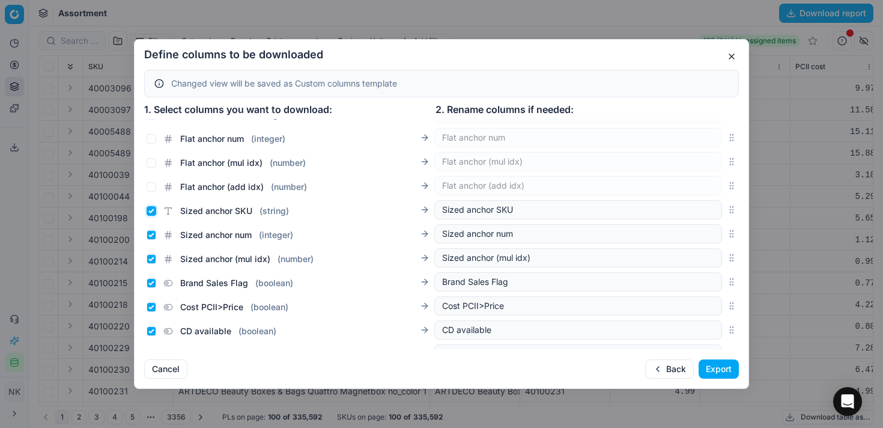
click at [149, 210] on input "Sized anchor SKU ( string )" at bounding box center [152, 211] width 10 height 10
click at [153, 210] on input "Sized anchor SKU ( string )" at bounding box center [152, 211] width 10 height 10
checkbox input "true"
click at [151, 235] on input "Sized anchor num ( integer )" at bounding box center [152, 235] width 10 height 10
checkbox input "false"
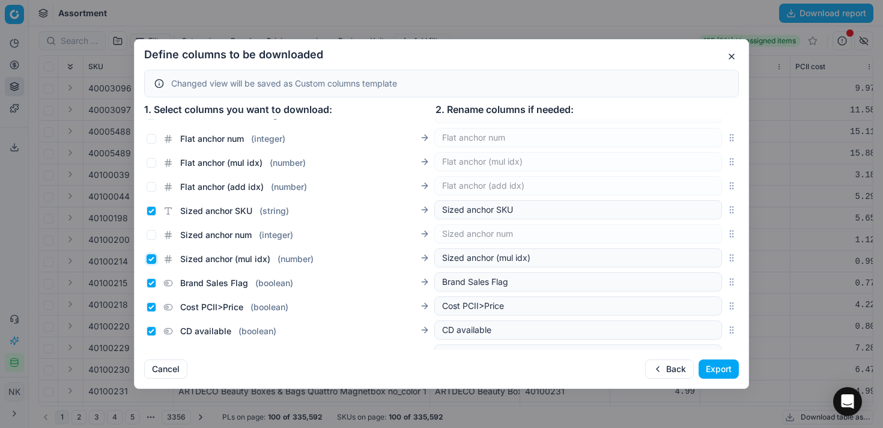
click at [151, 256] on input "Sized anchor (mul idx) ( number )" at bounding box center [152, 259] width 10 height 10
checkbox input "false"
click at [151, 282] on input "Brand Sales Flag ( boolean )" at bounding box center [152, 283] width 10 height 10
checkbox input "false"
click at [153, 306] on input "Cost PCII>Price ( boolean )" at bounding box center [152, 307] width 10 height 10
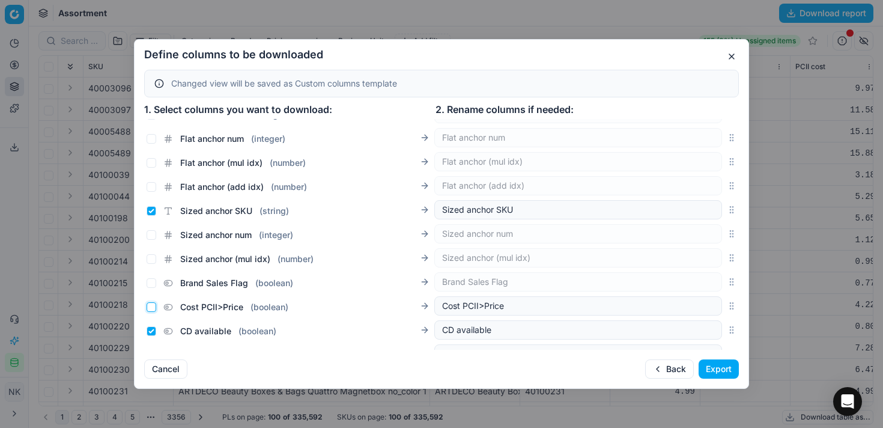
checkbox input "false"
click at [151, 329] on input "CD available ( boolean )" at bounding box center [152, 331] width 10 height 10
checkbox input "false"
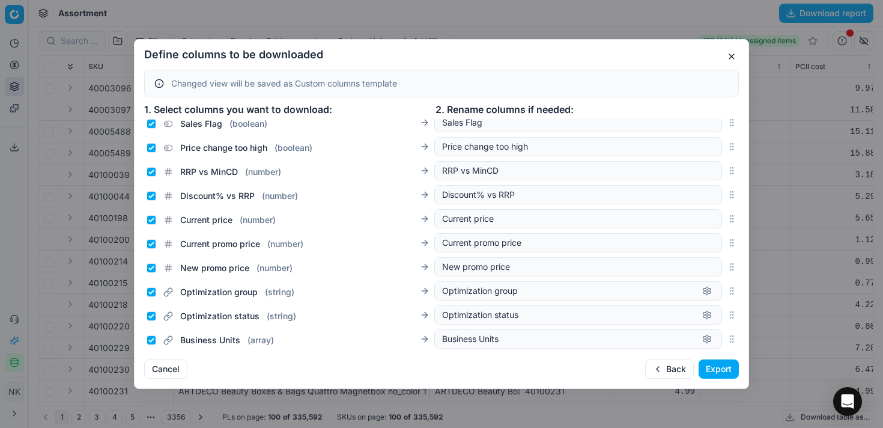
scroll to position [291, 0]
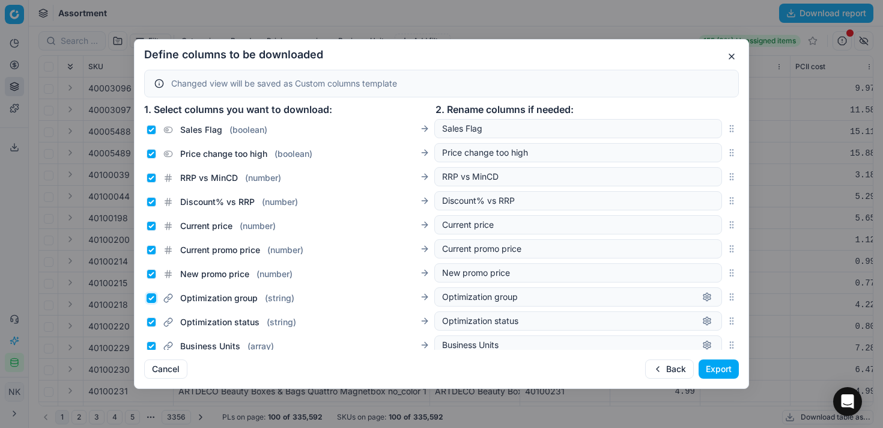
click at [151, 298] on input "Optimization group ( string )" at bounding box center [152, 298] width 10 height 10
click at [154, 298] on input "Optimization group ( string )" at bounding box center [152, 298] width 10 height 10
checkbox input "true"
click at [721, 367] on button "Export" at bounding box center [719, 368] width 40 height 19
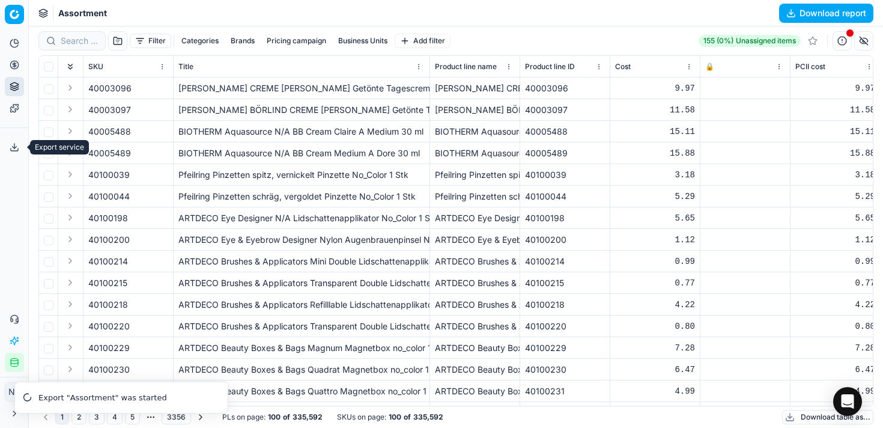
click at [11, 150] on icon at bounding box center [15, 147] width 10 height 10
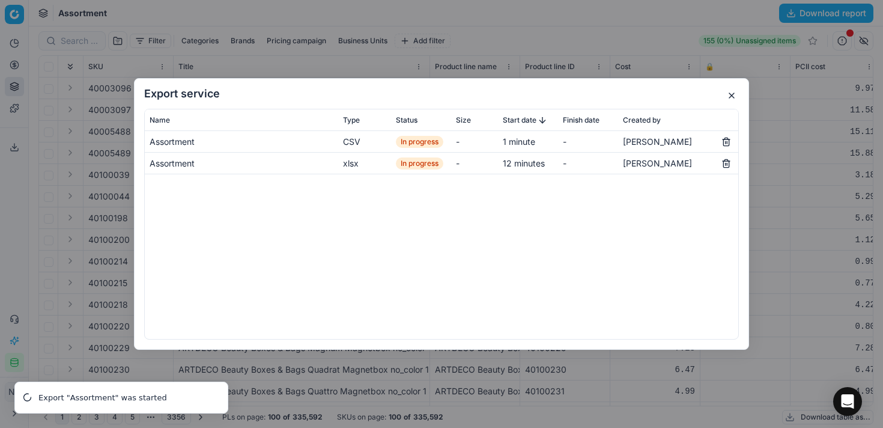
click at [727, 164] on button "button" at bounding box center [726, 163] width 14 height 14
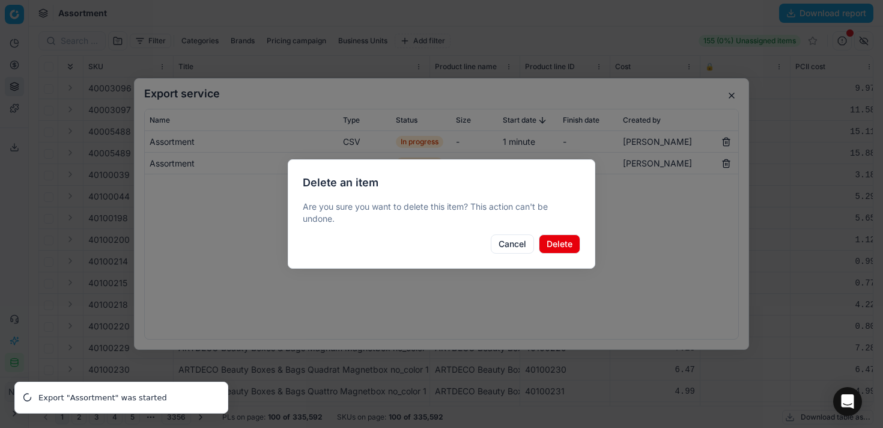
click at [561, 244] on button "Delete" at bounding box center [559, 243] width 41 height 19
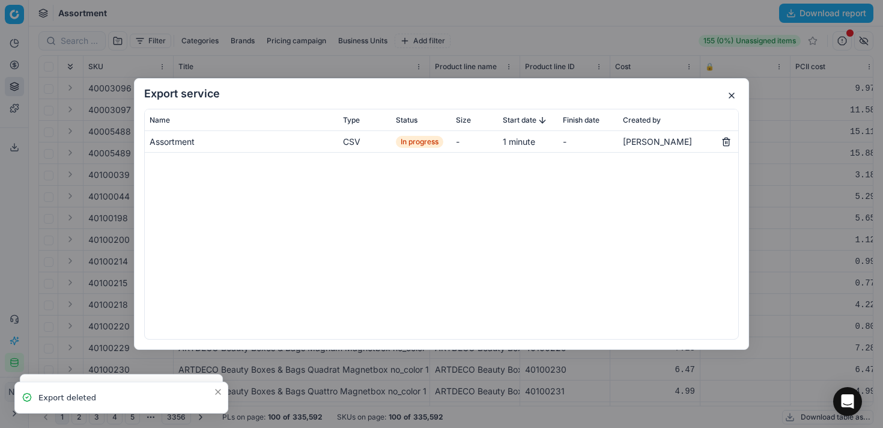
click at [732, 94] on button "button" at bounding box center [732, 95] width 14 height 14
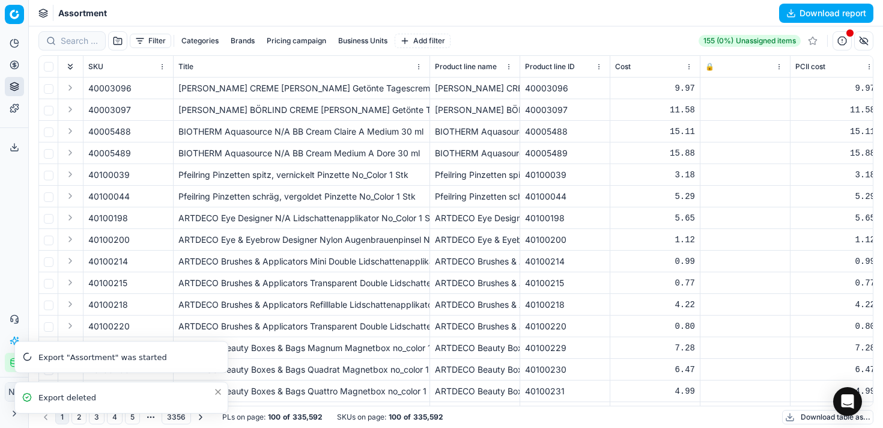
click at [219, 392] on icon "Close toast" at bounding box center [218, 392] width 10 height 10
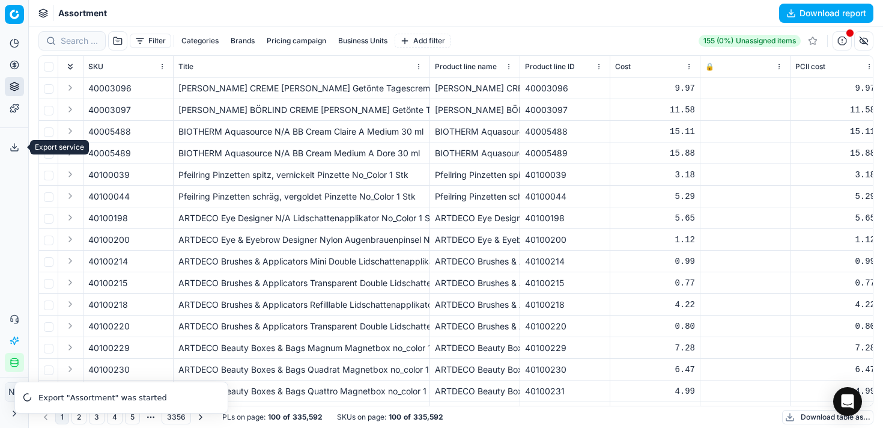
click at [11, 149] on icon at bounding box center [15, 147] width 10 height 10
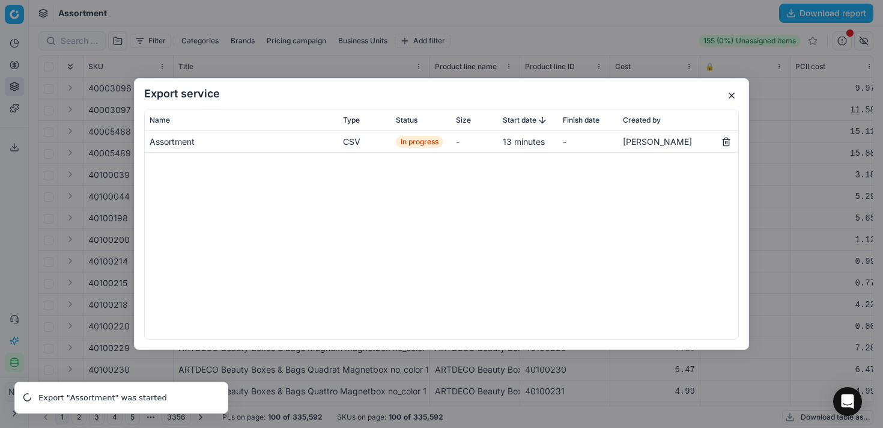
click at [730, 96] on button "button" at bounding box center [732, 95] width 14 height 14
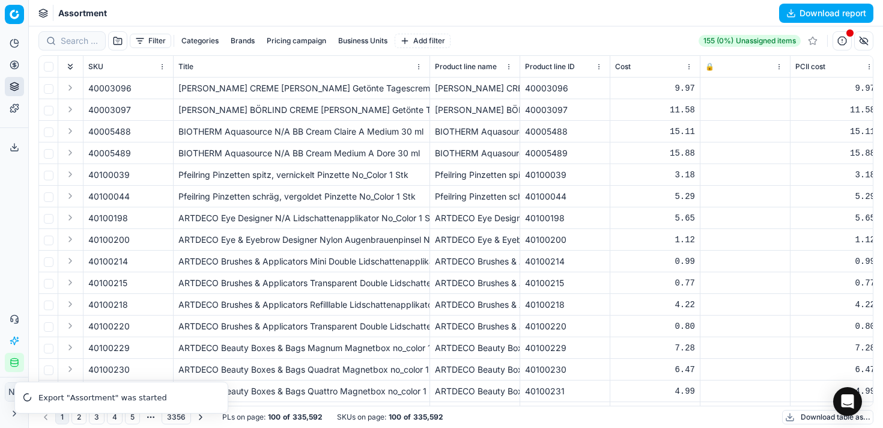
click at [5, 228] on div "Analytics Pricing Product portfolio Templates Export service 1 Contact support …" at bounding box center [14, 203] width 28 height 348
click at [12, 148] on icon at bounding box center [15, 147] width 10 height 10
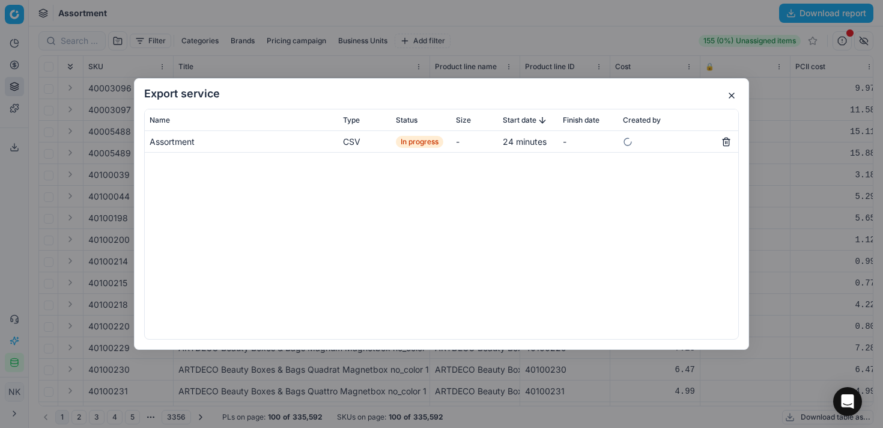
click at [732, 92] on button "button" at bounding box center [732, 95] width 14 height 14
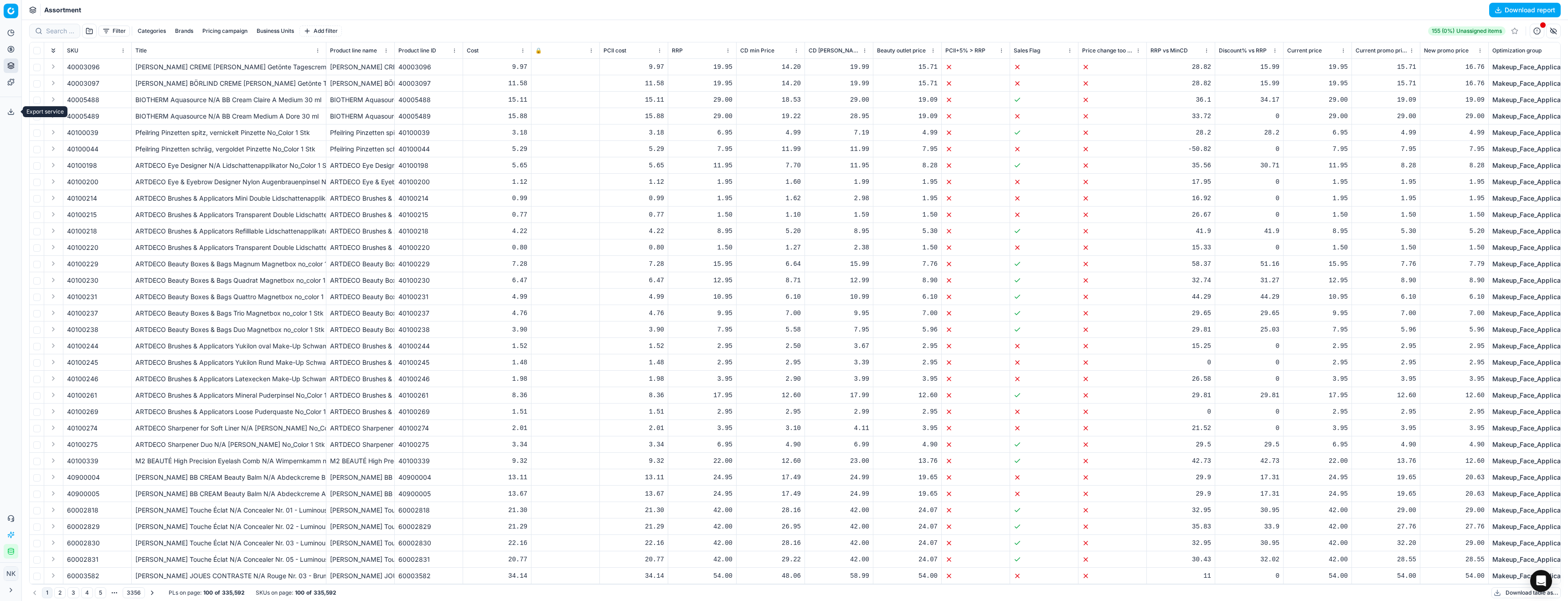
click at [9, 110] on icon at bounding box center [11, 112] width 8 height 8
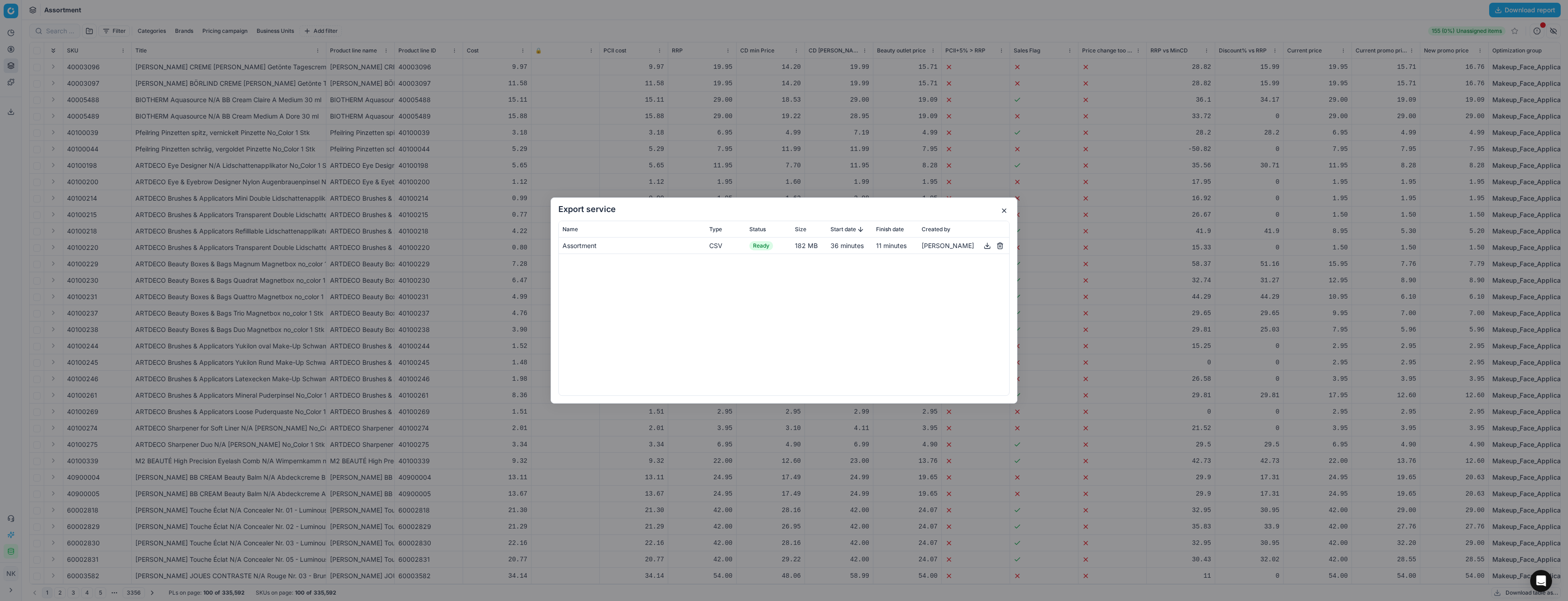
click at [670, 247] on button "button" at bounding box center [987, 246] width 11 height 11
click at [670, 211] on button "button" at bounding box center [1004, 210] width 11 height 11
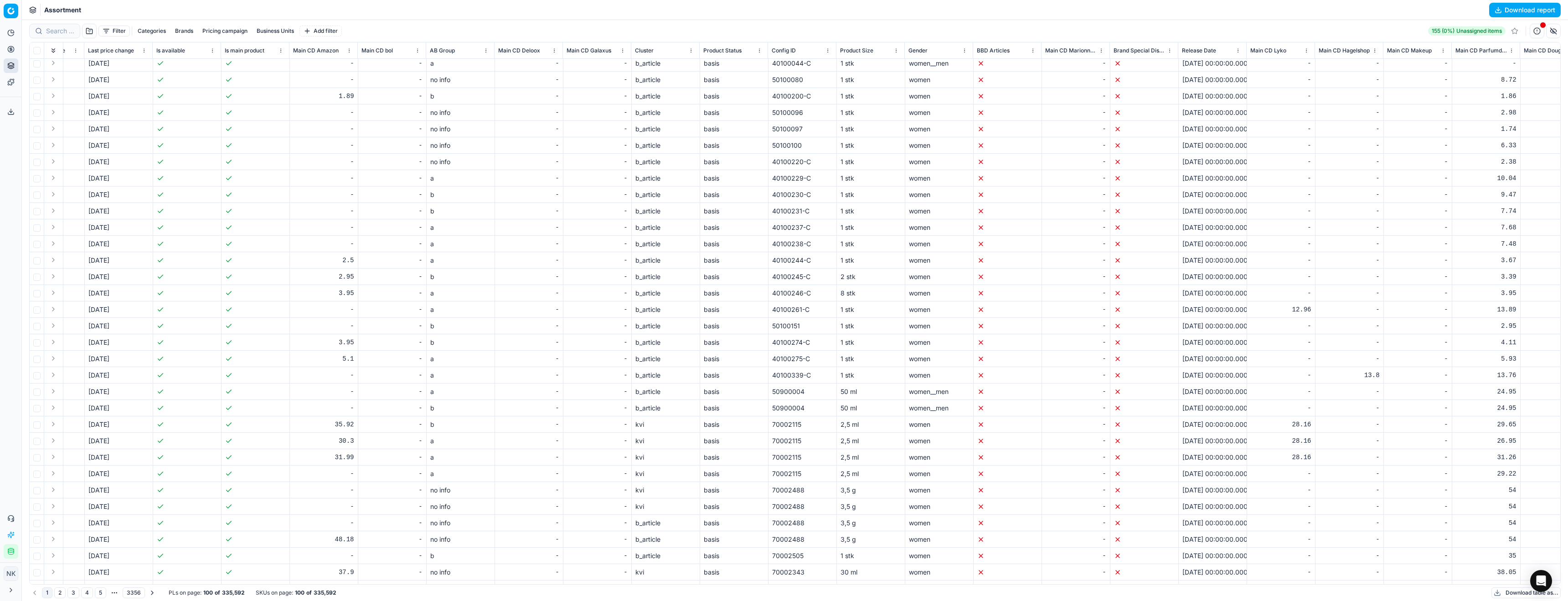
scroll to position [0, 3138]
